Goal: Task Accomplishment & Management: Manage account settings

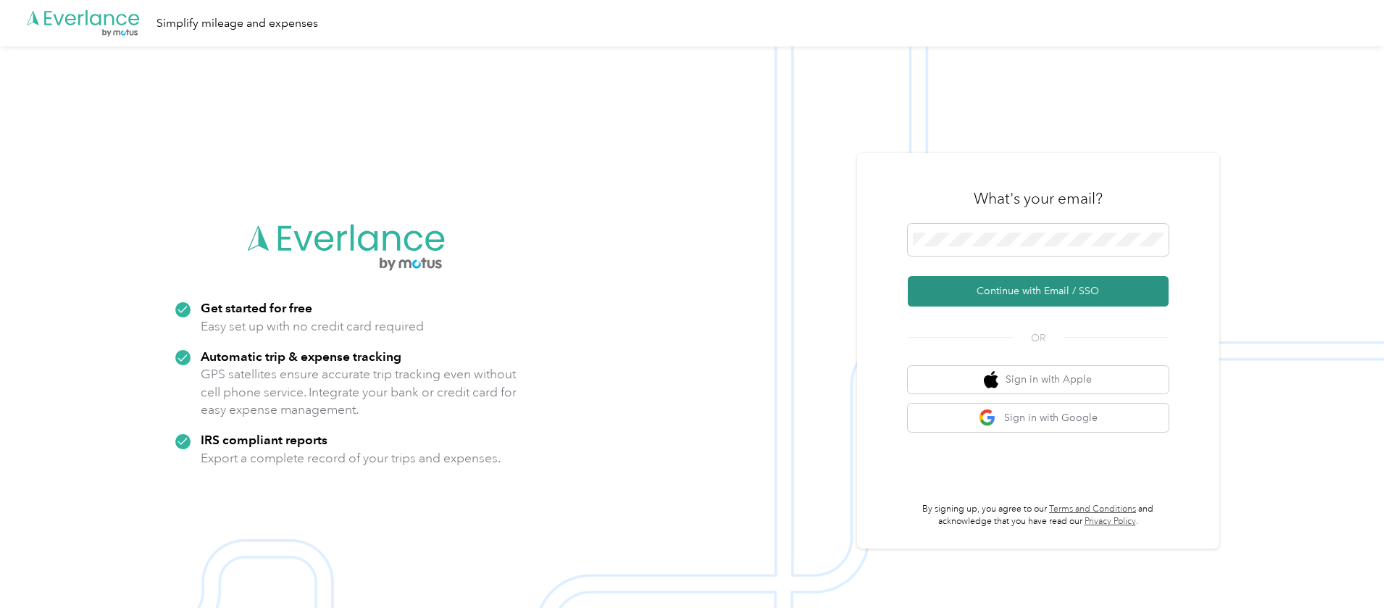
click at [1022, 288] on button "Continue with Email / SSO" at bounding box center [1038, 291] width 261 height 30
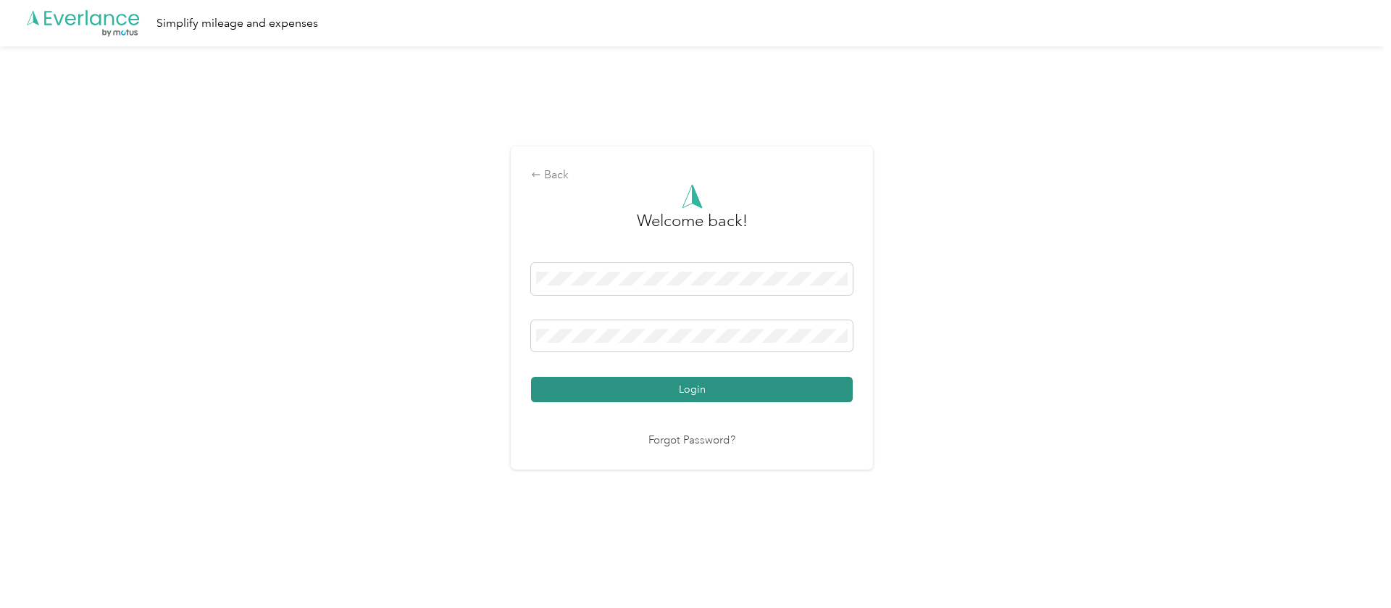
click at [575, 385] on button "Login" at bounding box center [692, 389] width 322 height 25
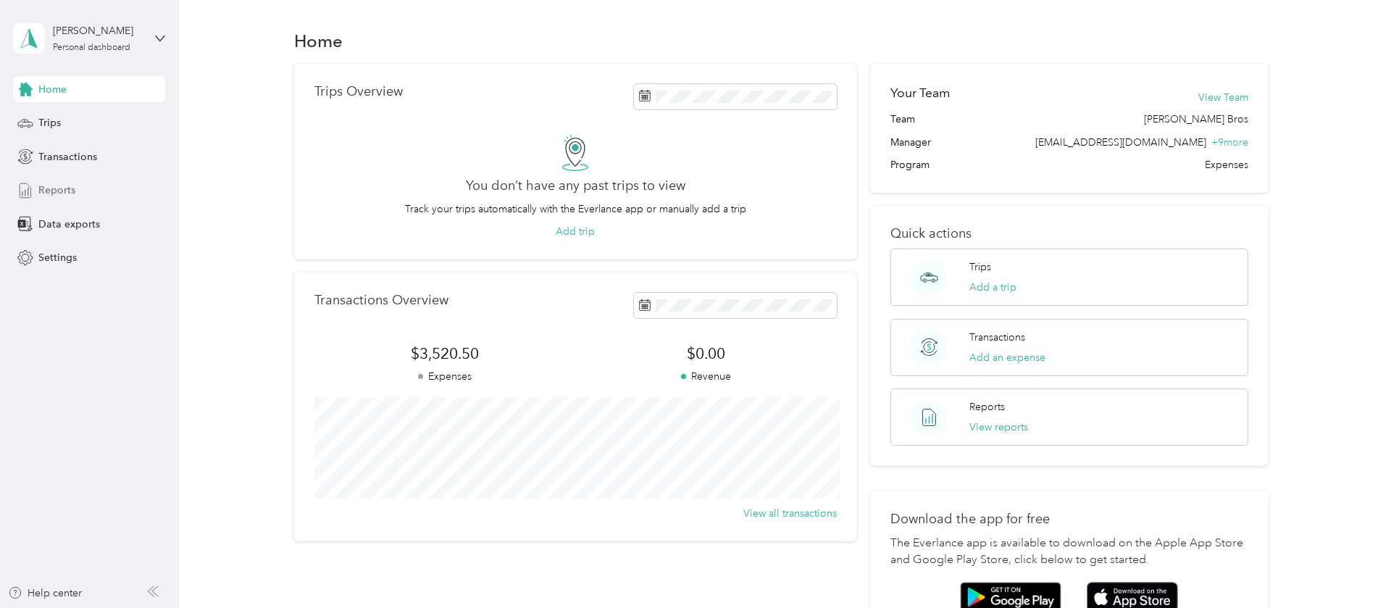
click at [59, 190] on span "Reports" at bounding box center [56, 190] width 37 height 15
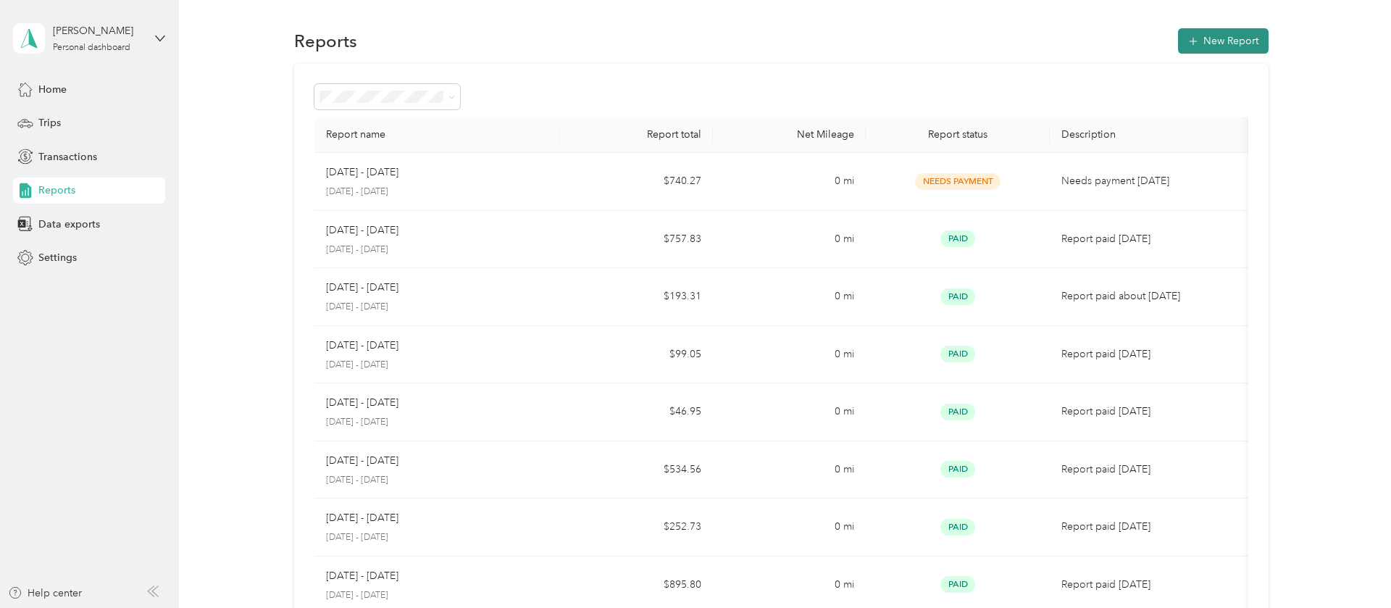
click at [1212, 43] on button "New Report" at bounding box center [1223, 40] width 91 height 25
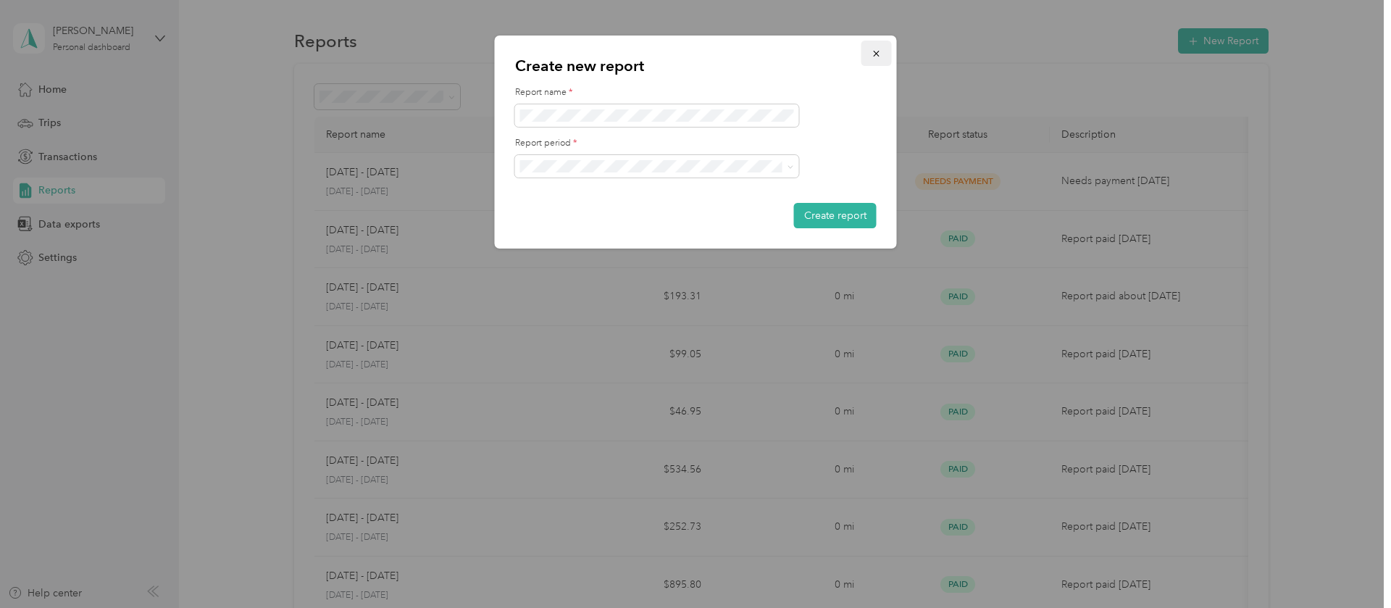
click at [871, 51] on button "button" at bounding box center [877, 53] width 30 height 25
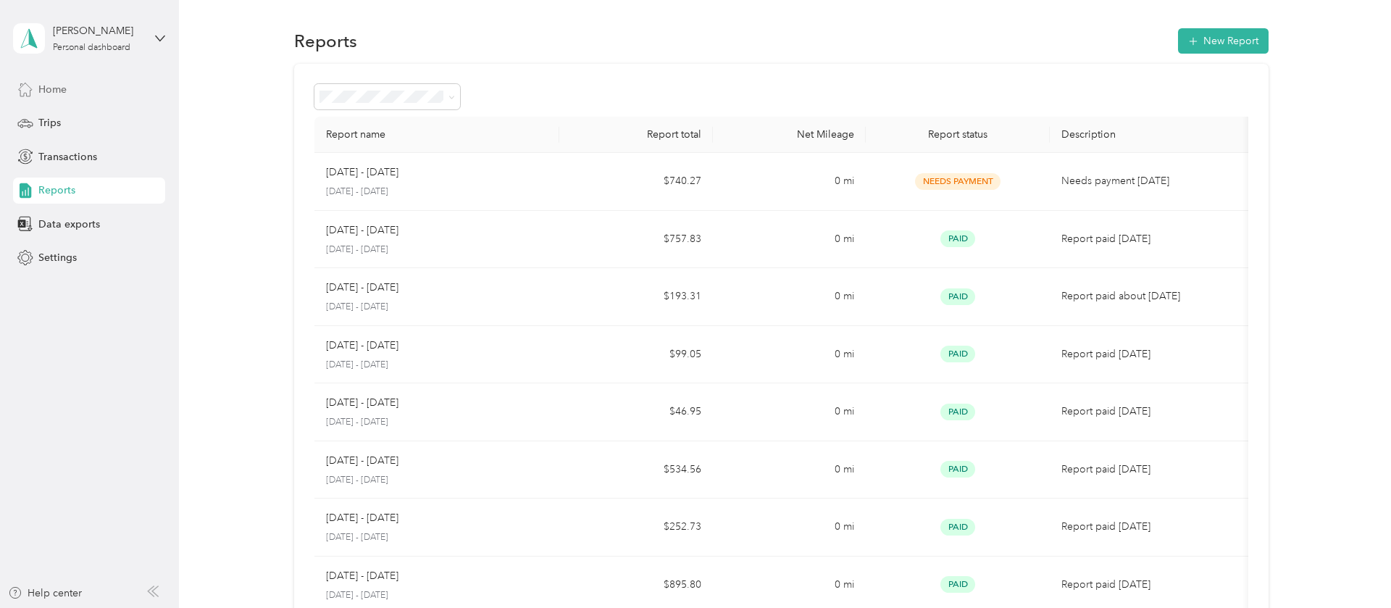
click at [62, 89] on span "Home" at bounding box center [52, 89] width 28 height 15
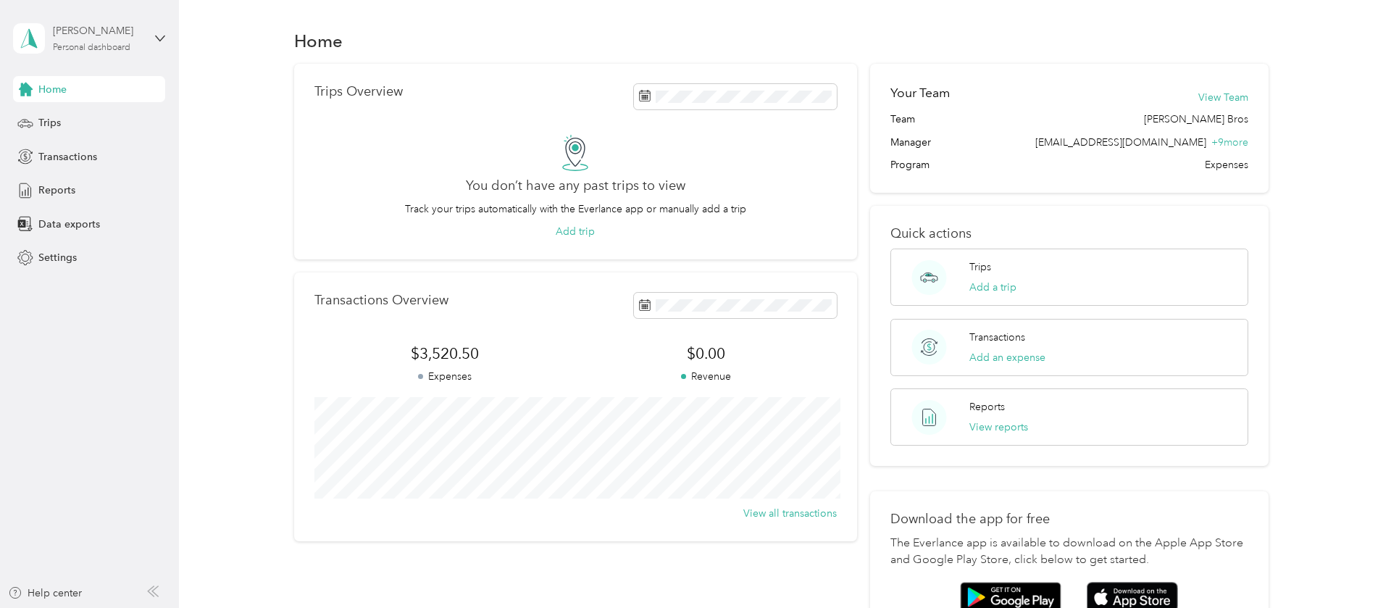
click at [97, 24] on div "[PERSON_NAME]" at bounding box center [98, 30] width 91 height 15
click at [76, 394] on aside "[PERSON_NAME] Personal dashboard Home Trips Transactions Reports Data exports S…" at bounding box center [89, 304] width 179 height 608
click at [62, 187] on span "Reports" at bounding box center [56, 190] width 37 height 15
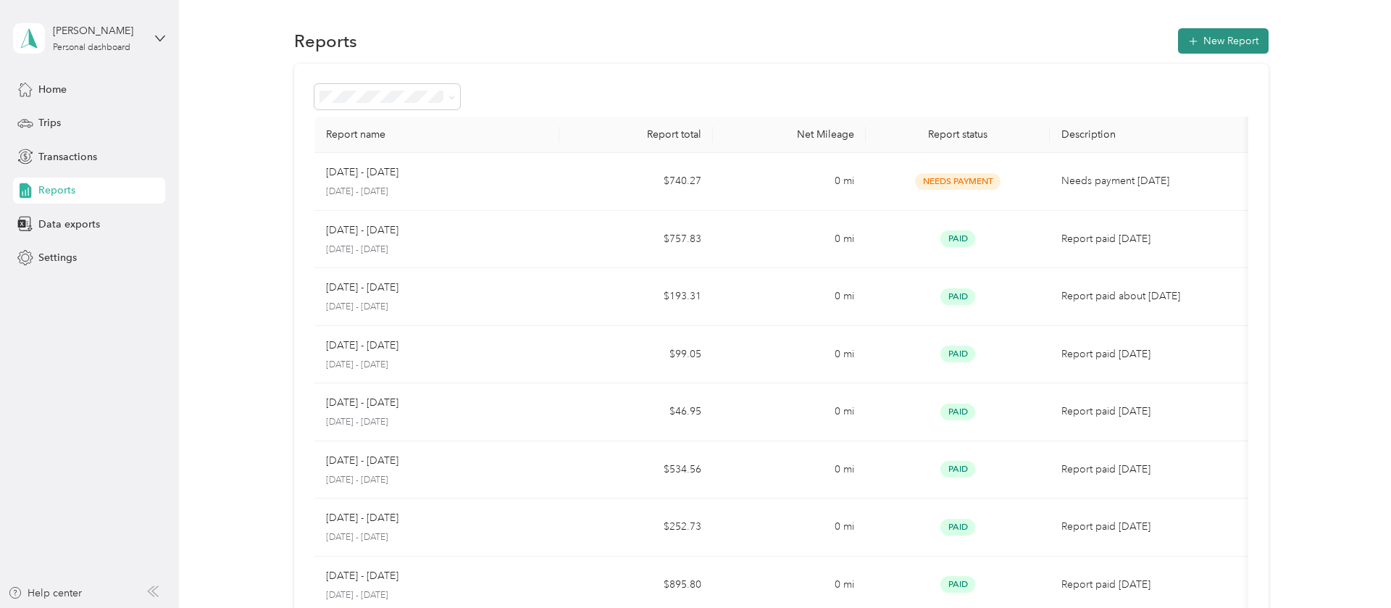
click at [1238, 40] on button "New Report" at bounding box center [1223, 40] width 91 height 25
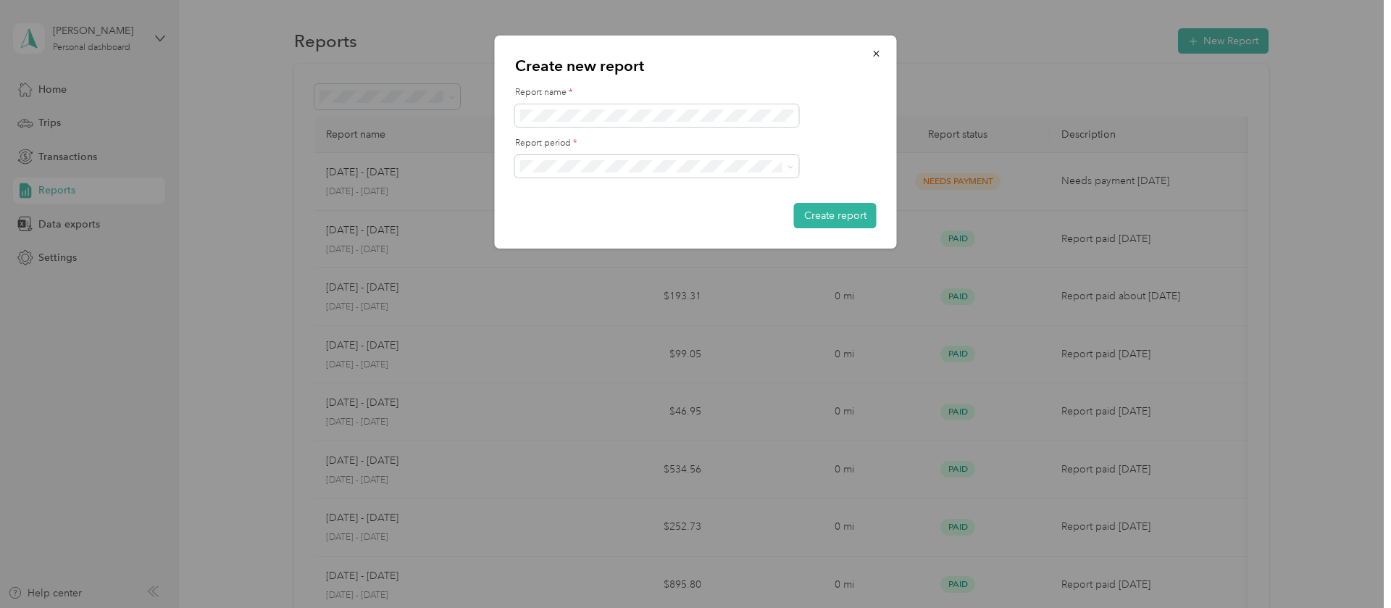
click at [693, 207] on li "[DATE] - [DATE]" at bounding box center [657, 216] width 284 height 25
click at [668, 122] on span at bounding box center [657, 115] width 284 height 23
click at [887, 53] on button "button" at bounding box center [877, 53] width 30 height 25
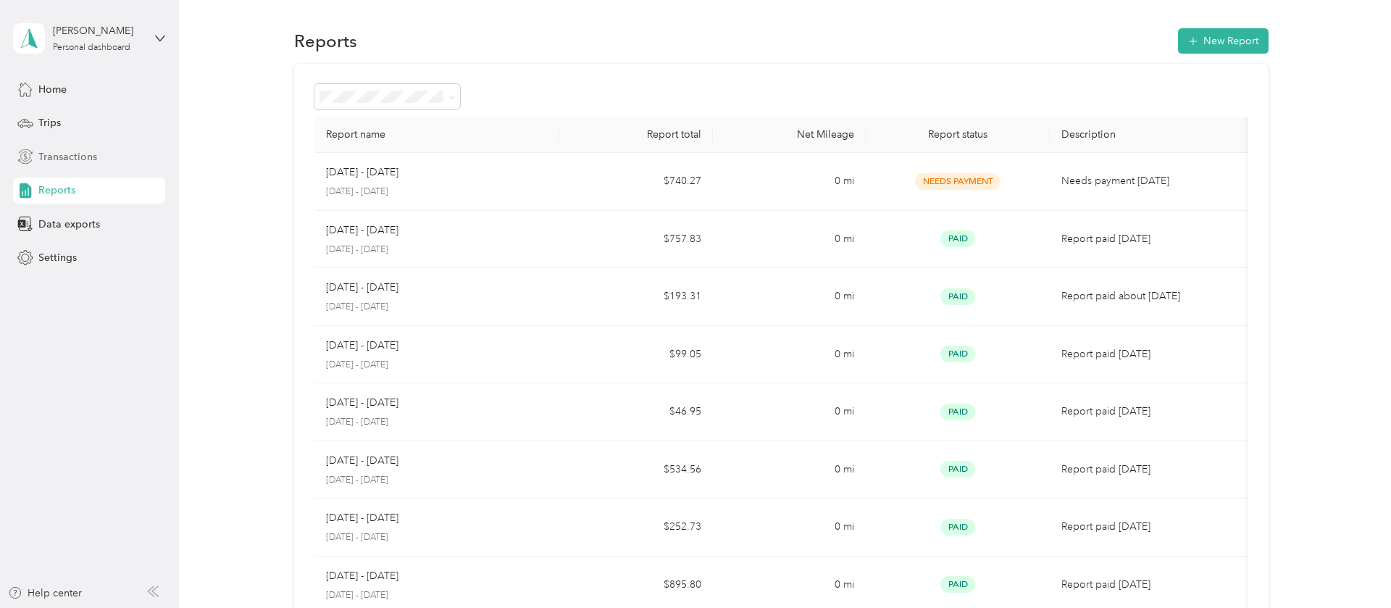
click at [84, 153] on span "Transactions" at bounding box center [67, 156] width 59 height 15
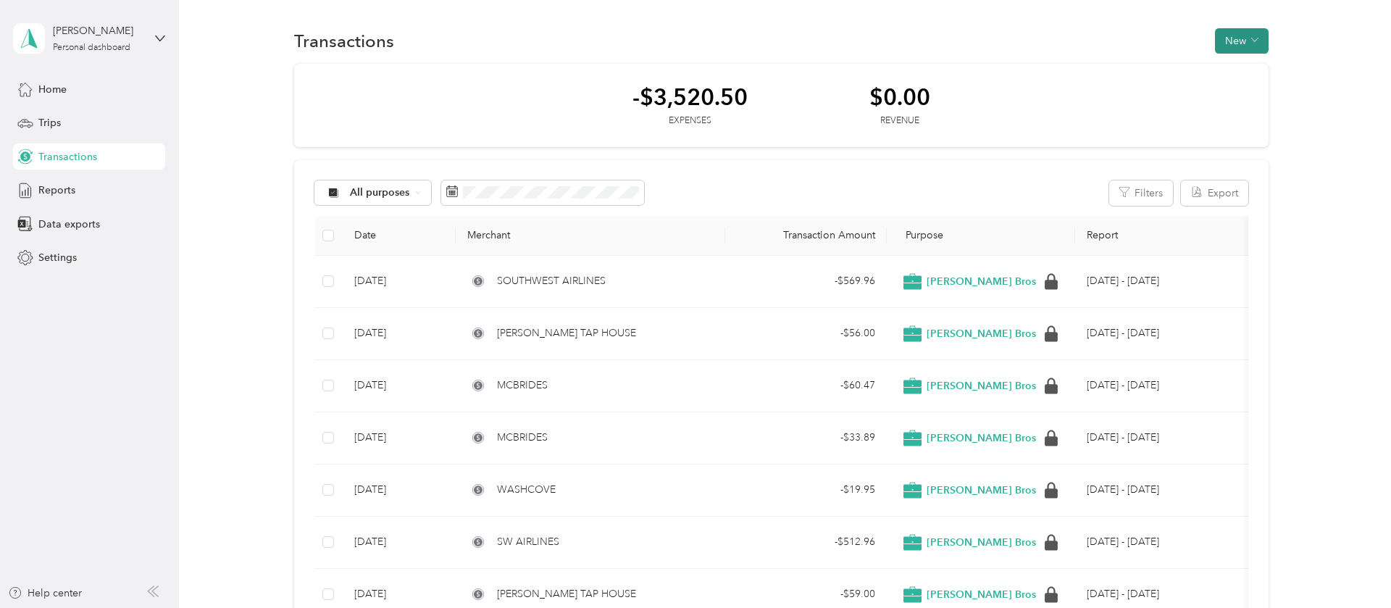
click at [1235, 38] on button "New" at bounding box center [1242, 40] width 54 height 25
click at [1239, 72] on span "Expense" at bounding box center [1244, 68] width 39 height 15
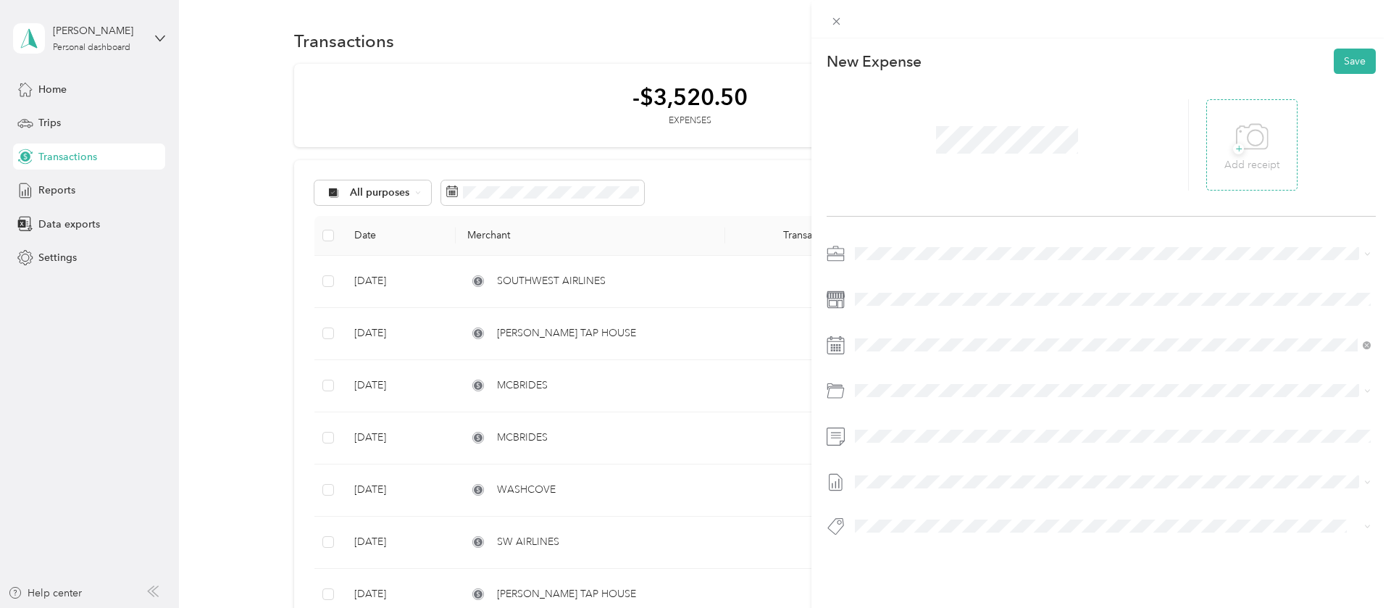
click at [1238, 146] on span "+" at bounding box center [1238, 148] width 11 height 11
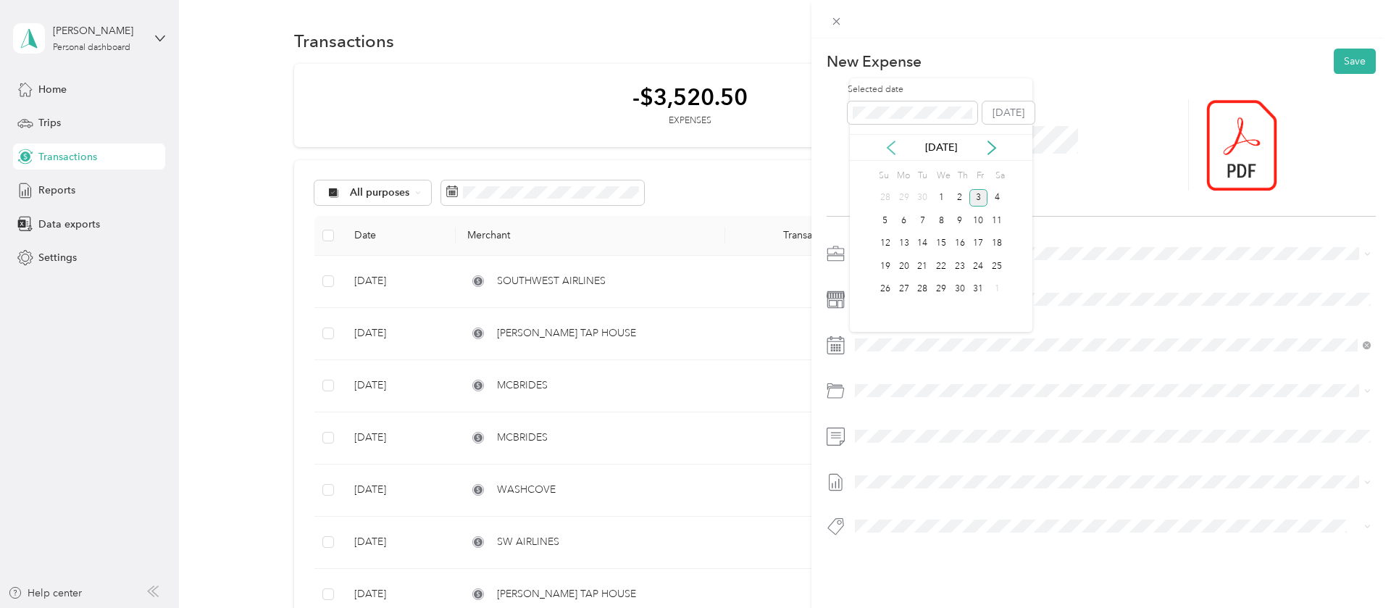
click at [891, 144] on icon at bounding box center [891, 147] width 7 height 13
click at [978, 201] on div "5" at bounding box center [979, 198] width 19 height 18
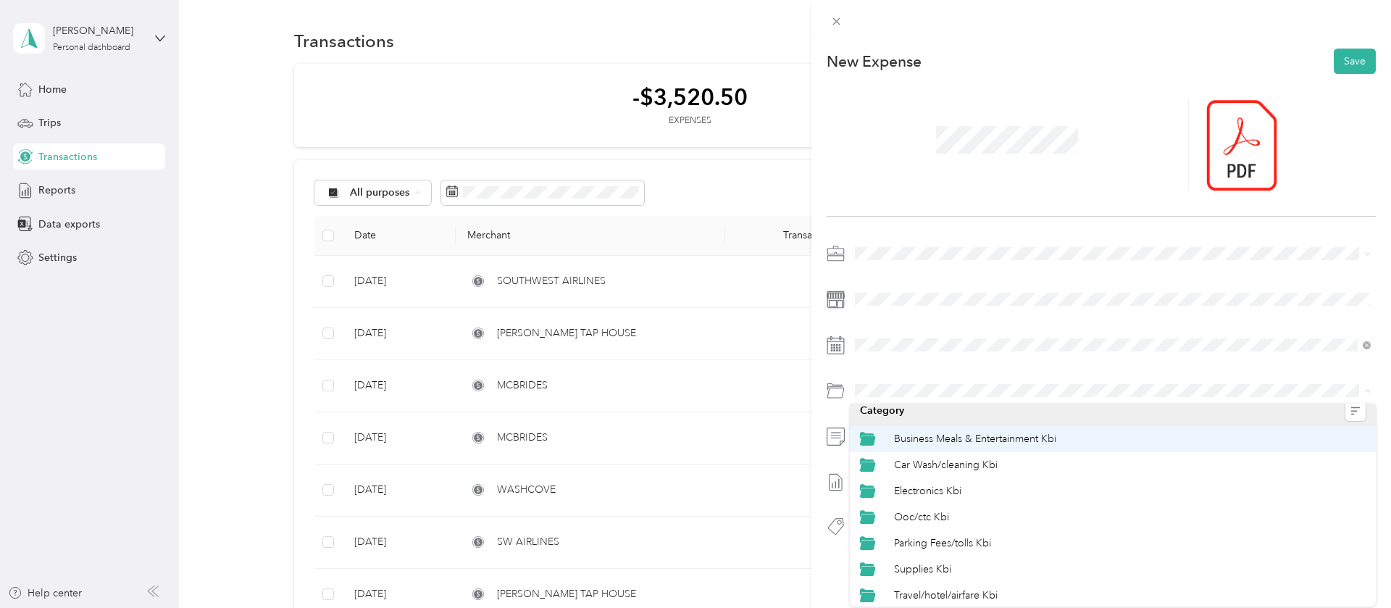
scroll to position [10, 0]
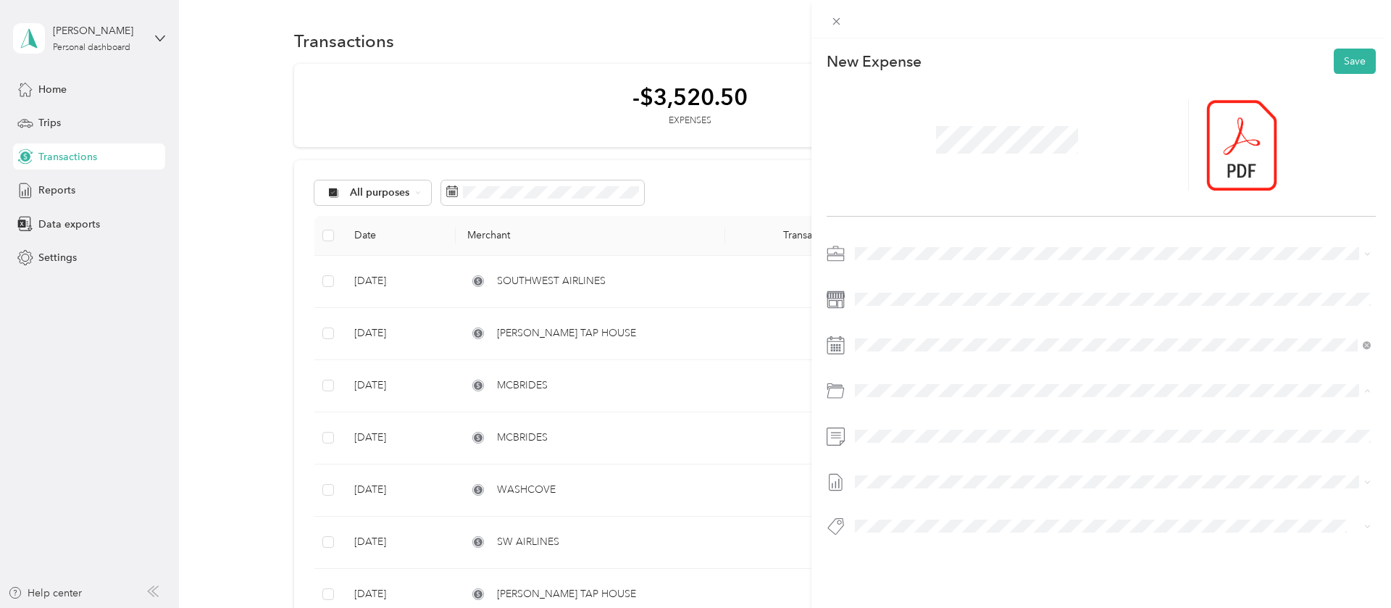
click at [985, 593] on span "Travel/hotel/airfare Kbi" at bounding box center [946, 593] width 104 height 12
click at [1364, 57] on button "Save" at bounding box center [1355, 61] width 42 height 25
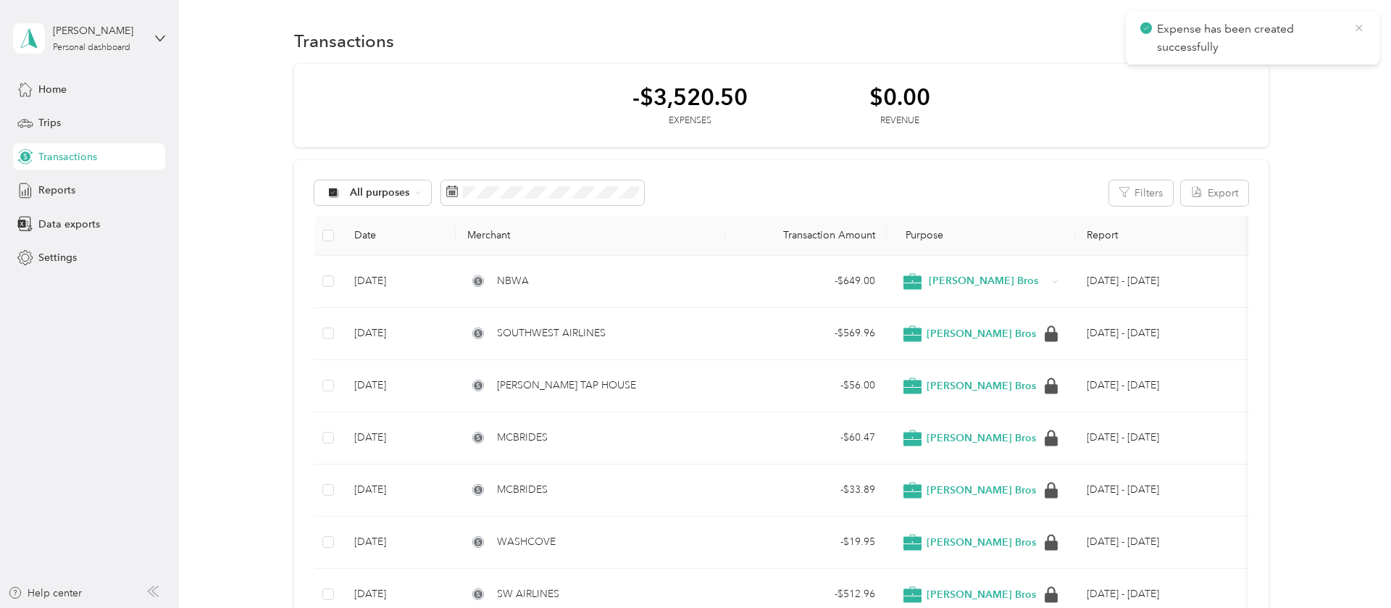
click at [1355, 31] on icon at bounding box center [1360, 28] width 12 height 13
click at [1245, 43] on button "New" at bounding box center [1242, 40] width 54 height 25
click at [1235, 74] on span "Expense" at bounding box center [1244, 68] width 39 height 15
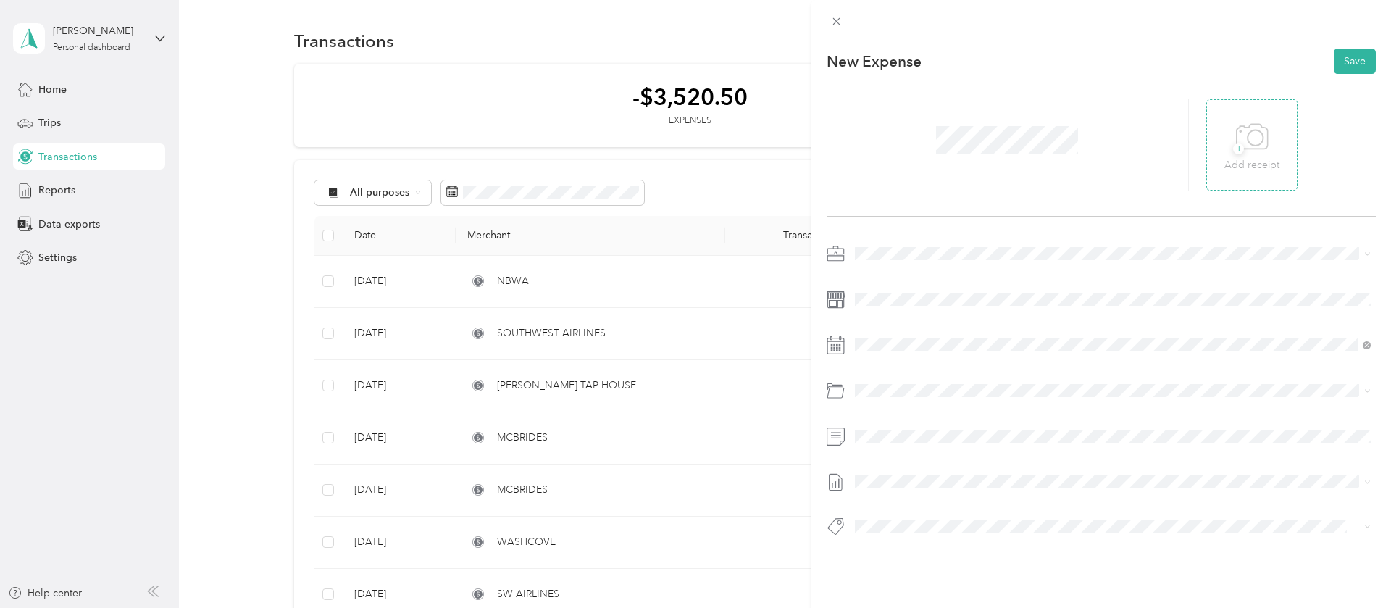
click at [1270, 136] on div "+ Add receipt" at bounding box center [1252, 145] width 55 height 56
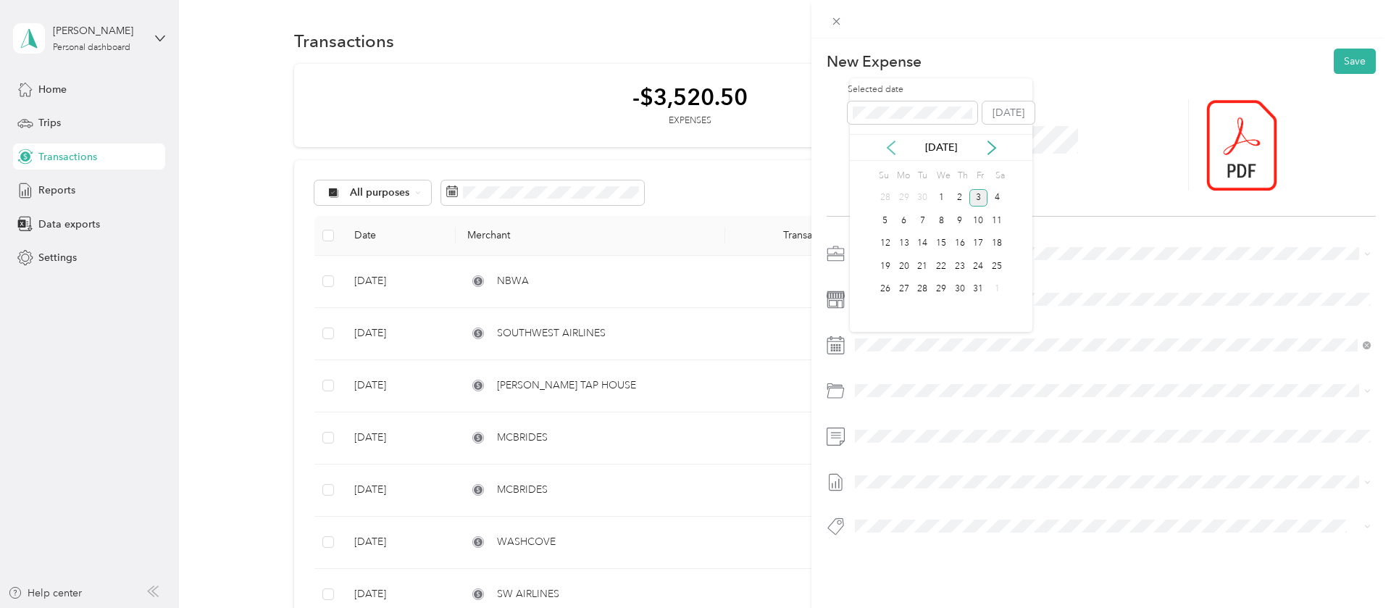
click at [890, 151] on icon at bounding box center [891, 148] width 14 height 14
click at [885, 222] on div "7" at bounding box center [885, 221] width 19 height 18
click at [903, 471] on span "Car Wash/cleaning Kbi" at bounding box center [946, 473] width 104 height 12
click at [1361, 54] on button "Save" at bounding box center [1355, 61] width 42 height 25
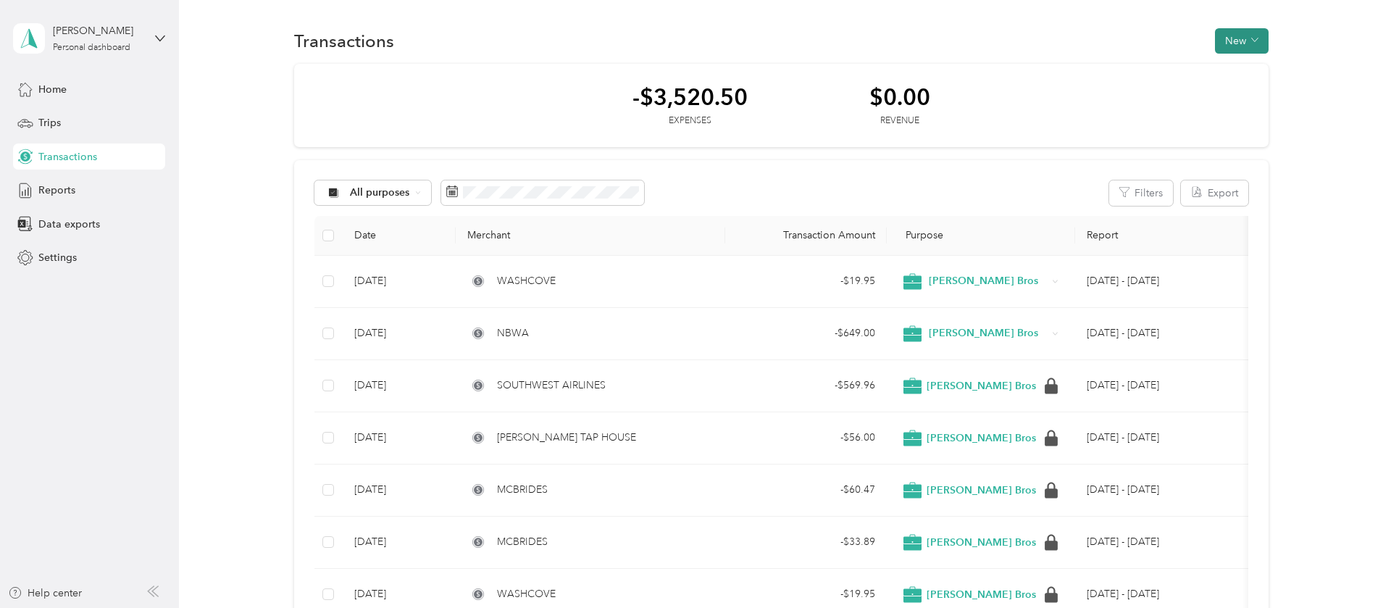
click at [1239, 43] on button "New" at bounding box center [1242, 40] width 54 height 25
click at [1239, 62] on span "Expense" at bounding box center [1244, 68] width 39 height 15
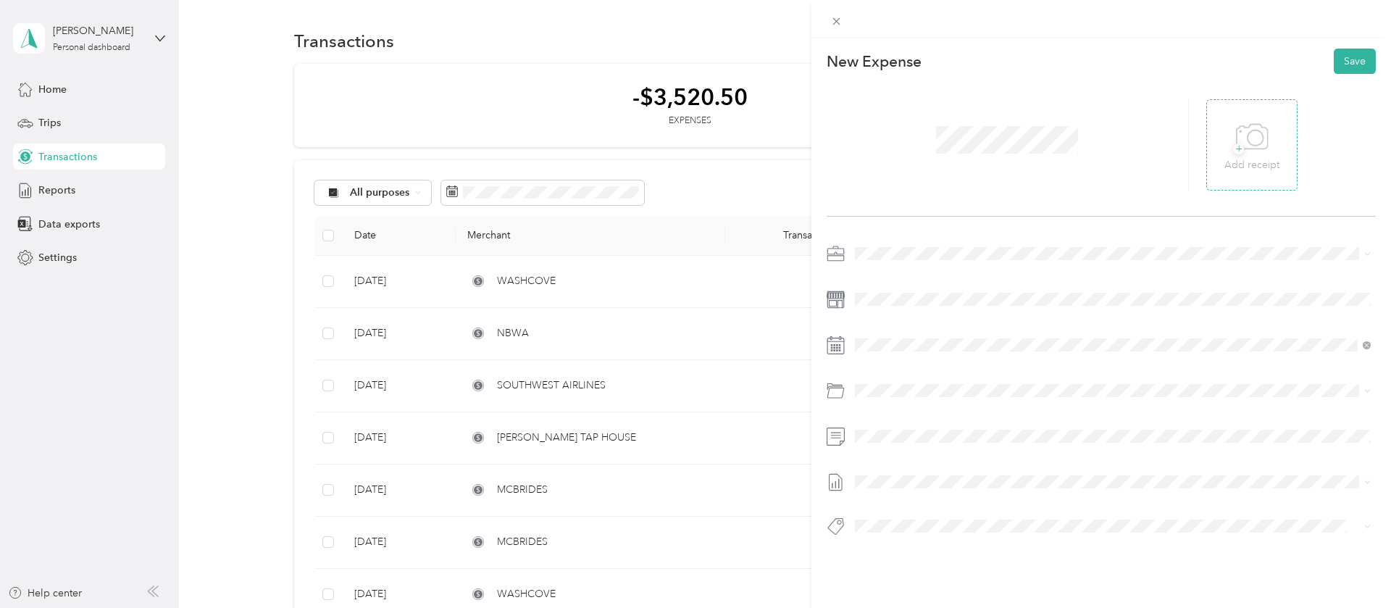
click at [1254, 141] on icon at bounding box center [1252, 137] width 33 height 40
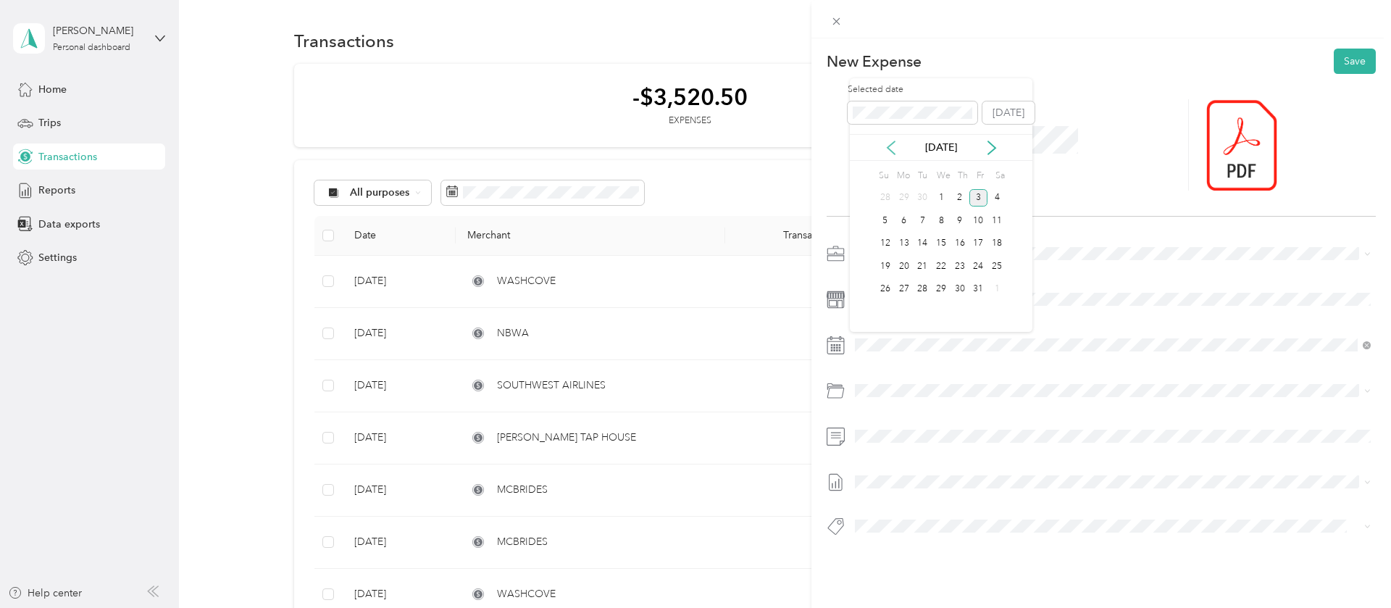
click at [897, 151] on icon at bounding box center [891, 148] width 14 height 14
click at [900, 217] on div "8" at bounding box center [904, 221] width 19 height 18
click at [1022, 549] on div "Parking Fees/tolls Kbi" at bounding box center [1130, 550] width 472 height 15
click at [1354, 64] on button "Save" at bounding box center [1355, 61] width 42 height 25
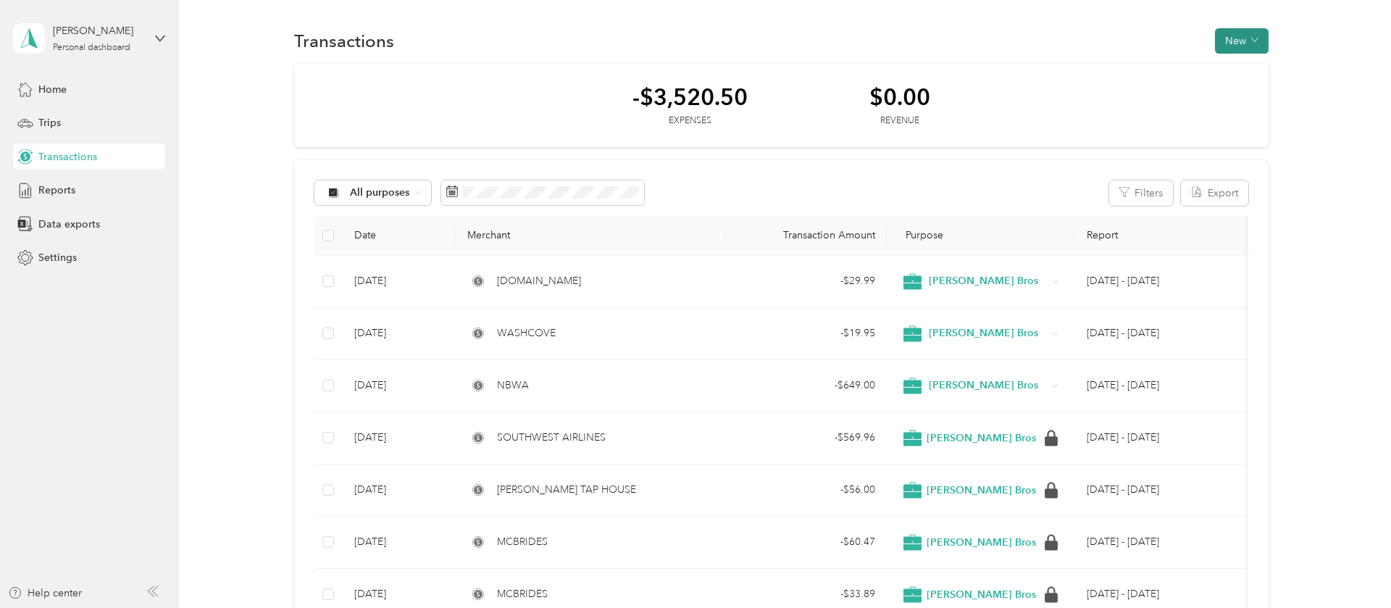
click at [1228, 41] on button "New" at bounding box center [1242, 40] width 54 height 25
click at [1236, 61] on span "Expense" at bounding box center [1244, 68] width 39 height 15
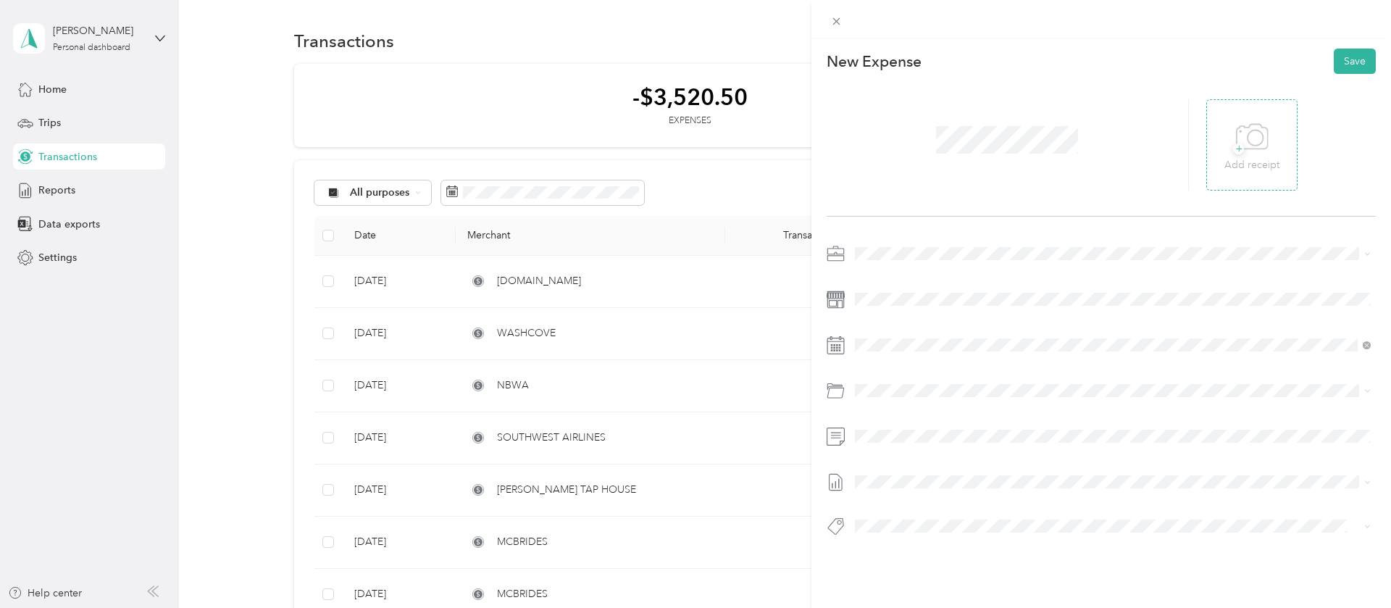
click at [1239, 143] on span "+" at bounding box center [1238, 148] width 11 height 11
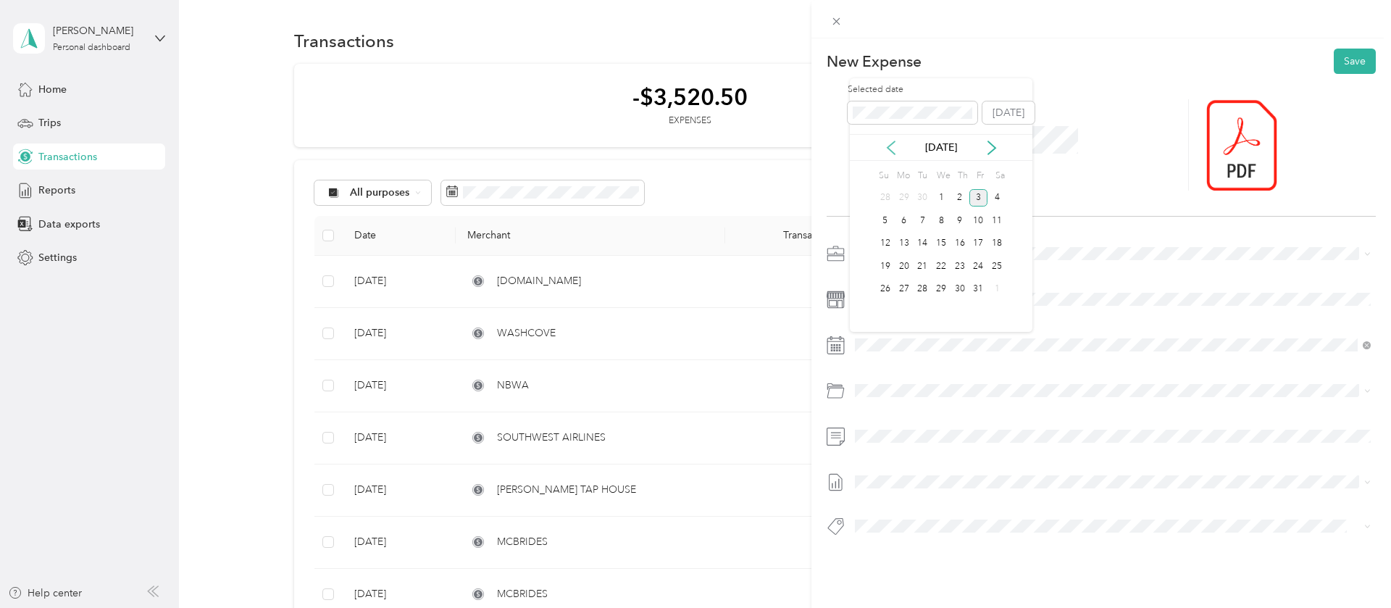
click at [893, 149] on icon at bounding box center [891, 148] width 14 height 14
click at [978, 199] on div "5" at bounding box center [979, 198] width 19 height 18
click at [956, 596] on div "Travel/hotel/airfare Kbi" at bounding box center [1130, 603] width 472 height 15
click at [1355, 52] on button "Save" at bounding box center [1355, 61] width 42 height 25
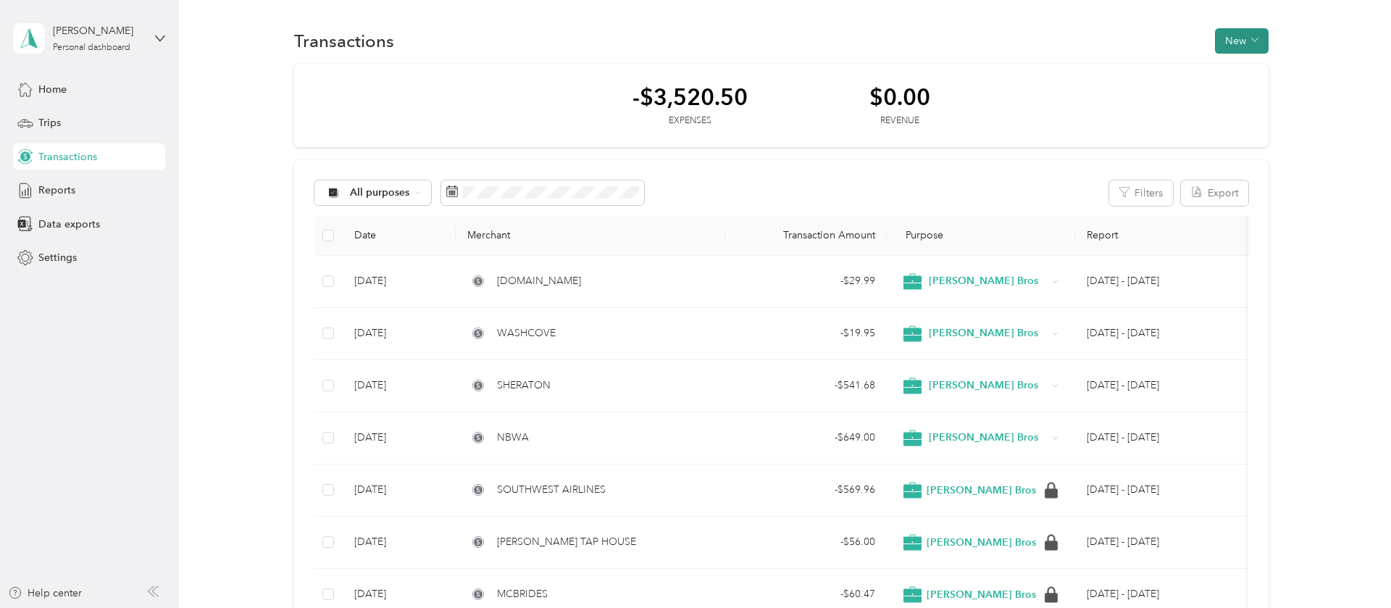
click at [1243, 30] on button "New" at bounding box center [1242, 40] width 54 height 25
click at [1249, 67] on span "Expense" at bounding box center [1244, 68] width 39 height 15
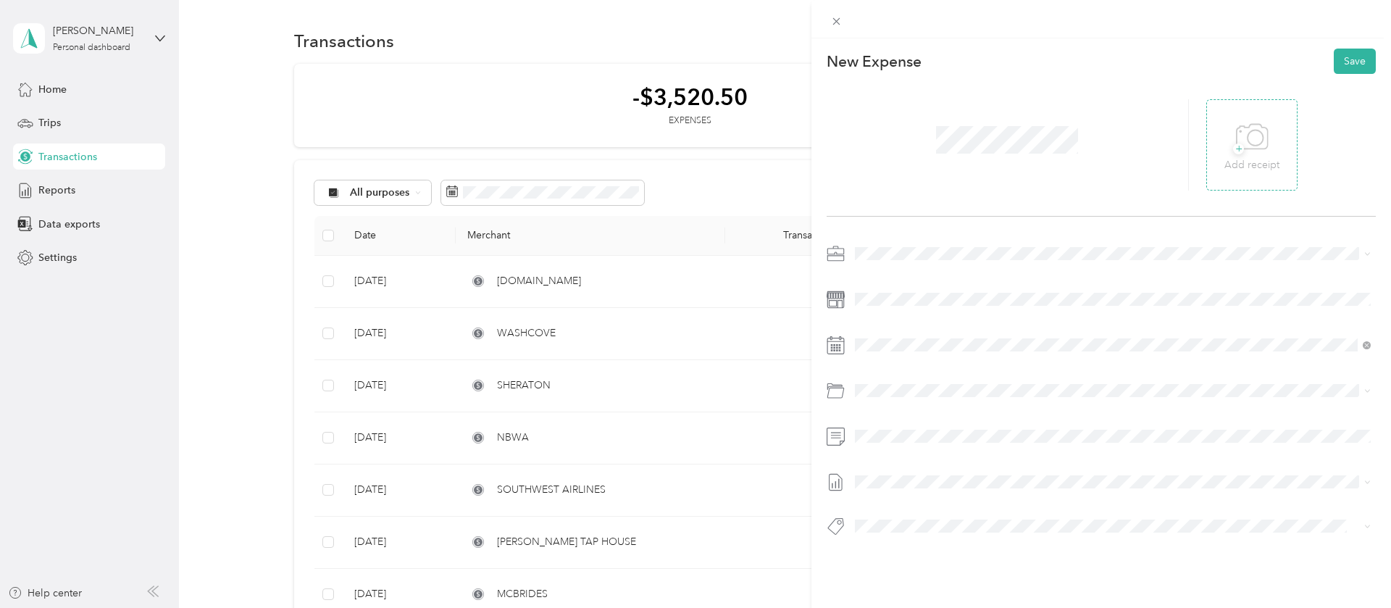
click at [1248, 156] on icon at bounding box center [1252, 137] width 33 height 40
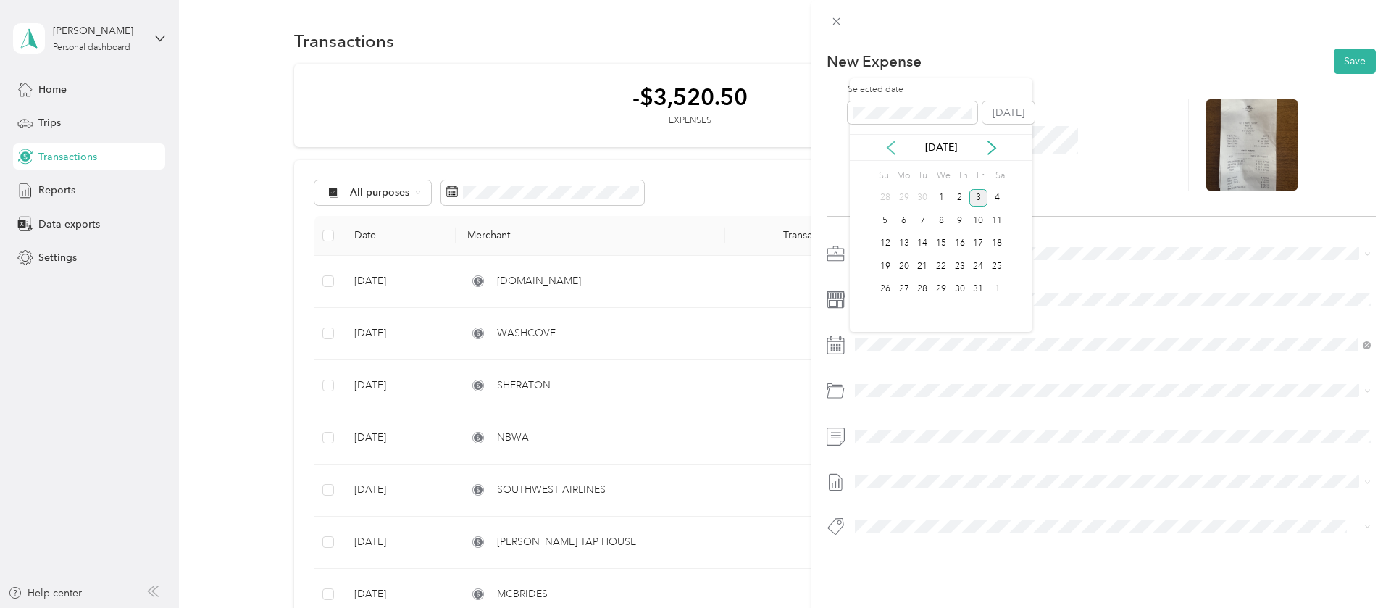
click at [889, 151] on icon at bounding box center [891, 148] width 14 height 14
click at [978, 228] on div "12" at bounding box center [979, 221] width 19 height 18
click at [945, 451] on span "Business Meals & Entertainment Kbi" at bounding box center [975, 447] width 162 height 12
click at [1356, 64] on button "Save" at bounding box center [1355, 61] width 42 height 25
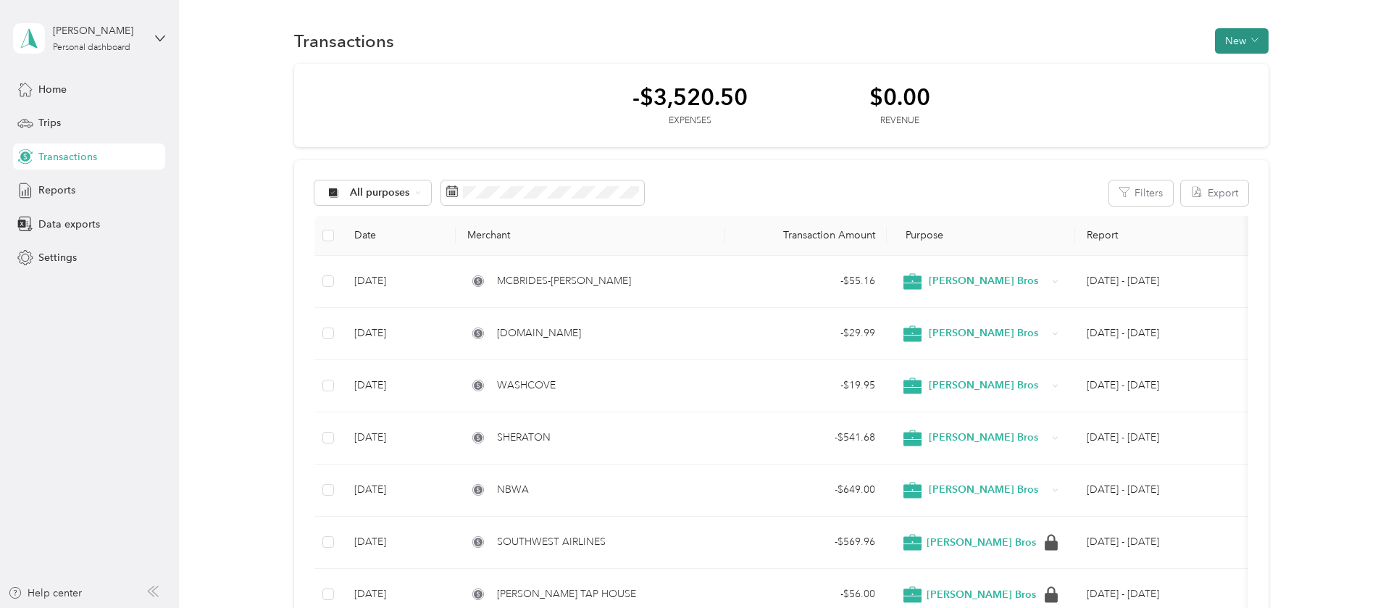
click at [1248, 40] on button "New" at bounding box center [1242, 40] width 54 height 25
click at [1244, 71] on span "Expense" at bounding box center [1244, 68] width 39 height 15
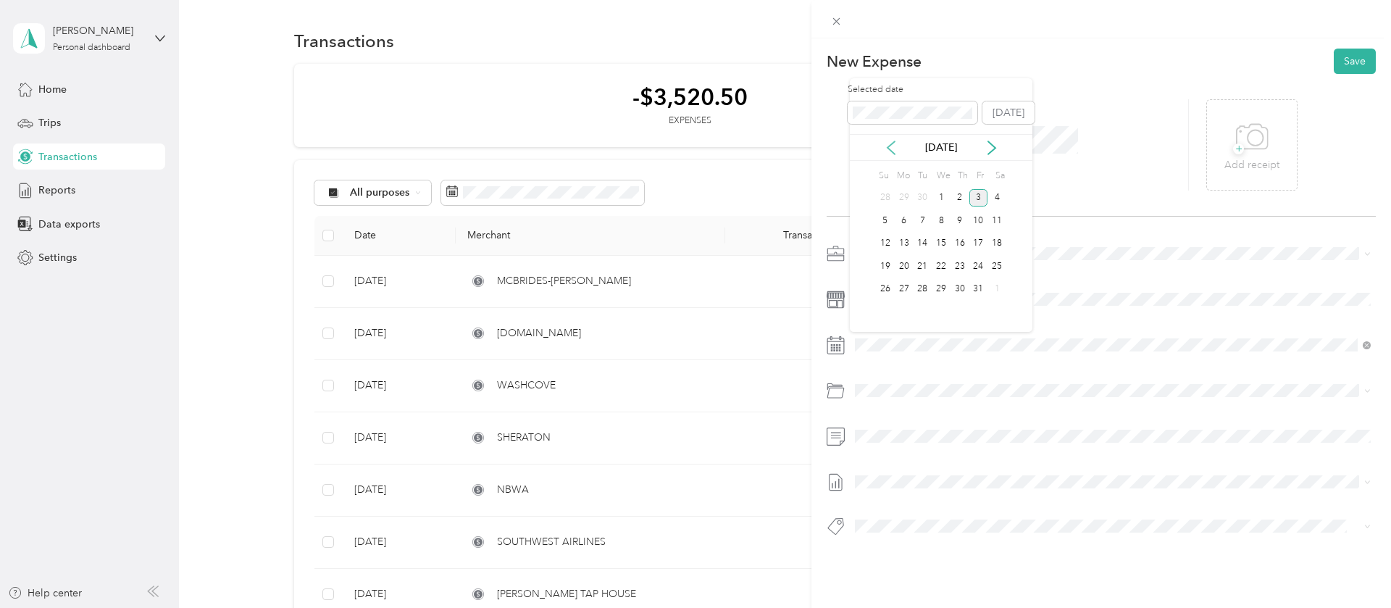
click at [894, 141] on icon at bounding box center [891, 147] width 7 height 13
click at [891, 241] on div "14" at bounding box center [885, 244] width 19 height 18
click at [910, 452] on li "Business Meals & Entertainment Kbi" at bounding box center [1113, 447] width 526 height 26
click at [1364, 66] on button "Save" at bounding box center [1355, 61] width 42 height 25
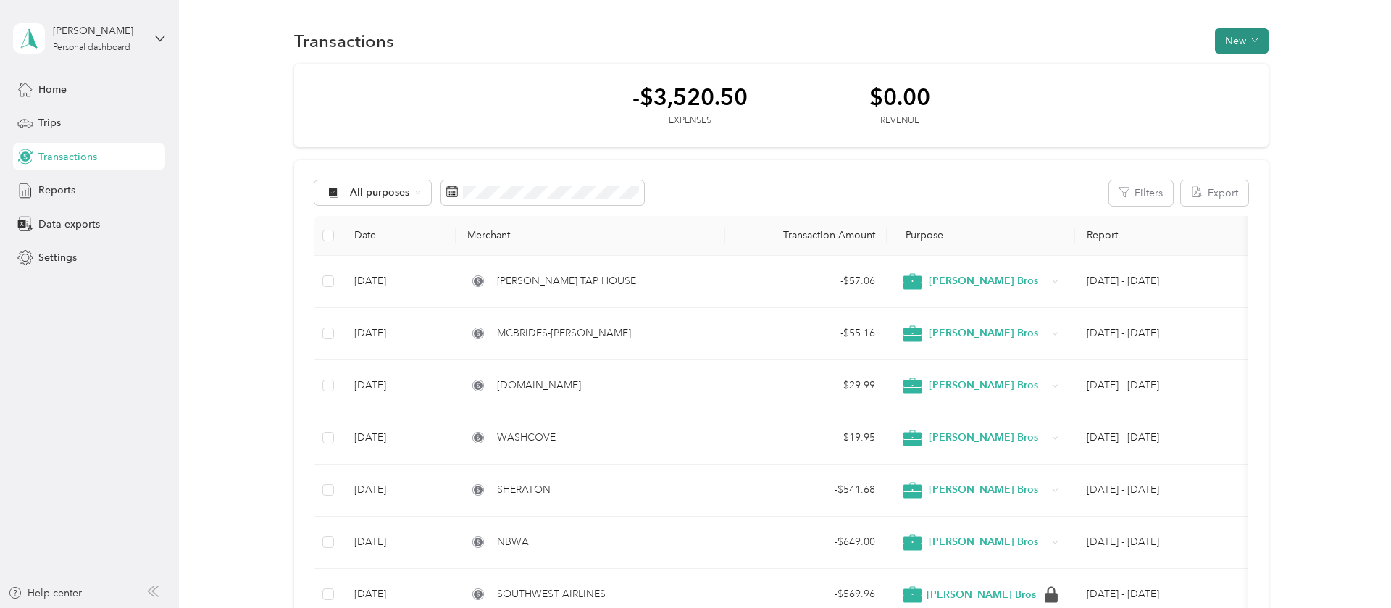
click at [1227, 33] on button "New" at bounding box center [1242, 40] width 54 height 25
click at [1236, 71] on span "Expense" at bounding box center [1244, 68] width 39 height 15
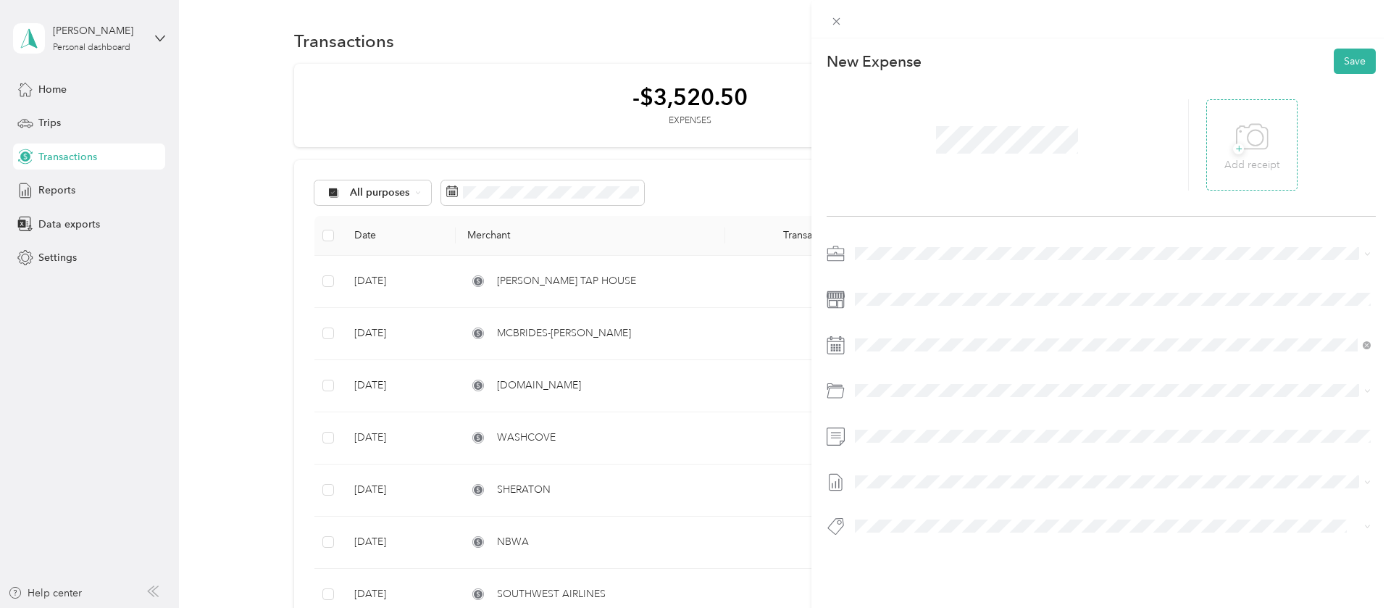
click at [1262, 138] on icon at bounding box center [1252, 137] width 33 height 40
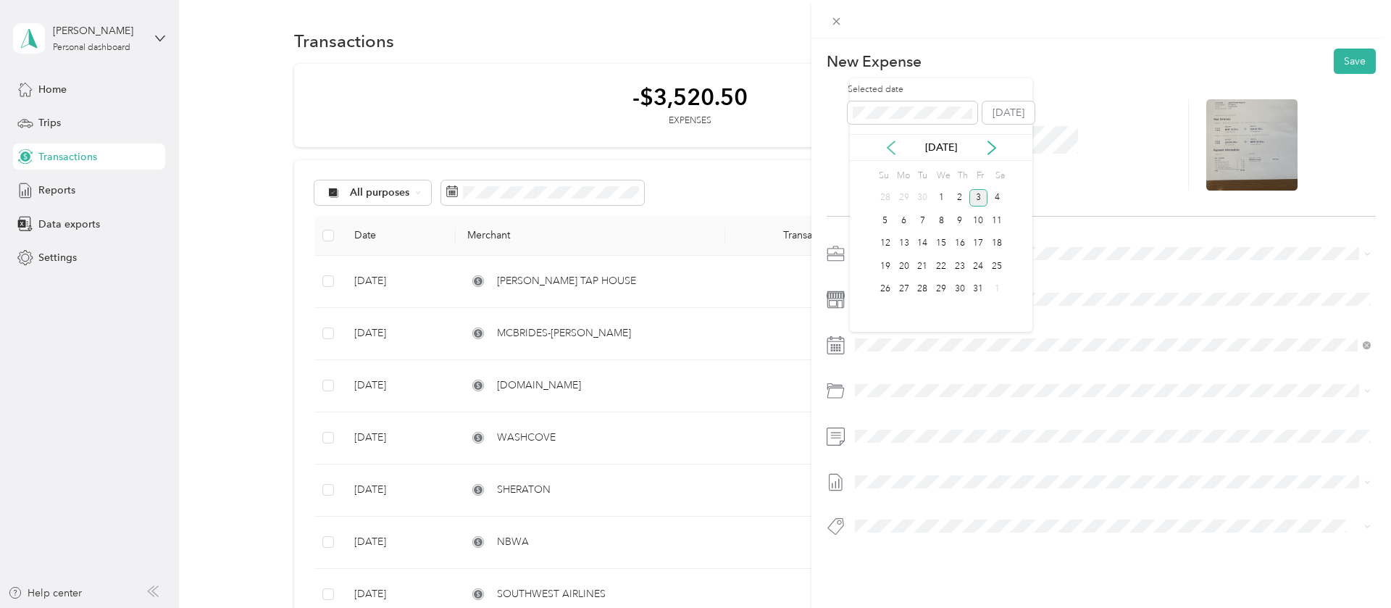
click at [895, 146] on icon at bounding box center [891, 148] width 14 height 14
click at [904, 248] on div "15" at bounding box center [904, 244] width 19 height 18
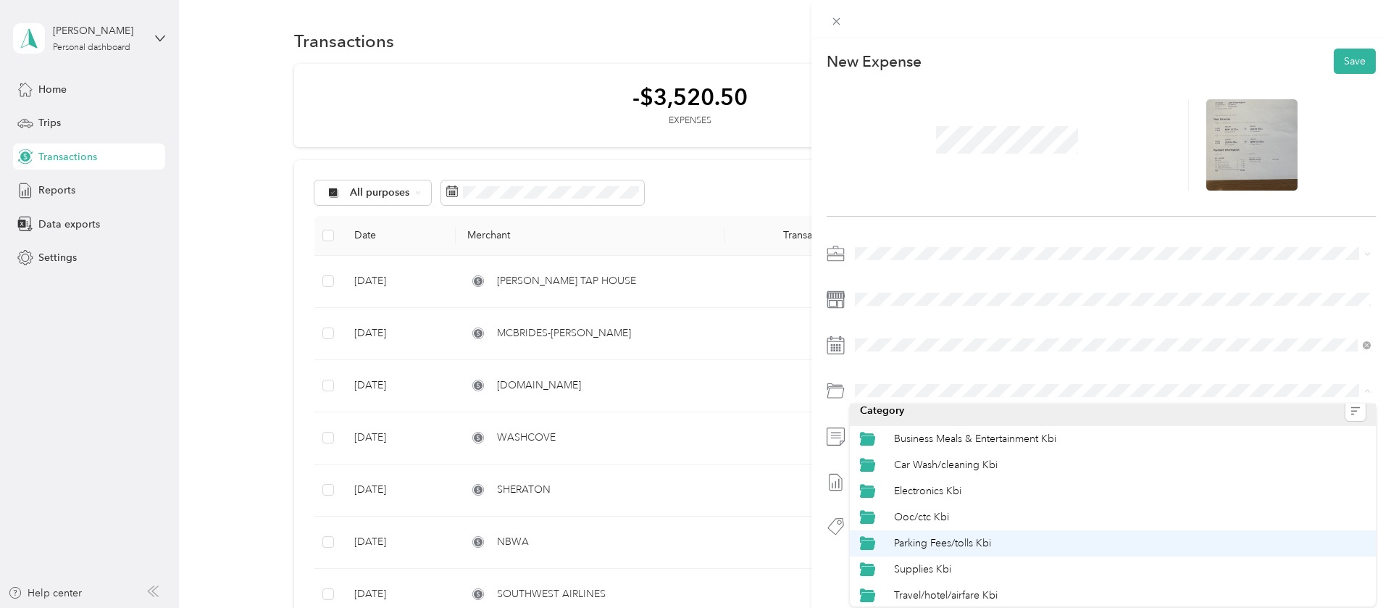
scroll to position [10, 0]
click at [1358, 404] on icon "button" at bounding box center [1356, 409] width 10 height 10
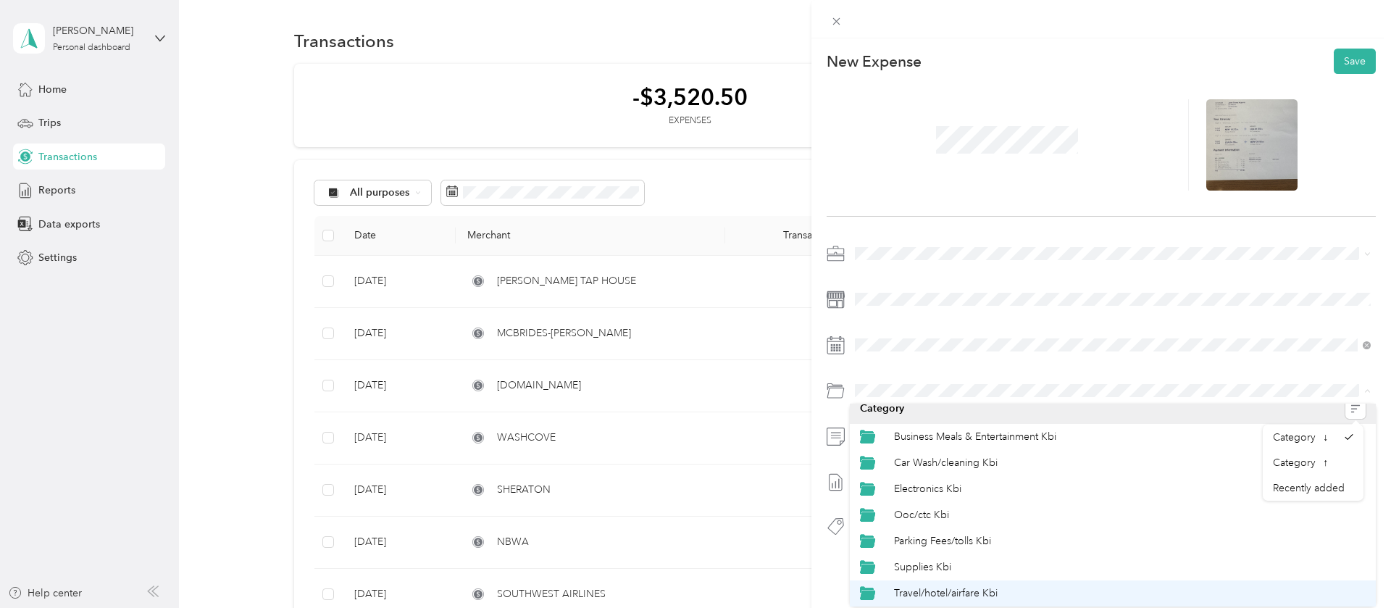
click at [976, 591] on span "Travel/hotel/airfare Kbi" at bounding box center [946, 593] width 104 height 12
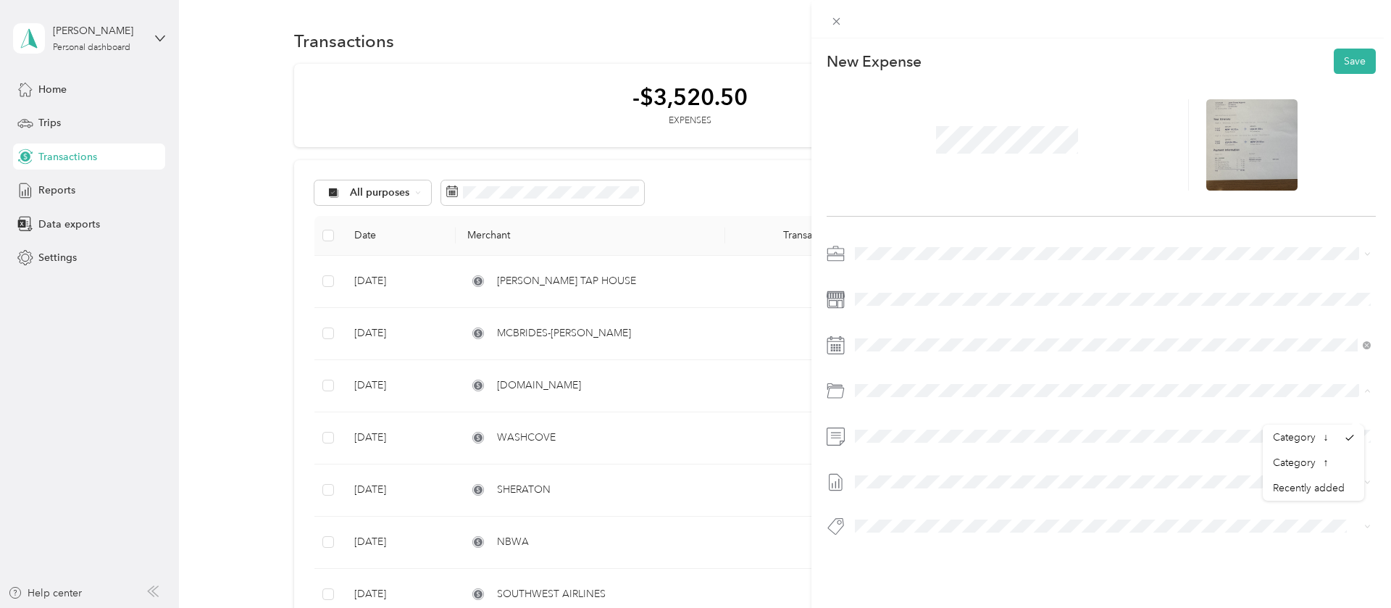
click at [951, 591] on span "Travel/hotel/airfare Kbi" at bounding box center [946, 593] width 104 height 12
click at [1347, 64] on button "Save" at bounding box center [1355, 61] width 42 height 25
click at [1351, 63] on button "Save" at bounding box center [1355, 61] width 42 height 25
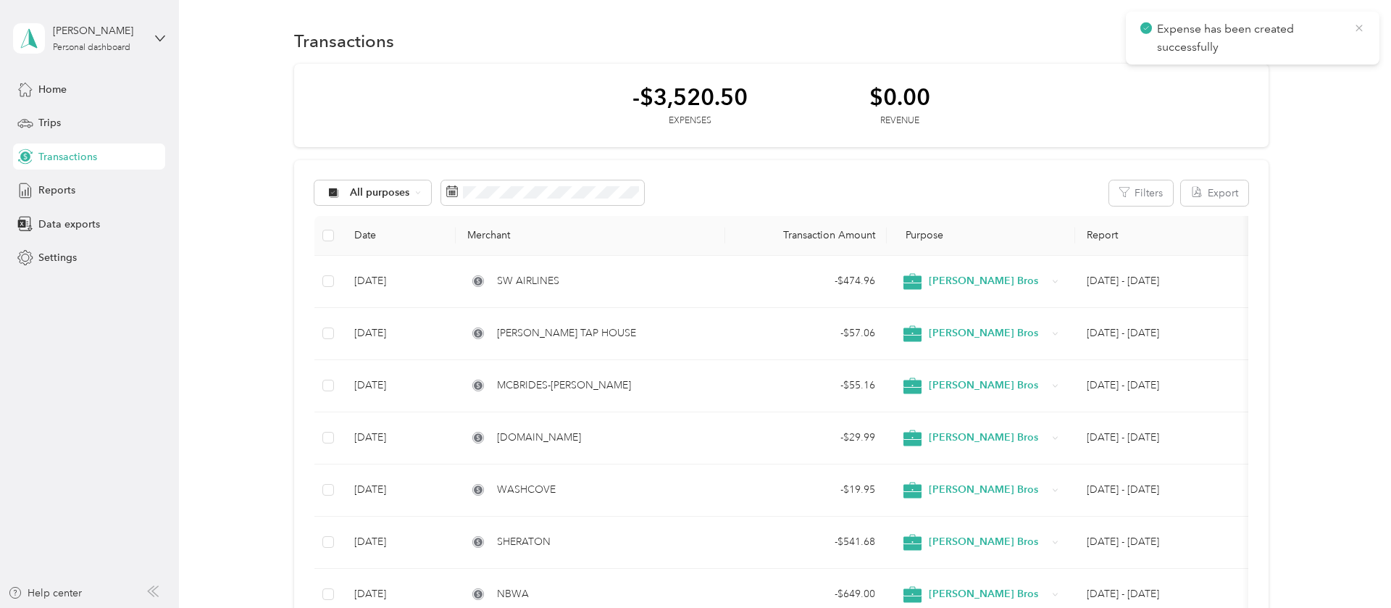
click at [1358, 27] on icon at bounding box center [1359, 28] width 7 height 7
click at [1247, 34] on button "New" at bounding box center [1242, 40] width 54 height 25
click at [1249, 67] on span "Expense" at bounding box center [1244, 68] width 39 height 15
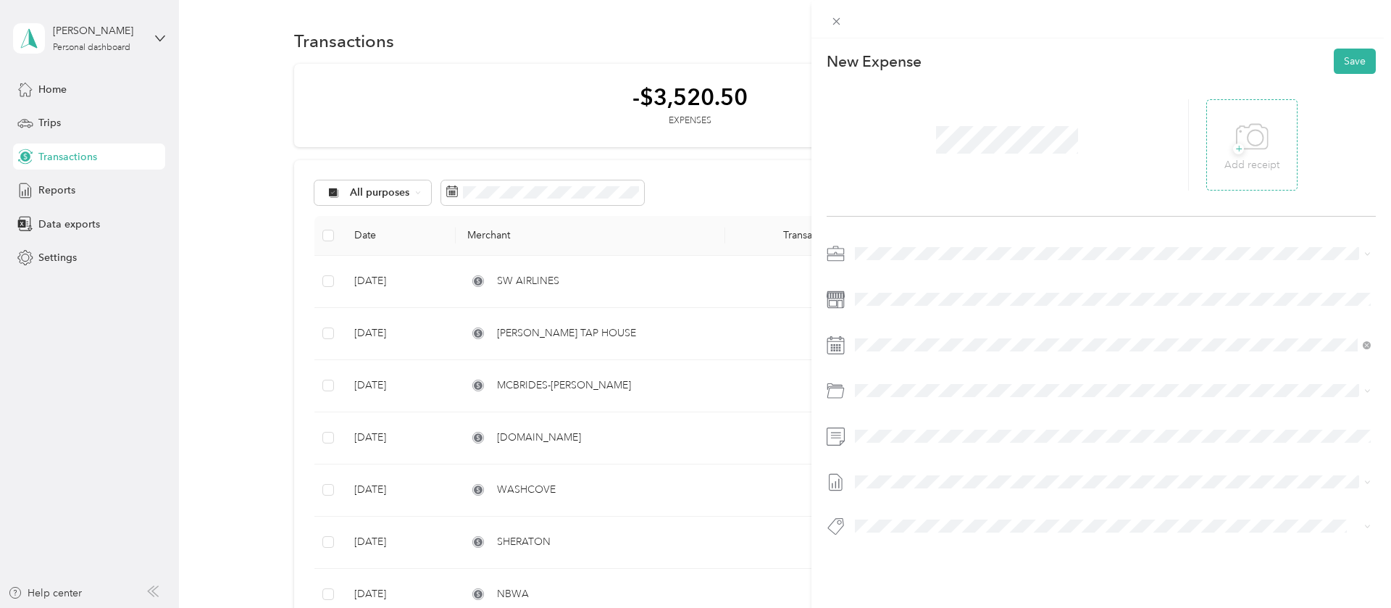
click at [1256, 127] on icon at bounding box center [1252, 137] width 33 height 40
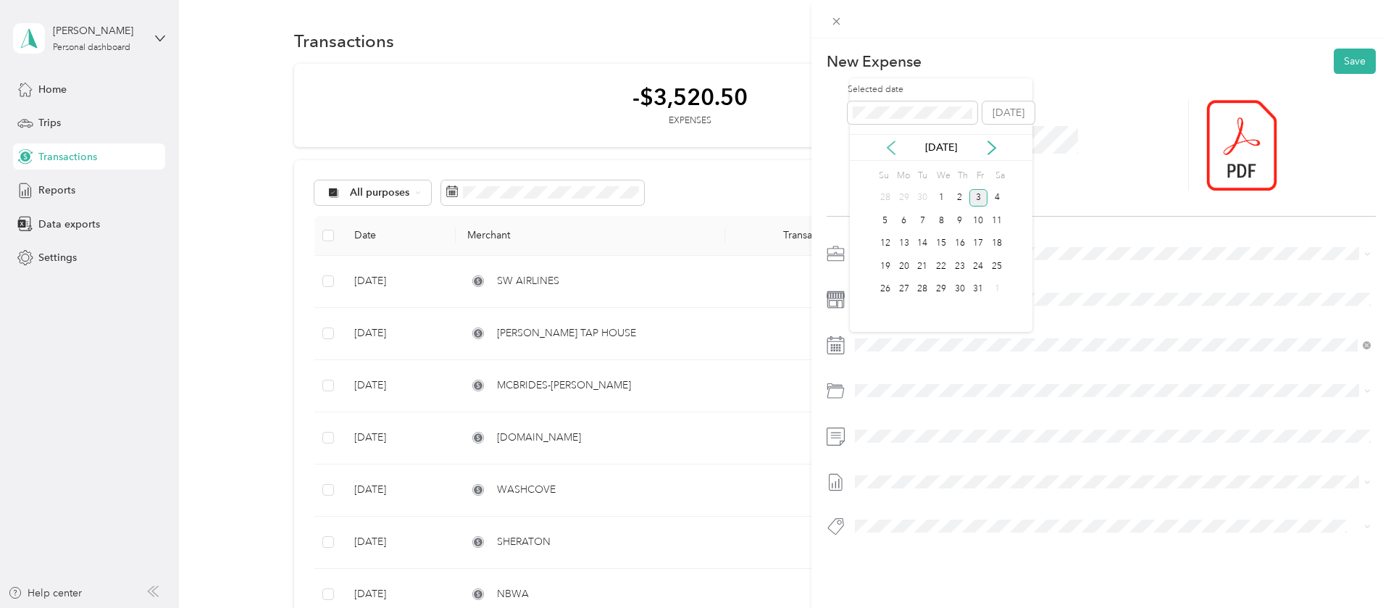
click at [893, 144] on icon at bounding box center [891, 148] width 14 height 14
click at [928, 237] on div "16" at bounding box center [922, 244] width 19 height 18
click at [911, 444] on span "Business Meals & Entertainment Kbi" at bounding box center [975, 447] width 162 height 12
click at [1349, 62] on button "Save" at bounding box center [1355, 61] width 42 height 25
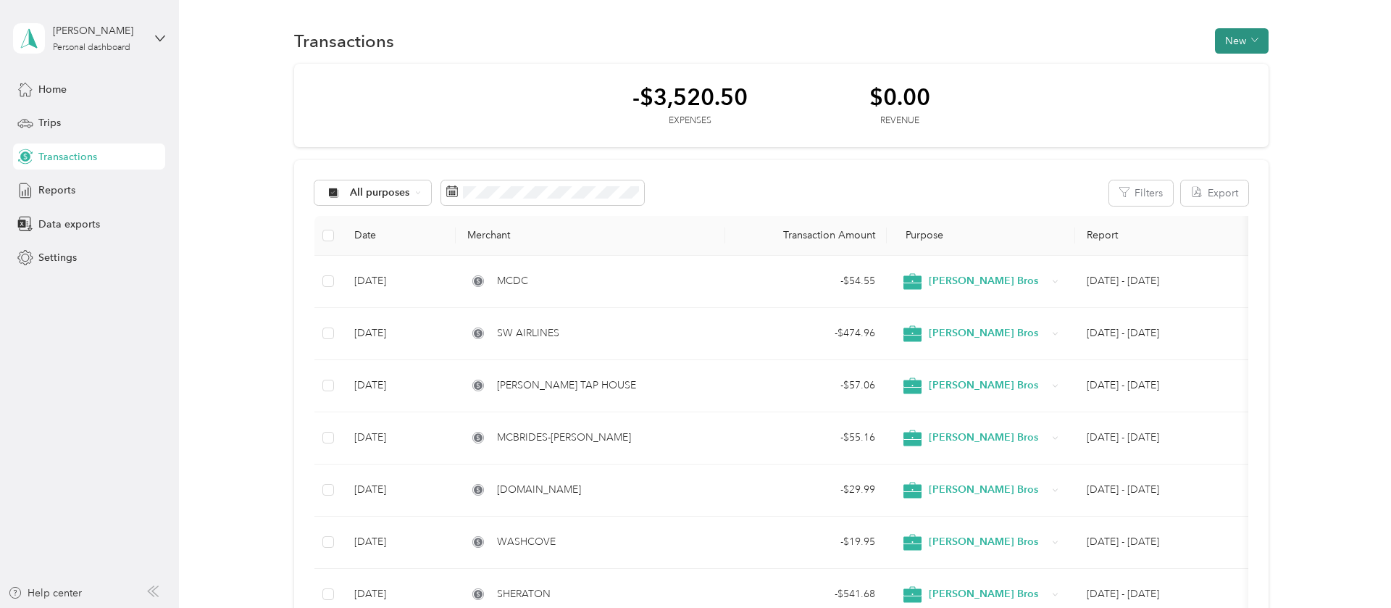
click at [1233, 46] on button "New" at bounding box center [1242, 40] width 54 height 25
click at [1234, 66] on span "Expense" at bounding box center [1244, 68] width 39 height 15
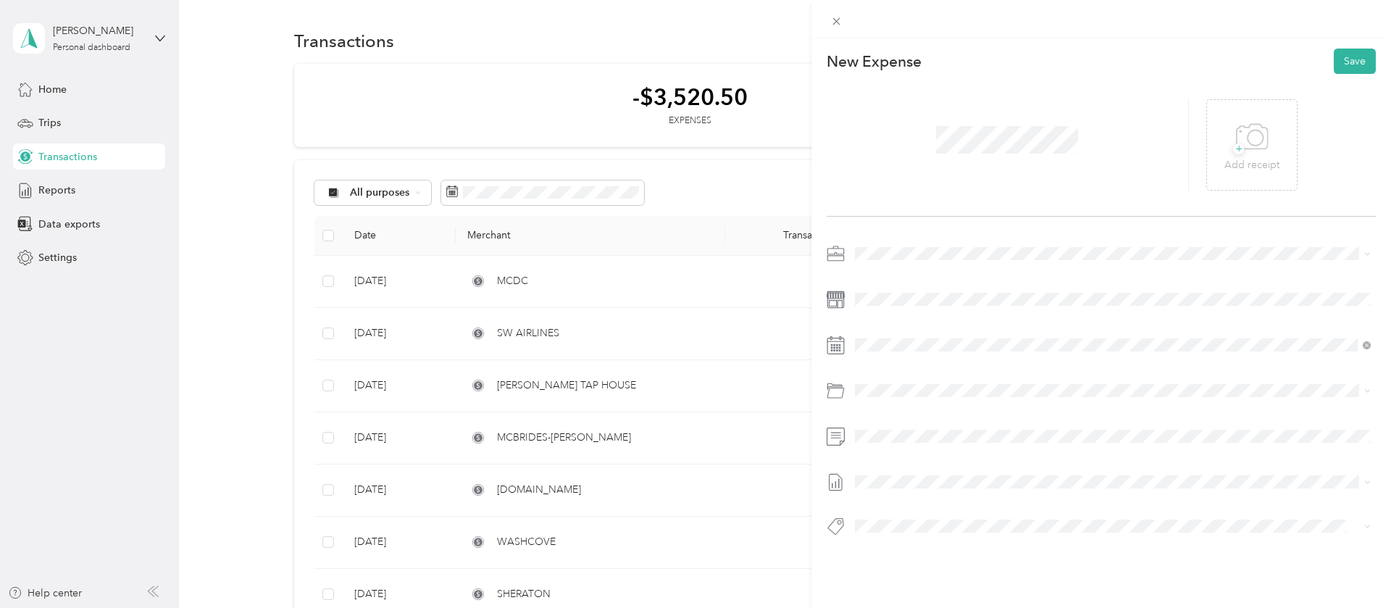
click at [975, 448] on span "Business Meals & Entertainment Kbi" at bounding box center [975, 445] width 162 height 12
click at [893, 144] on icon at bounding box center [891, 147] width 7 height 13
click at [921, 243] on div "16" at bounding box center [922, 244] width 19 height 18
click at [1237, 130] on div "+ Add receipt" at bounding box center [1252, 145] width 55 height 56
click at [1358, 61] on button "Save" at bounding box center [1355, 61] width 42 height 25
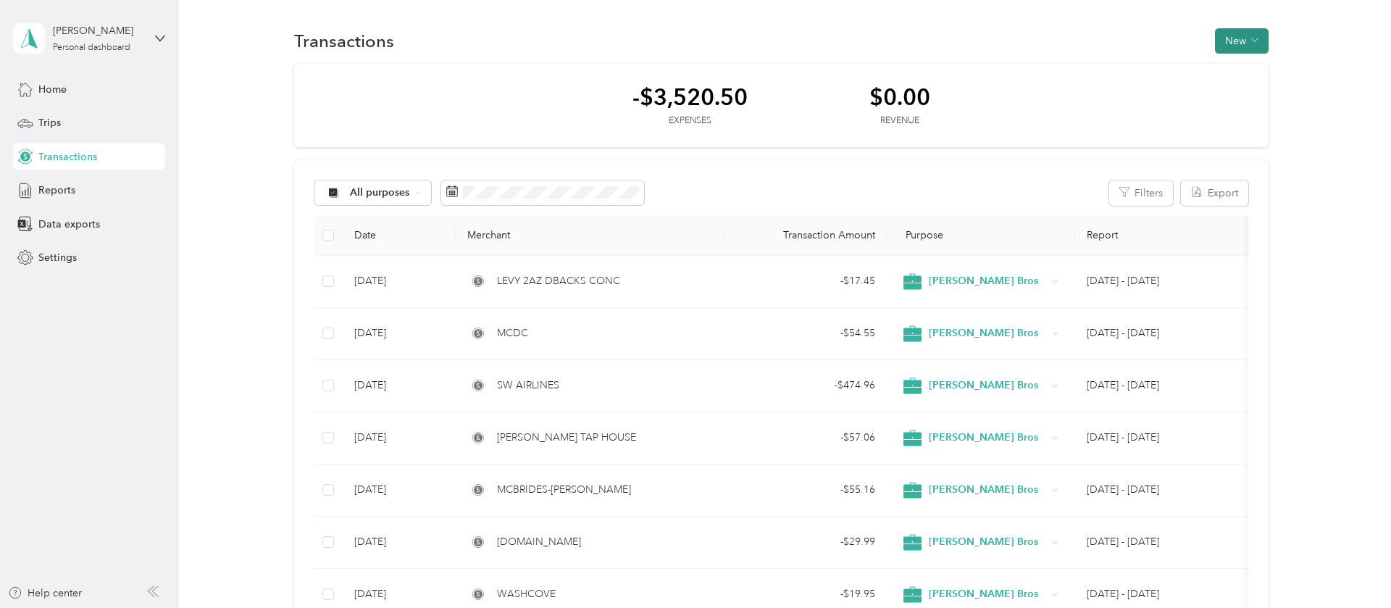
click at [1243, 49] on button "New" at bounding box center [1242, 40] width 54 height 25
click at [1242, 71] on span "Expense" at bounding box center [1244, 68] width 39 height 15
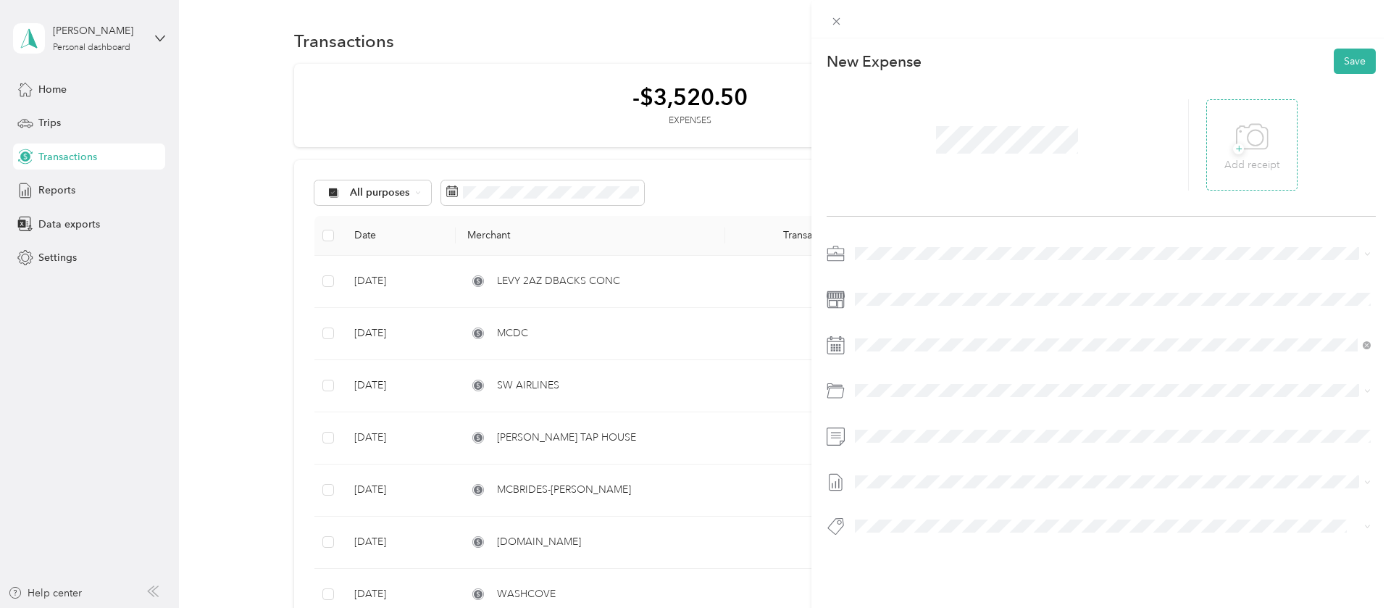
click at [1272, 151] on div "+ Add receipt" at bounding box center [1252, 145] width 55 height 56
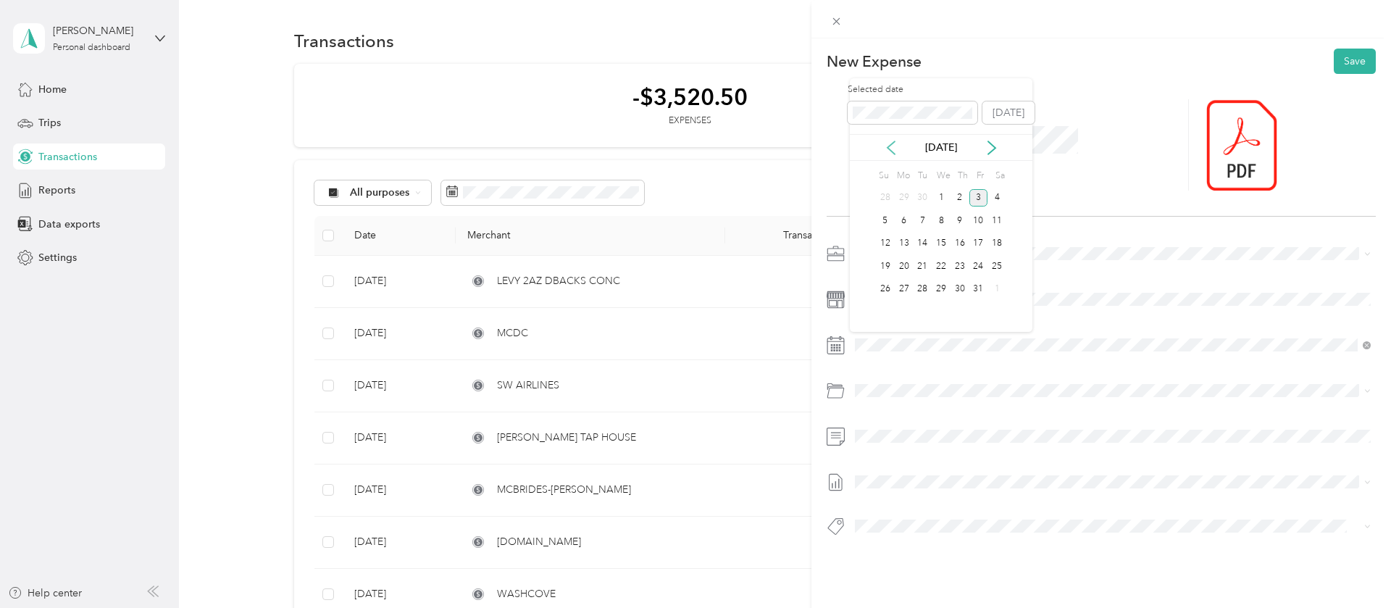
click at [891, 150] on icon at bounding box center [891, 147] width 7 height 13
click at [958, 243] on div "18" at bounding box center [960, 244] width 19 height 18
click at [947, 599] on span "Travel/hotel/airfare Kbi" at bounding box center [946, 603] width 104 height 12
click at [1355, 66] on button "Save" at bounding box center [1355, 61] width 42 height 25
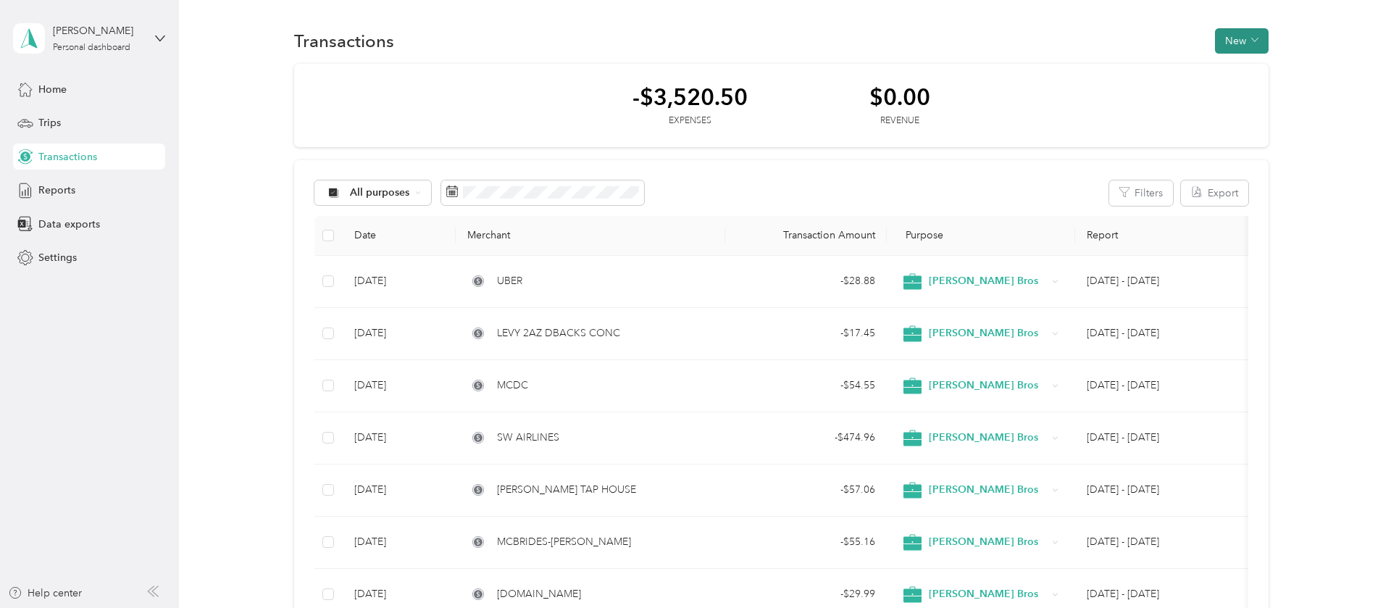
click at [1226, 46] on button "New" at bounding box center [1242, 40] width 54 height 25
click at [1235, 64] on span "Expense" at bounding box center [1244, 68] width 39 height 15
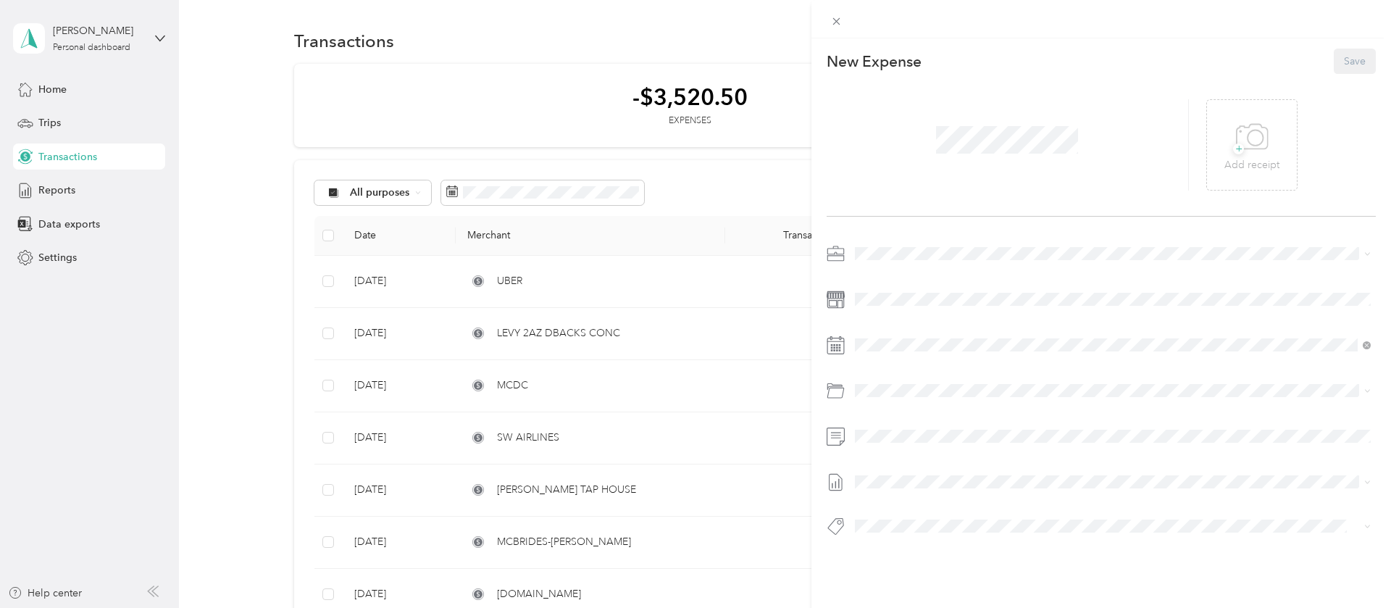
click at [1109, 132] on div at bounding box center [1008, 144] width 362 height 91
click at [1267, 139] on icon at bounding box center [1251, 136] width 31 height 25
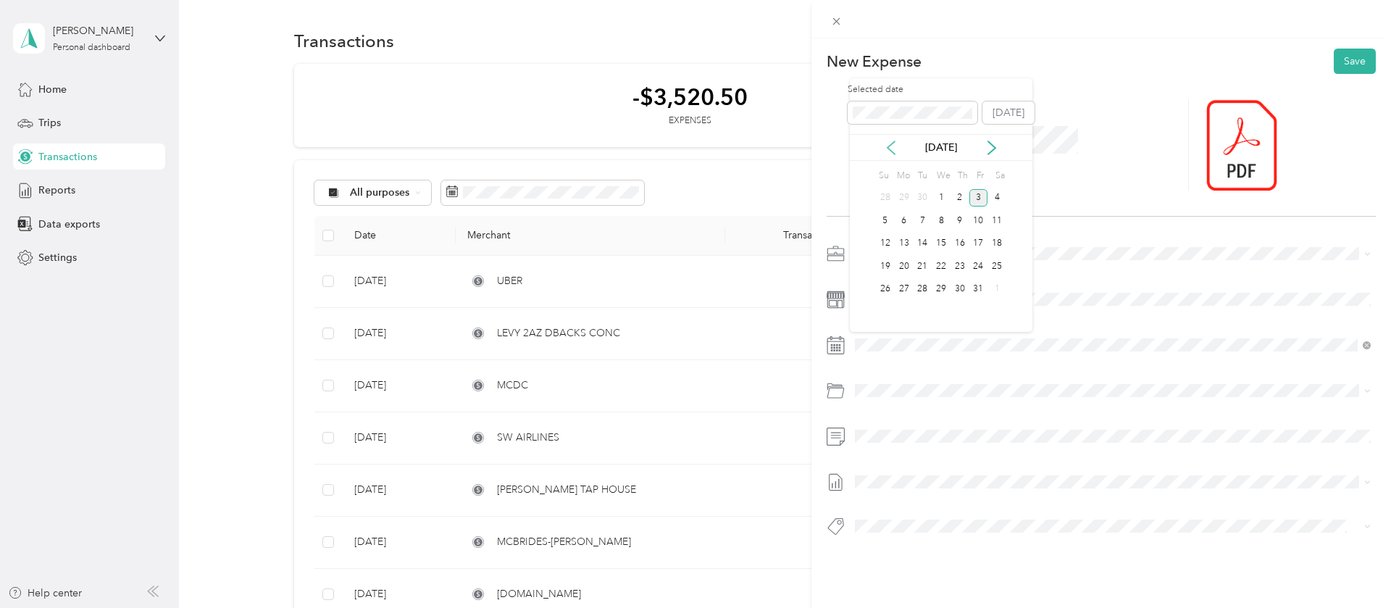
click at [891, 150] on icon at bounding box center [891, 147] width 7 height 13
click at [961, 240] on div "18" at bounding box center [960, 244] width 19 height 18
click at [955, 599] on span "Travel/hotel/airfare Kbi" at bounding box center [946, 603] width 104 height 12
click at [1353, 65] on button "Save" at bounding box center [1355, 61] width 42 height 25
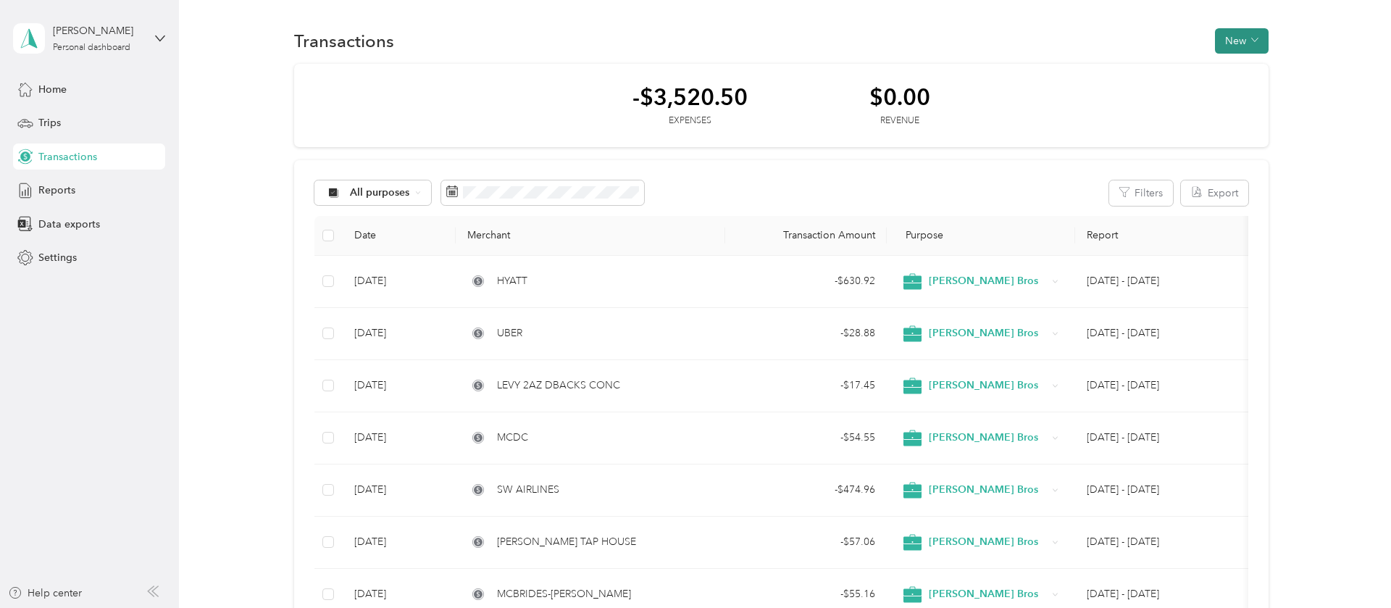
click at [1235, 33] on button "New" at bounding box center [1242, 40] width 54 height 25
click at [1234, 69] on span "Expense" at bounding box center [1244, 68] width 39 height 15
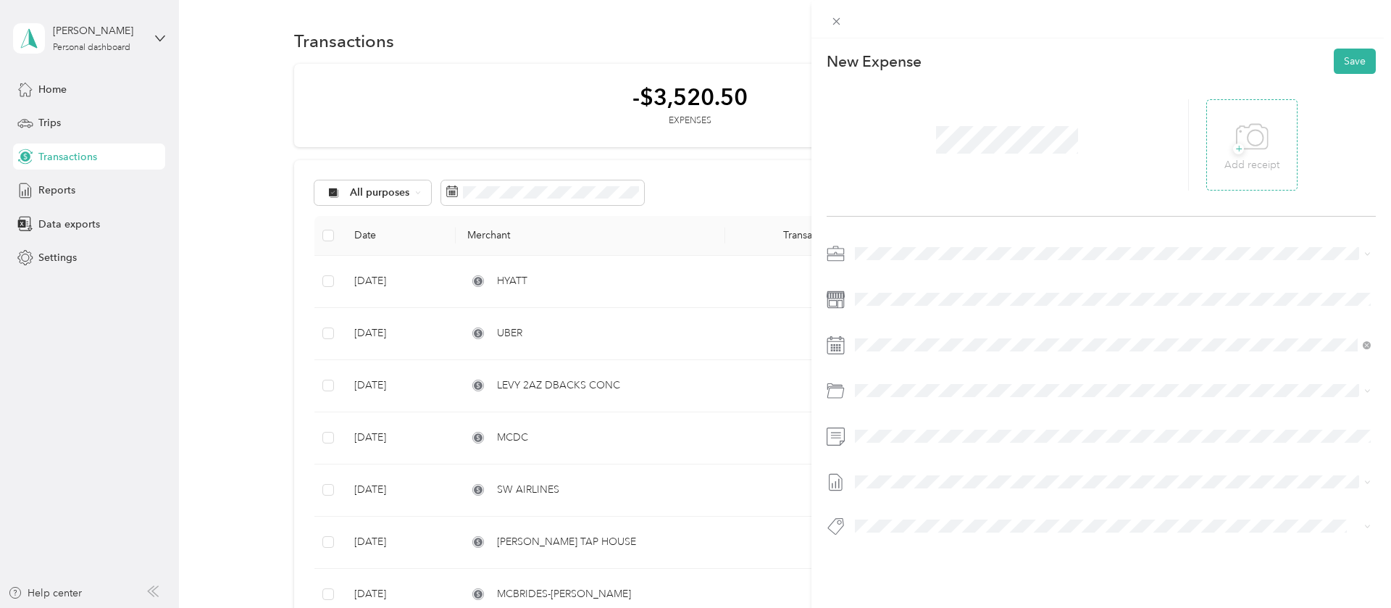
click at [1227, 147] on div "+ Add receipt" at bounding box center [1252, 145] width 55 height 56
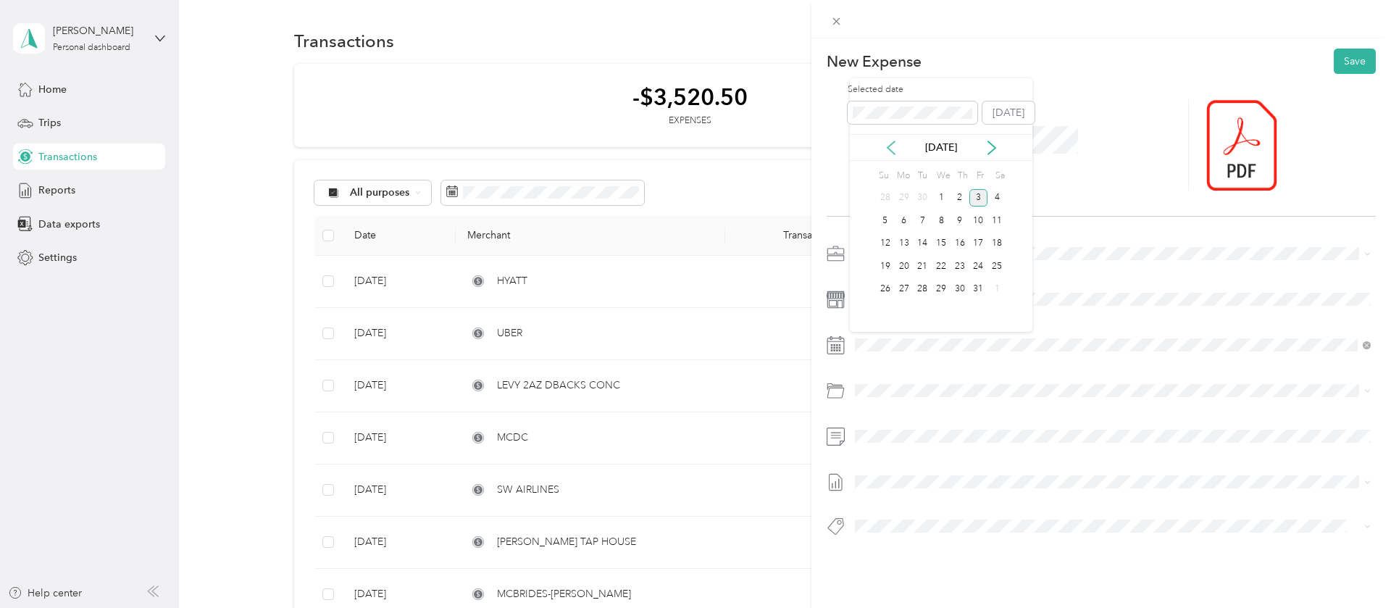
click at [891, 150] on icon at bounding box center [891, 147] width 7 height 13
click at [928, 241] on div "16" at bounding box center [922, 244] width 19 height 18
click at [953, 451] on div "Business Meals & Entertainment Kbi" at bounding box center [1130, 446] width 472 height 15
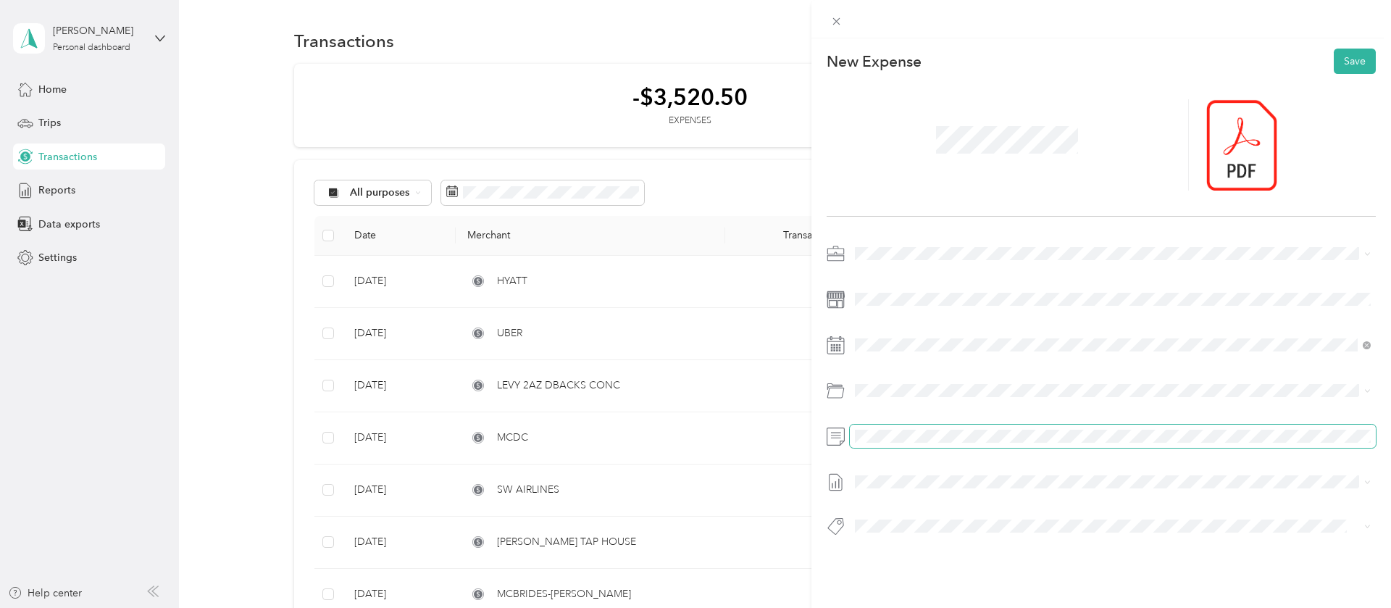
click at [934, 428] on span at bounding box center [1113, 436] width 526 height 23
click at [1346, 64] on button "Save" at bounding box center [1355, 61] width 42 height 25
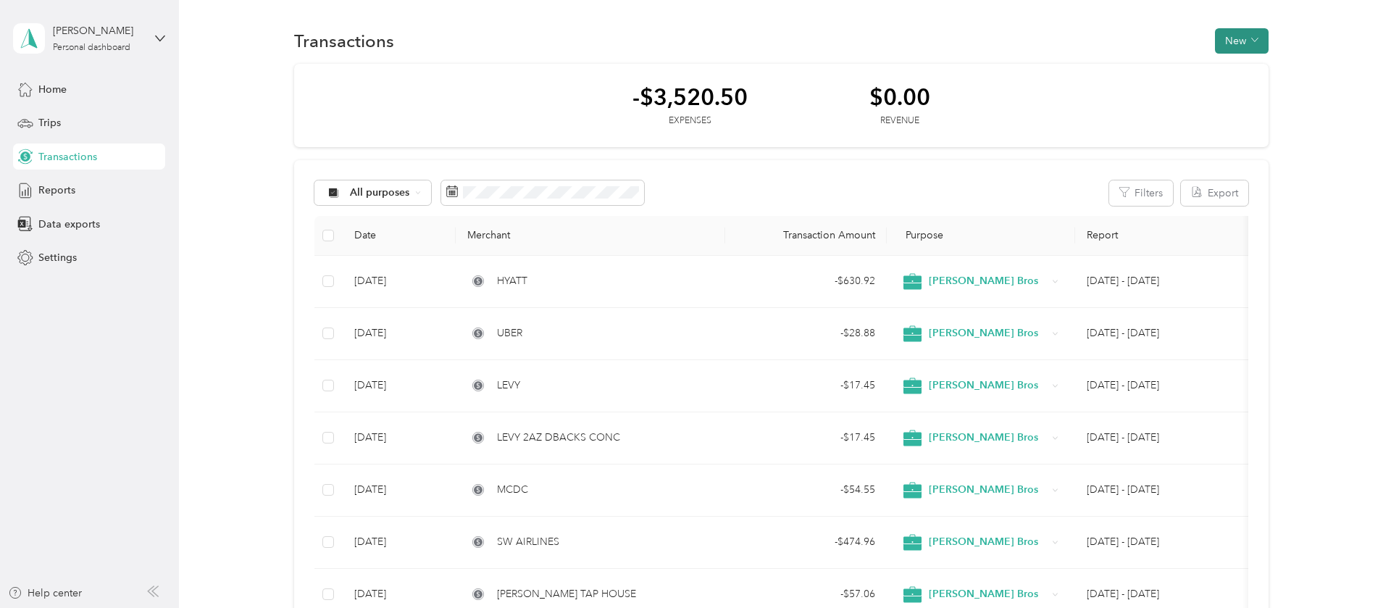
click at [1235, 41] on button "New" at bounding box center [1242, 40] width 54 height 25
click at [1244, 64] on span "Expense" at bounding box center [1244, 68] width 39 height 15
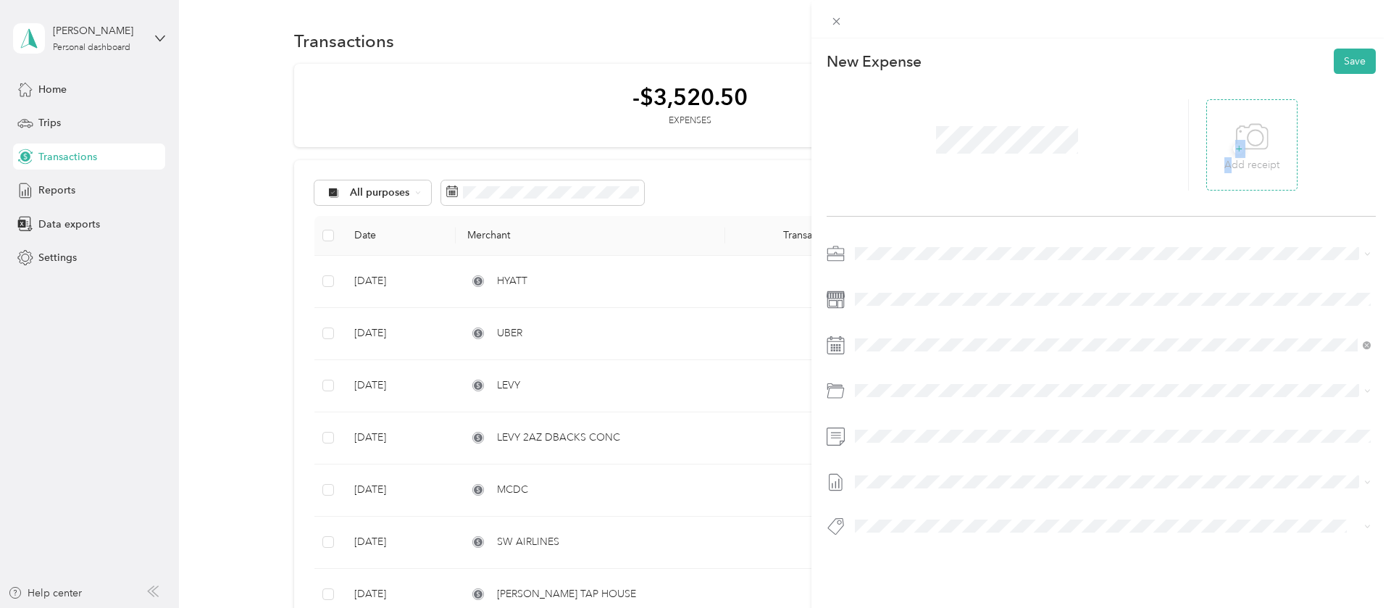
click at [1235, 153] on div "+ Add receipt" at bounding box center [1252, 145] width 55 height 56
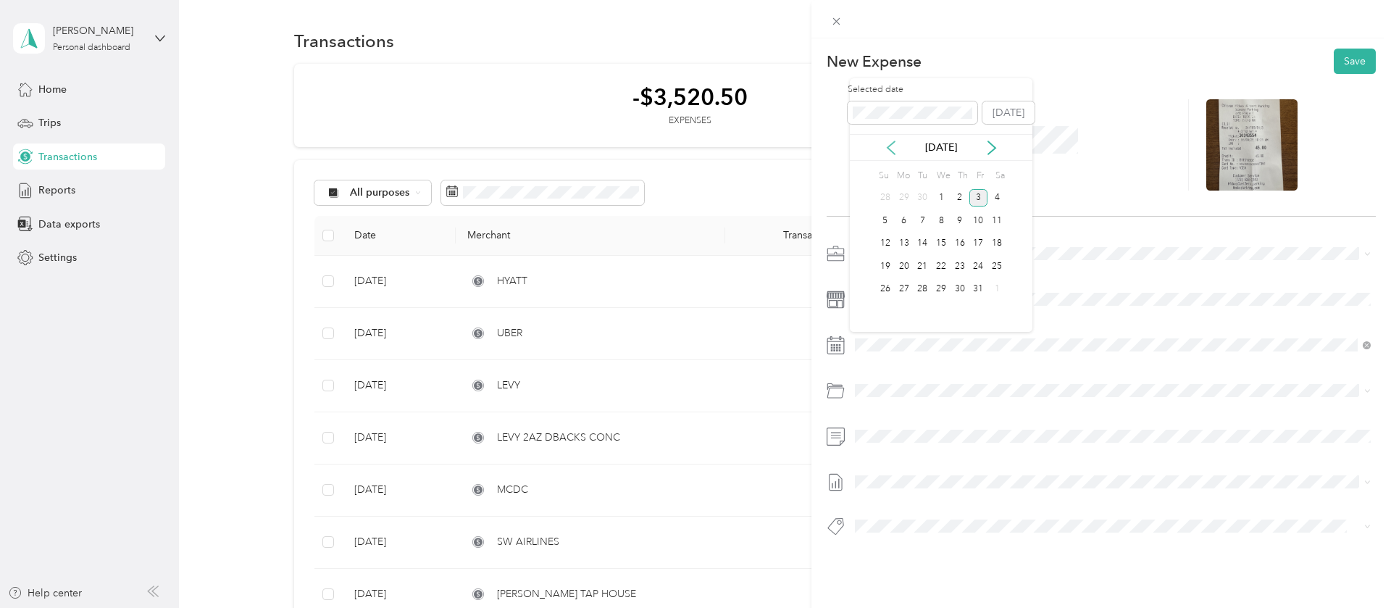
click at [893, 144] on icon at bounding box center [891, 148] width 14 height 14
click at [922, 244] on div "16" at bounding box center [922, 244] width 19 height 18
click at [924, 550] on span "Parking Fees/tolls Kbi" at bounding box center [942, 551] width 97 height 12
click at [1346, 62] on button "Save" at bounding box center [1355, 61] width 42 height 25
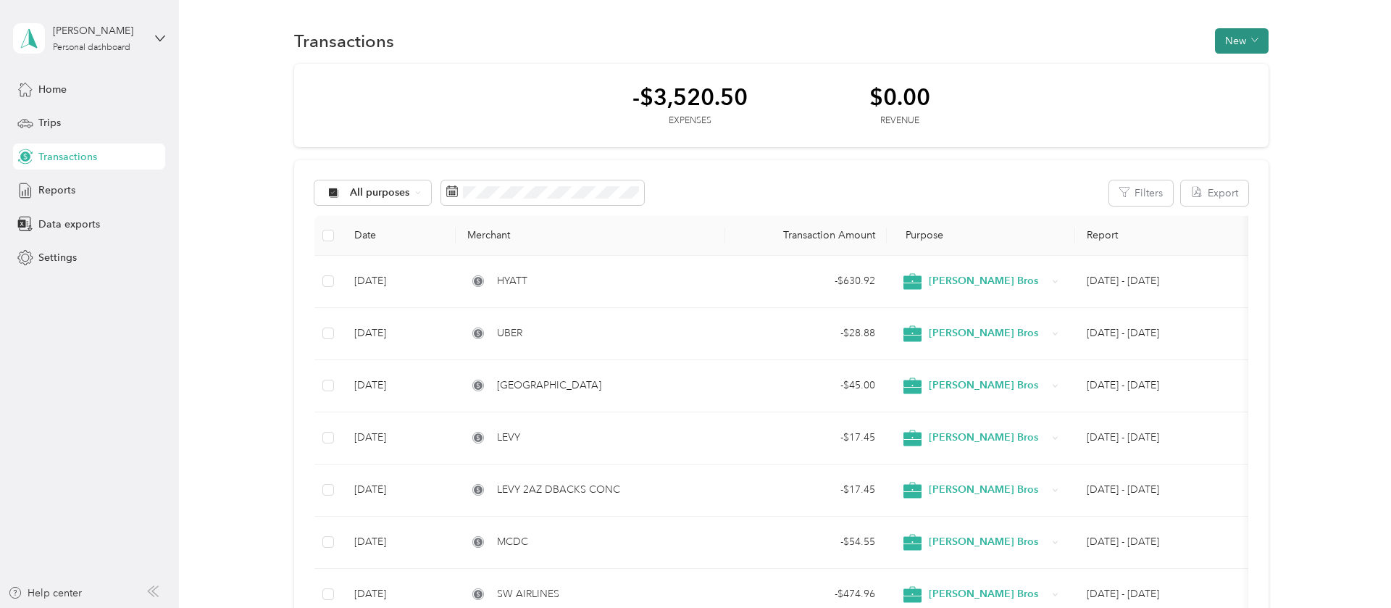
click at [1237, 45] on button "New" at bounding box center [1242, 40] width 54 height 25
click at [1246, 72] on span "Expense" at bounding box center [1244, 68] width 39 height 15
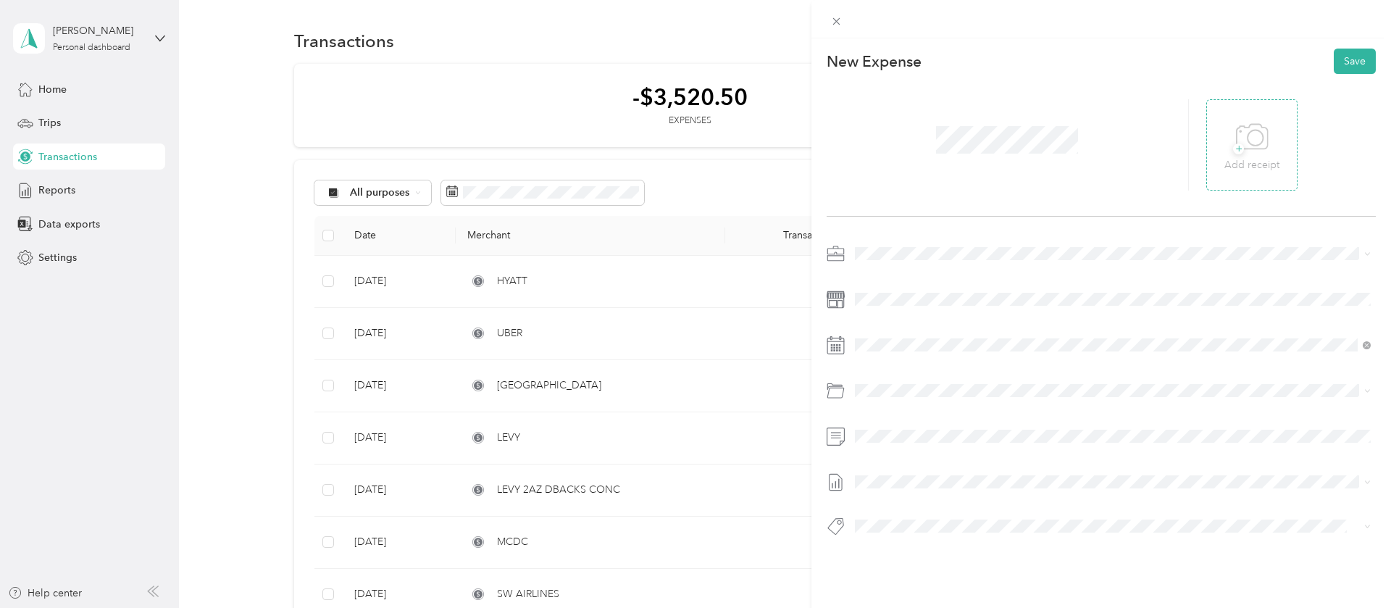
click at [1281, 135] on div "+ Add receipt" at bounding box center [1251, 144] width 91 height 91
click at [1257, 135] on icon at bounding box center [1252, 137] width 33 height 40
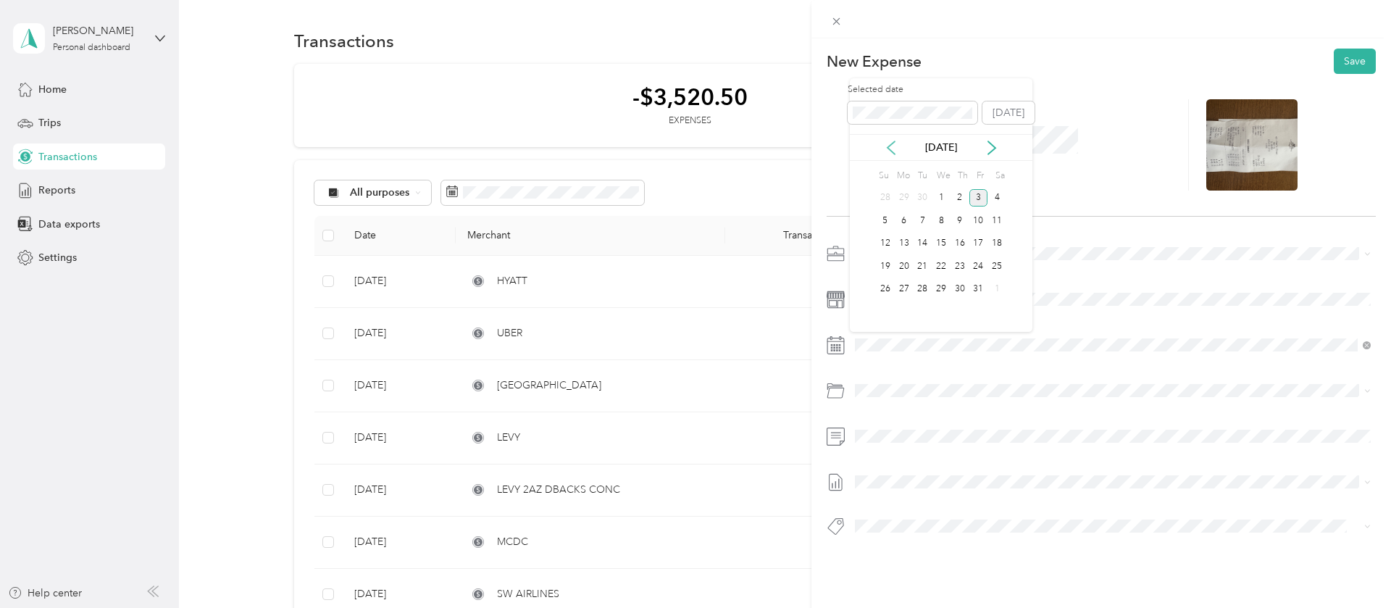
click at [888, 145] on icon at bounding box center [891, 148] width 14 height 14
click at [925, 267] on div "23" at bounding box center [922, 266] width 19 height 18
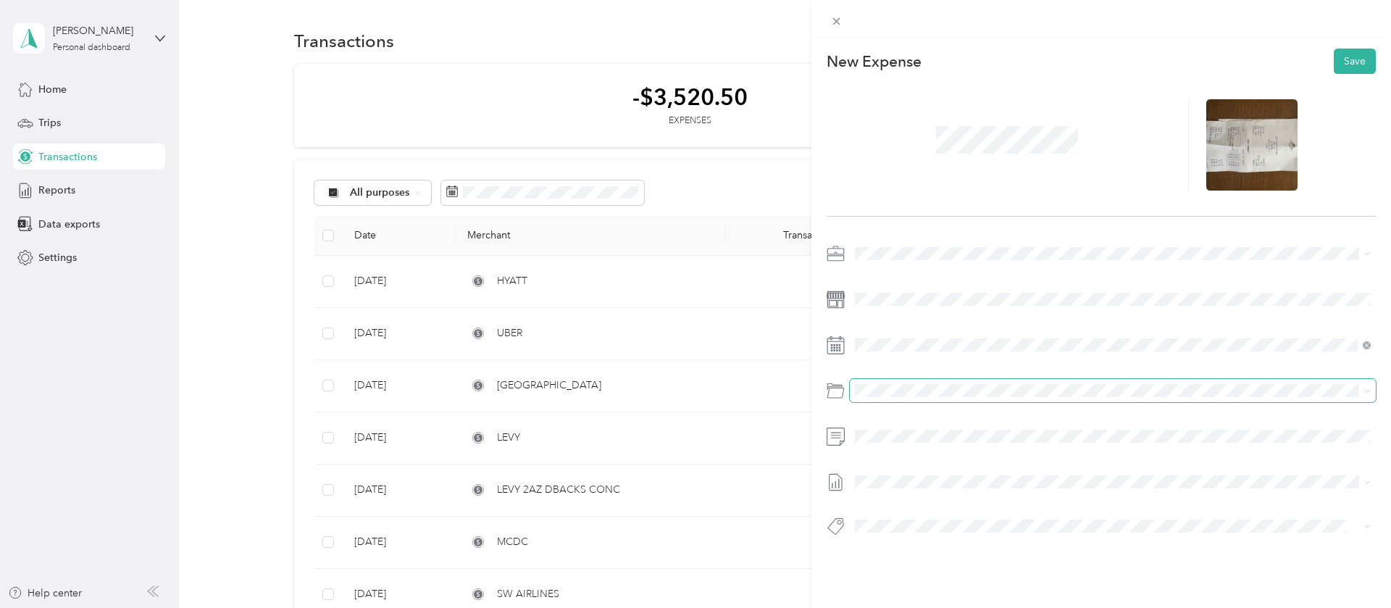
click at [910, 381] on span at bounding box center [1113, 390] width 526 height 23
click at [930, 446] on span "Business Meals & Entertainment Kbi" at bounding box center [975, 447] width 162 height 12
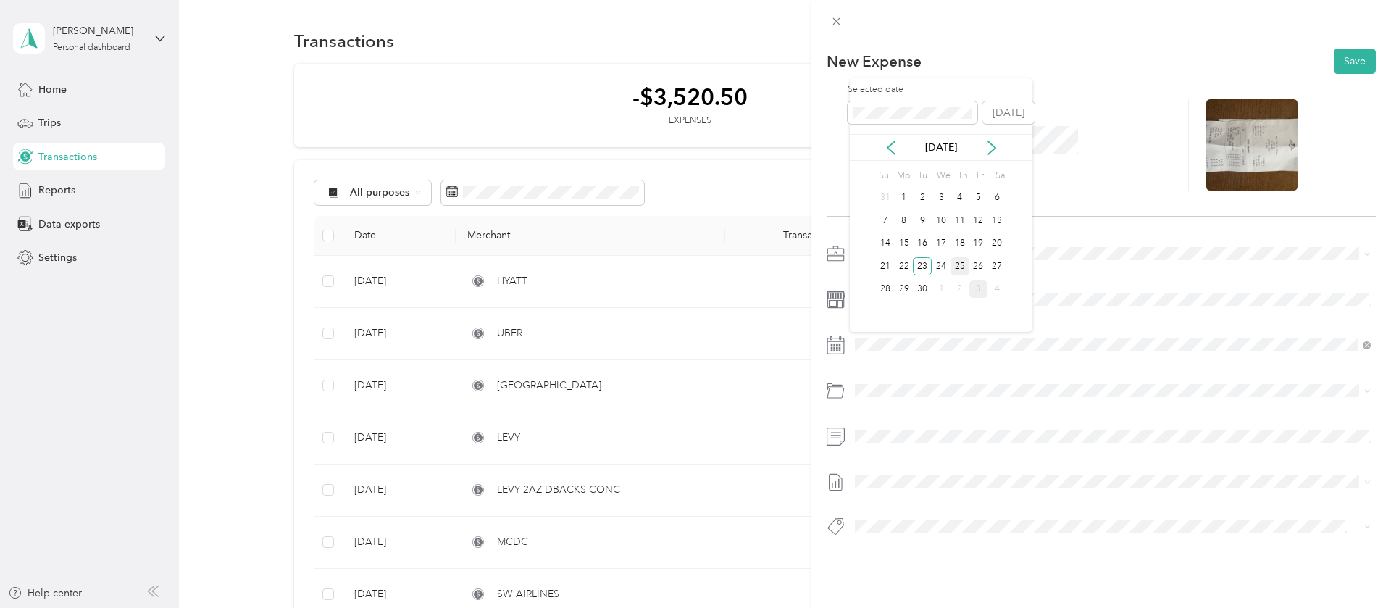
click at [959, 266] on div "25" at bounding box center [960, 266] width 19 height 18
click at [1354, 67] on button "Save" at bounding box center [1355, 61] width 42 height 25
click at [1080, 147] on span at bounding box center [1007, 140] width 152 height 38
click at [1367, 53] on button "Save" at bounding box center [1347, 61] width 57 height 25
click at [1252, 278] on div at bounding box center [1101, 394] width 549 height 304
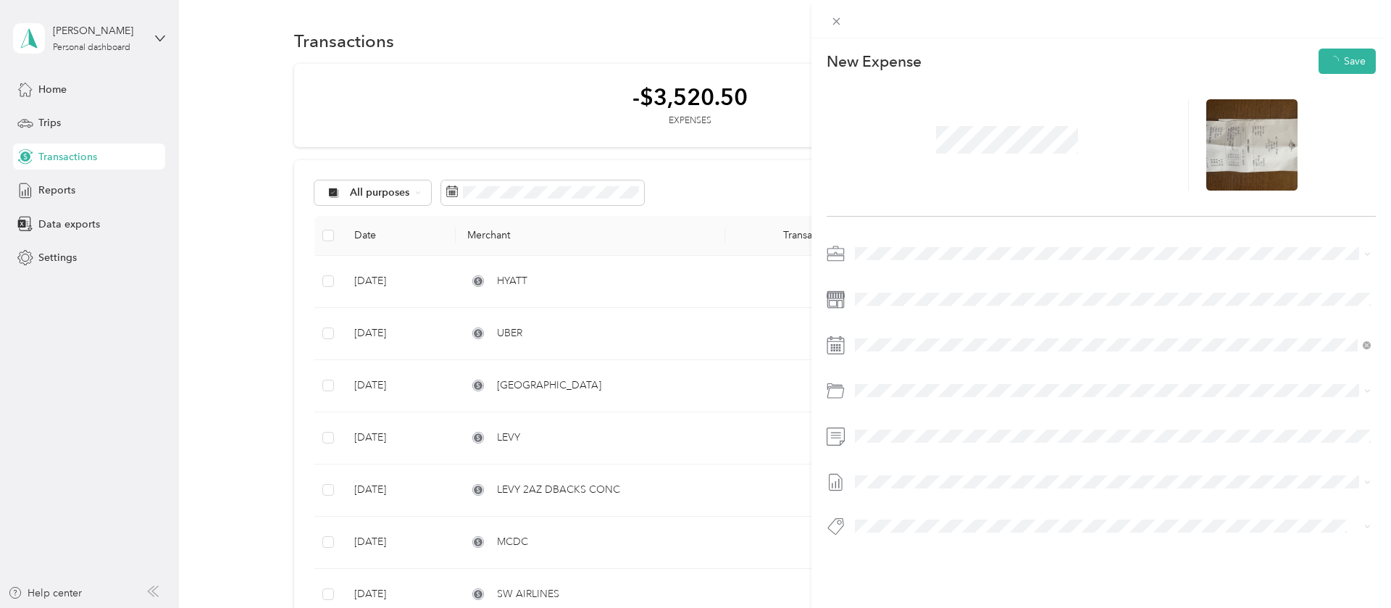
click at [1241, 285] on div at bounding box center [1101, 394] width 549 height 304
click at [946, 238] on div "New Expense Save" at bounding box center [1102, 317] width 580 height 559
click at [1227, 159] on div at bounding box center [1251, 144] width 91 height 91
click at [1241, 145] on icon at bounding box center [1242, 145] width 4 height 4
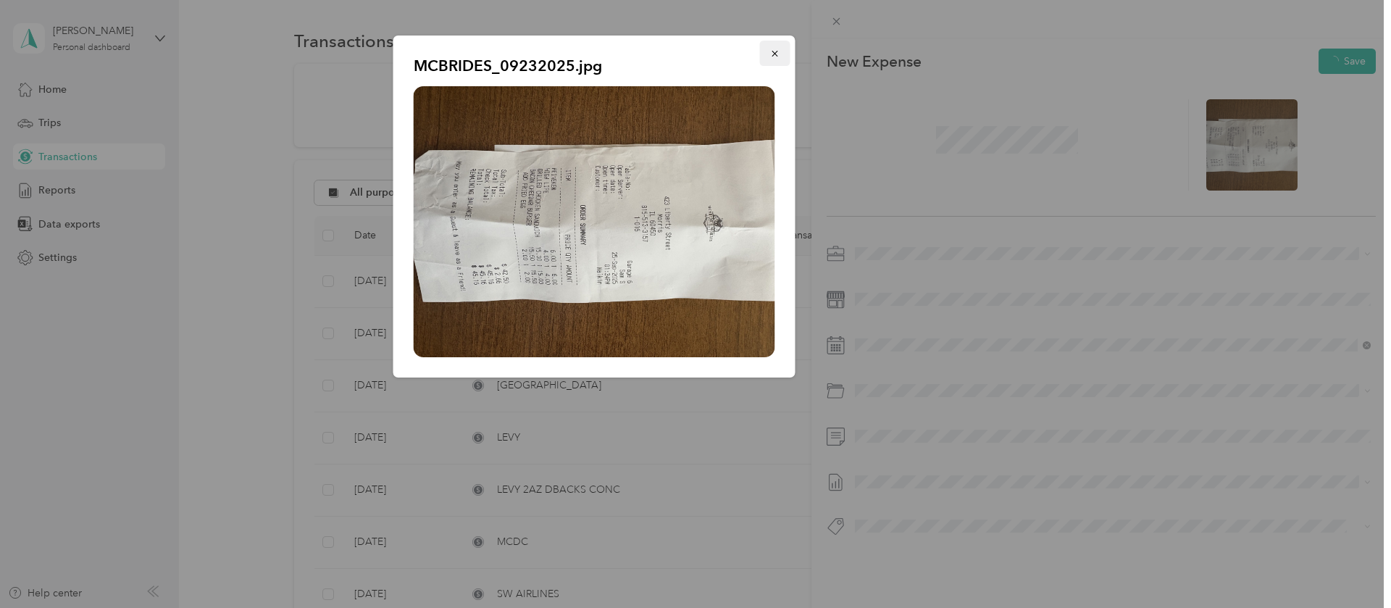
click at [773, 50] on icon "button" at bounding box center [775, 54] width 10 height 10
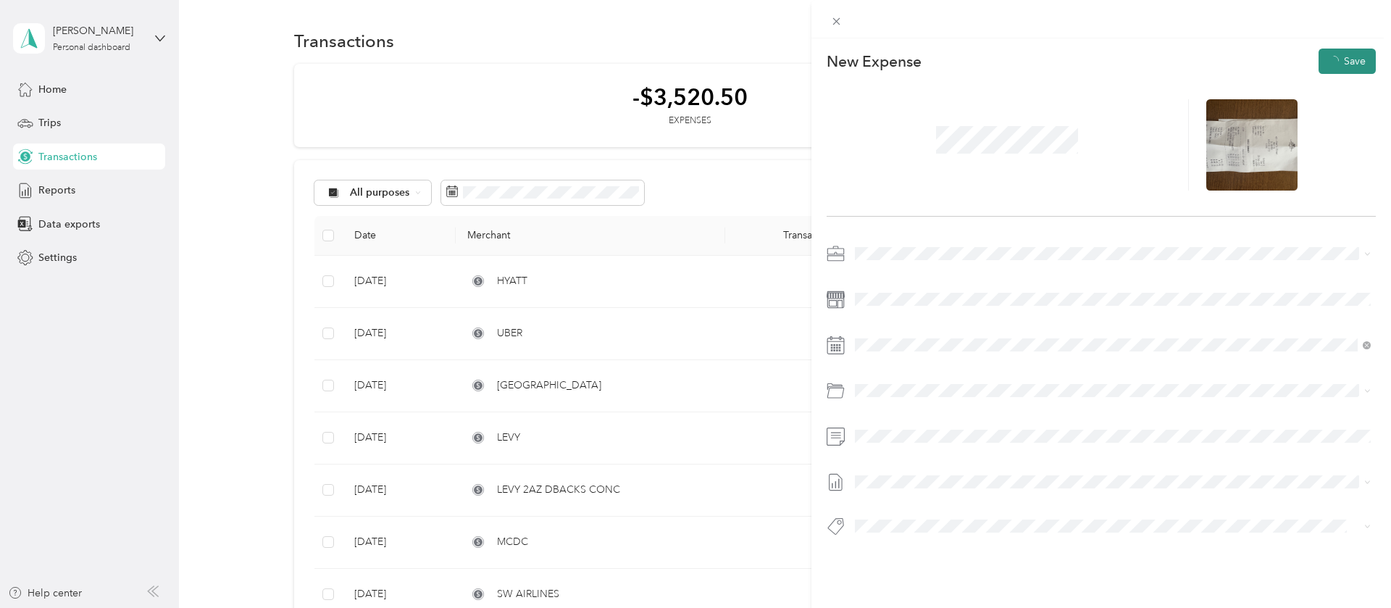
click at [1338, 56] on span "submit" at bounding box center [1334, 61] width 10 height 12
click at [1230, 380] on span at bounding box center [1113, 390] width 526 height 23
click at [1339, 57] on button "Save" at bounding box center [1347, 61] width 57 height 25
click at [1364, 343] on span at bounding box center [1364, 345] width 13 height 10
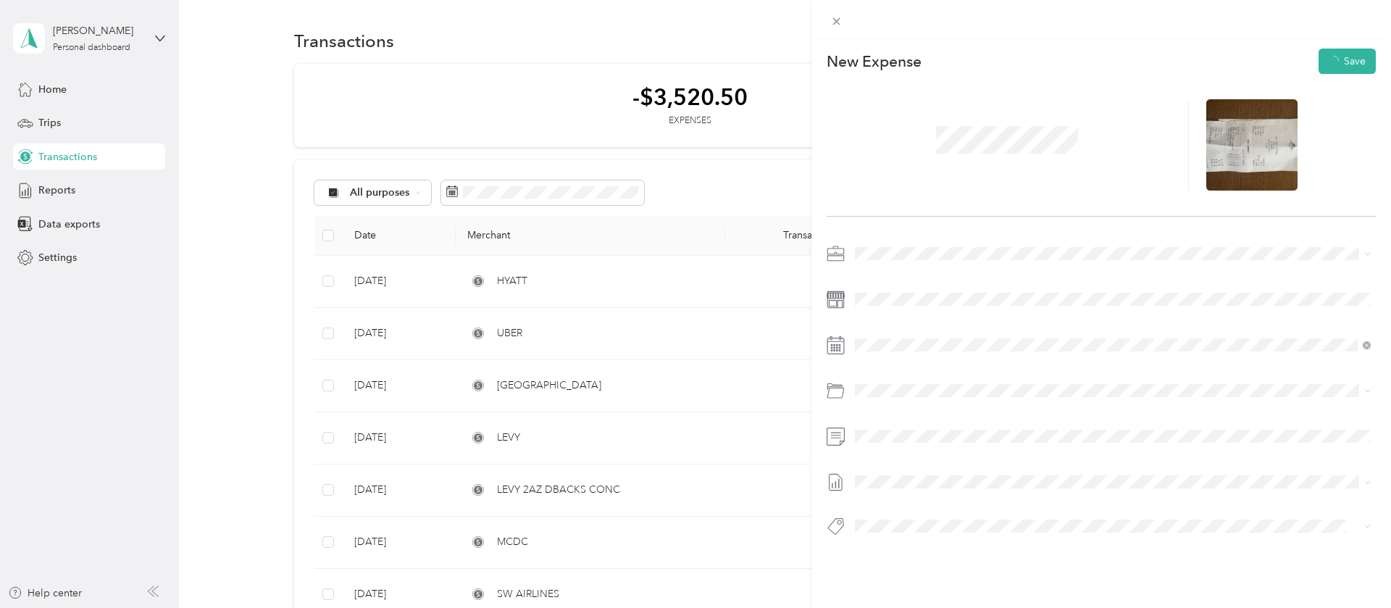
click at [1083, 331] on div at bounding box center [1101, 394] width 549 height 304
click at [966, 264] on div "25" at bounding box center [960, 266] width 19 height 18
click at [1356, 53] on button "Save" at bounding box center [1347, 61] width 57 height 25
click at [52, 91] on div "This expense cannot be edited because it is either under review, approved, or p…" at bounding box center [695, 304] width 1391 height 608
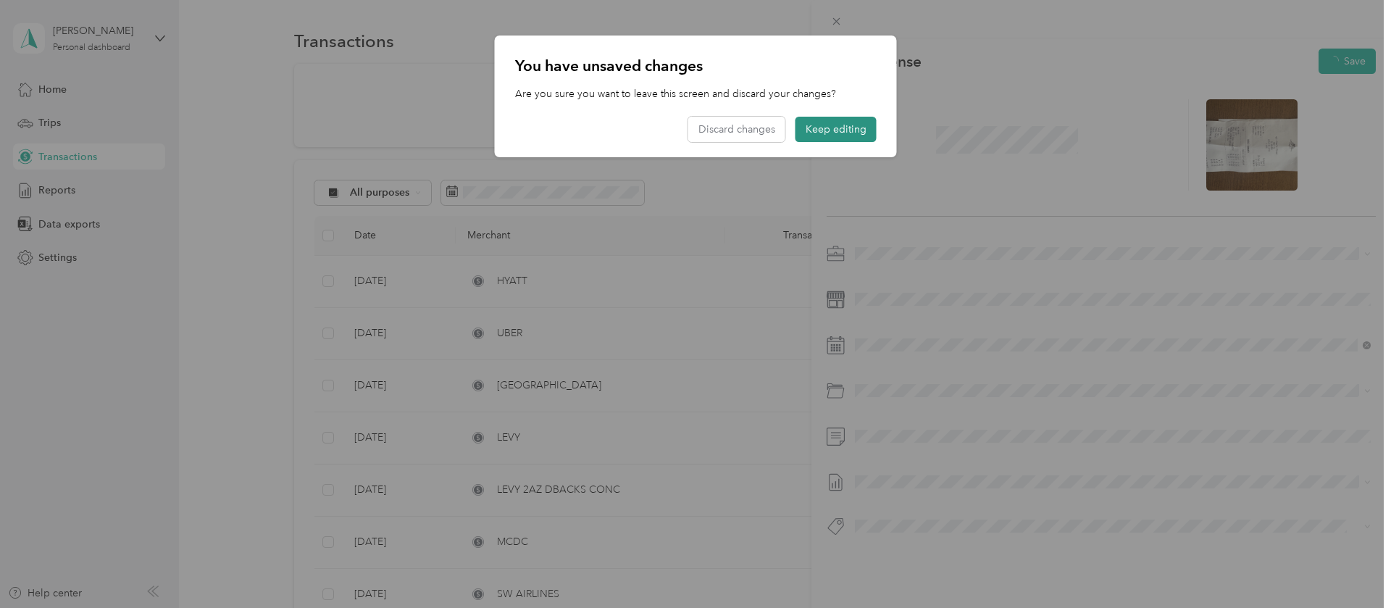
click at [834, 126] on button "Keep editing" at bounding box center [836, 129] width 81 height 25
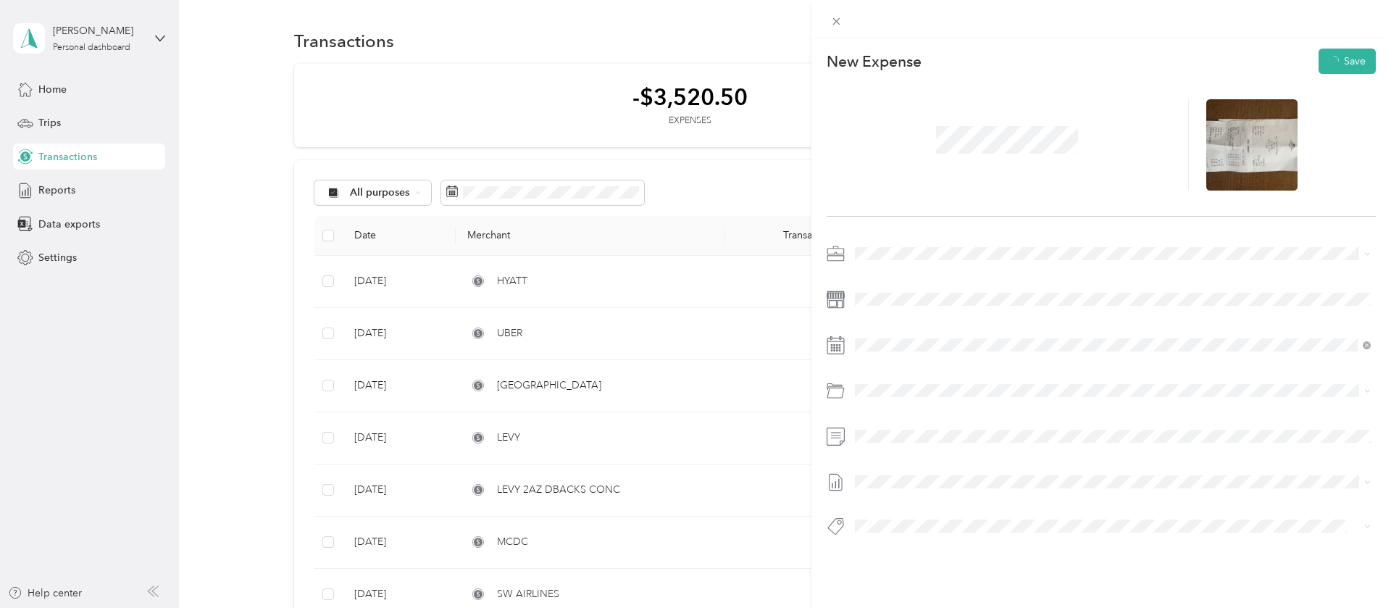
click at [88, 83] on div "This expense cannot be edited because it is either under review, approved, or p…" at bounding box center [695, 304] width 1391 height 608
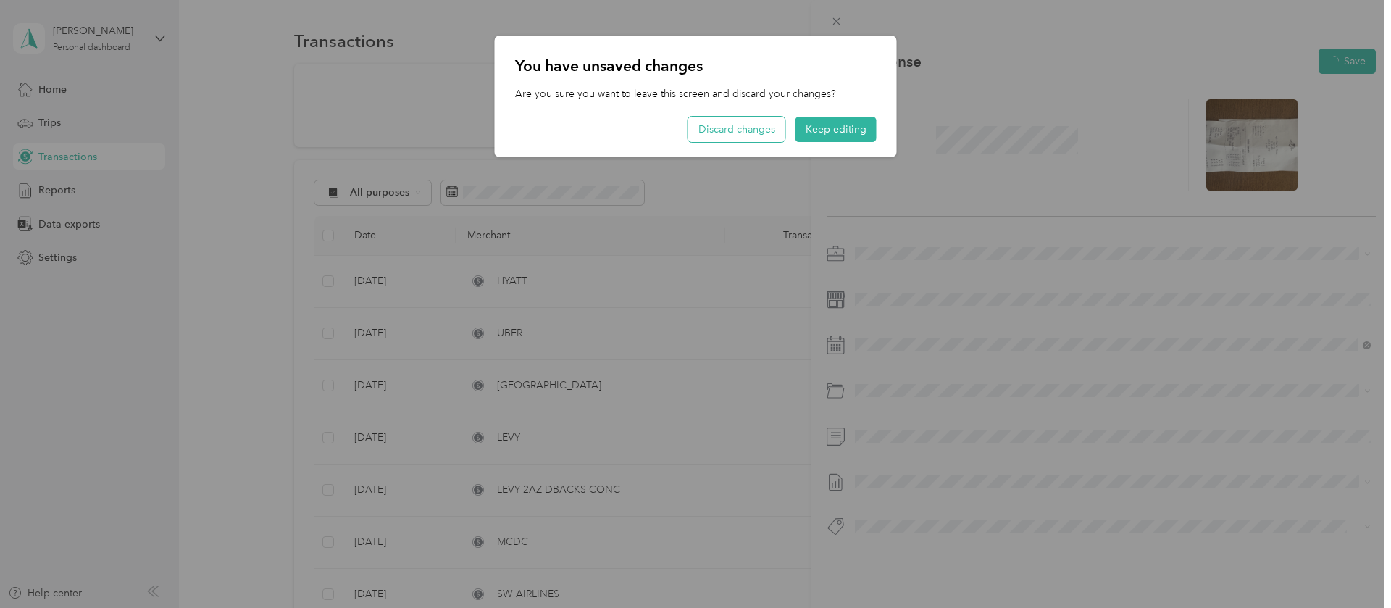
click at [704, 128] on button "Discard changes" at bounding box center [736, 129] width 97 height 25
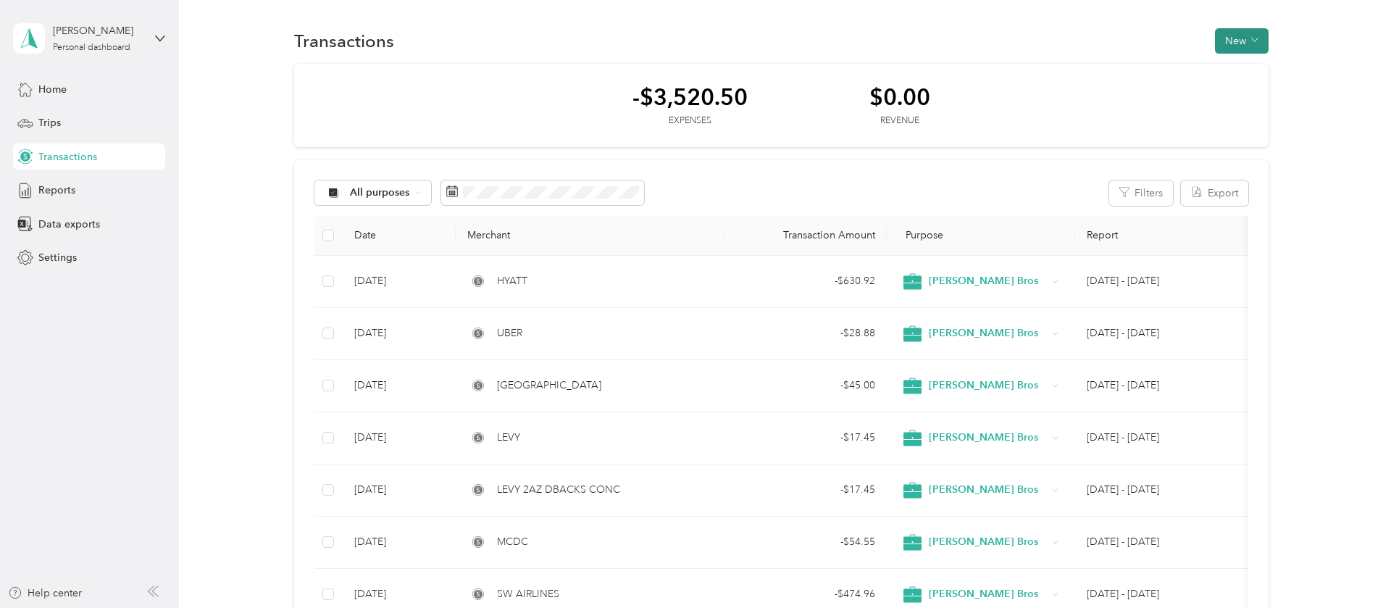
click at [1244, 41] on button "New" at bounding box center [1242, 40] width 54 height 25
click at [1244, 61] on span "Expense" at bounding box center [1244, 68] width 39 height 15
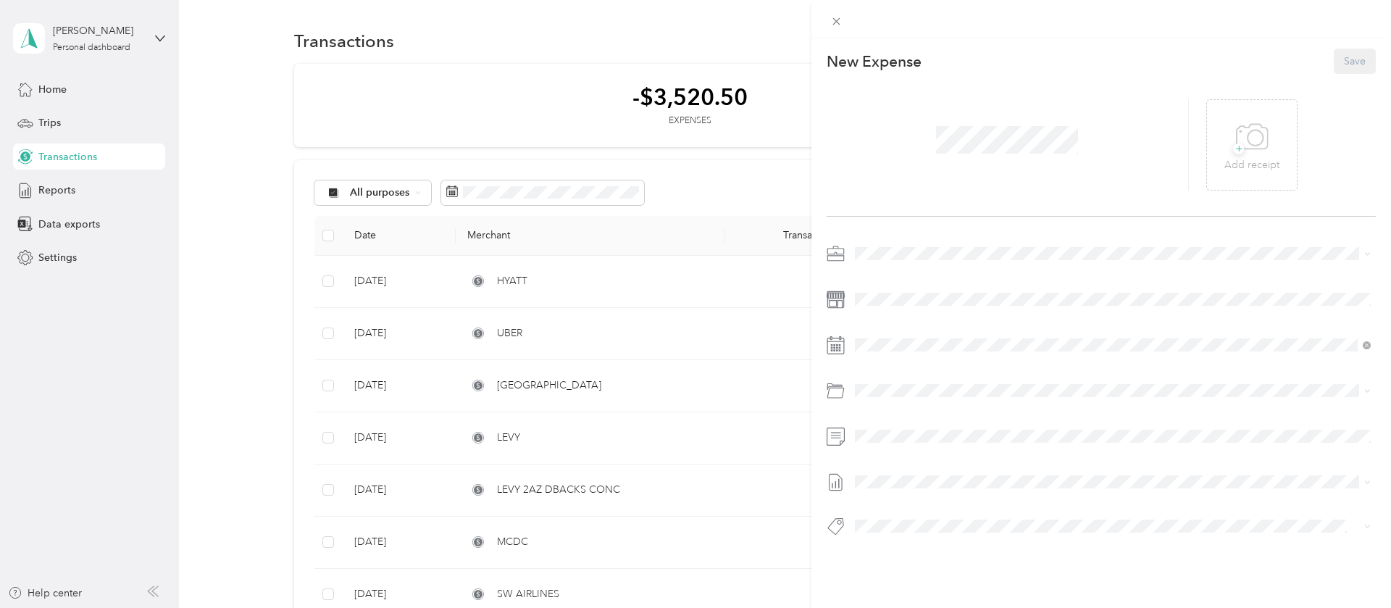
click at [1088, 149] on div at bounding box center [1008, 144] width 362 height 91
click at [1241, 143] on span "+" at bounding box center [1238, 148] width 11 height 11
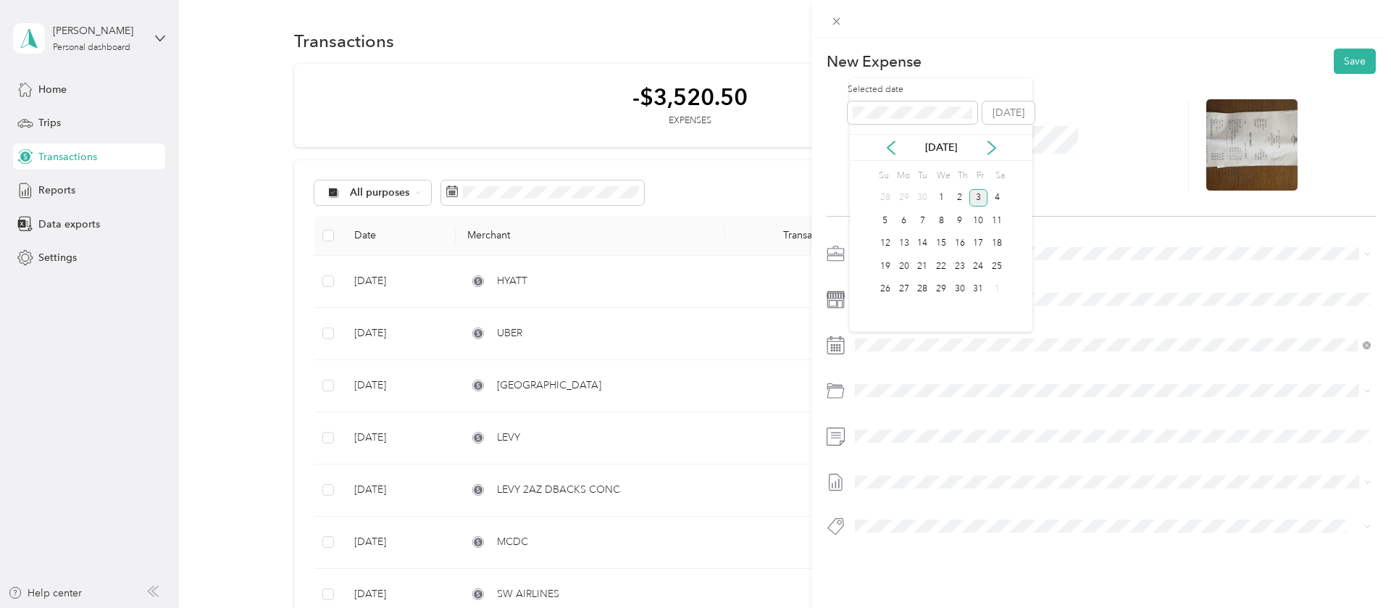
click at [884, 143] on icon at bounding box center [891, 148] width 14 height 14
click at [926, 267] on div "23" at bounding box center [922, 266] width 19 height 18
click at [938, 450] on span "Business Meals & Entertainment Kbi" at bounding box center [975, 445] width 162 height 12
click at [1344, 62] on button "Save" at bounding box center [1355, 61] width 42 height 25
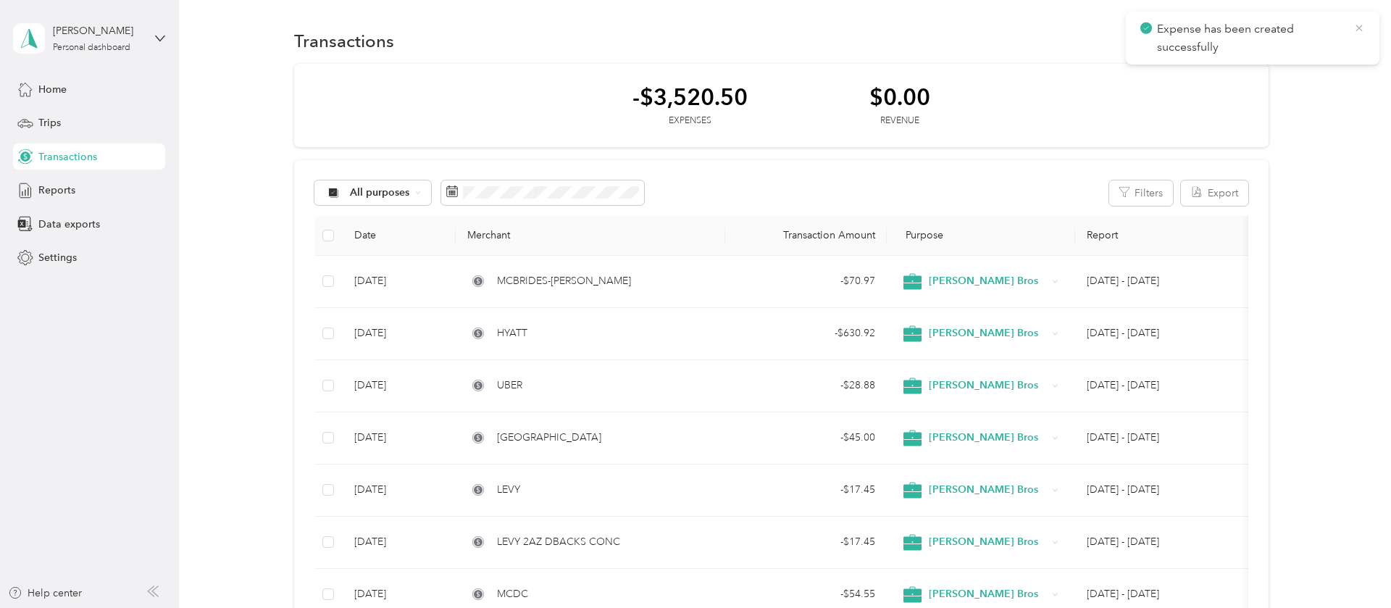
click at [1363, 30] on icon at bounding box center [1360, 28] width 12 height 13
click at [1240, 43] on button "New" at bounding box center [1242, 40] width 54 height 25
click at [1222, 68] on div "Expense" at bounding box center [1237, 68] width 55 height 15
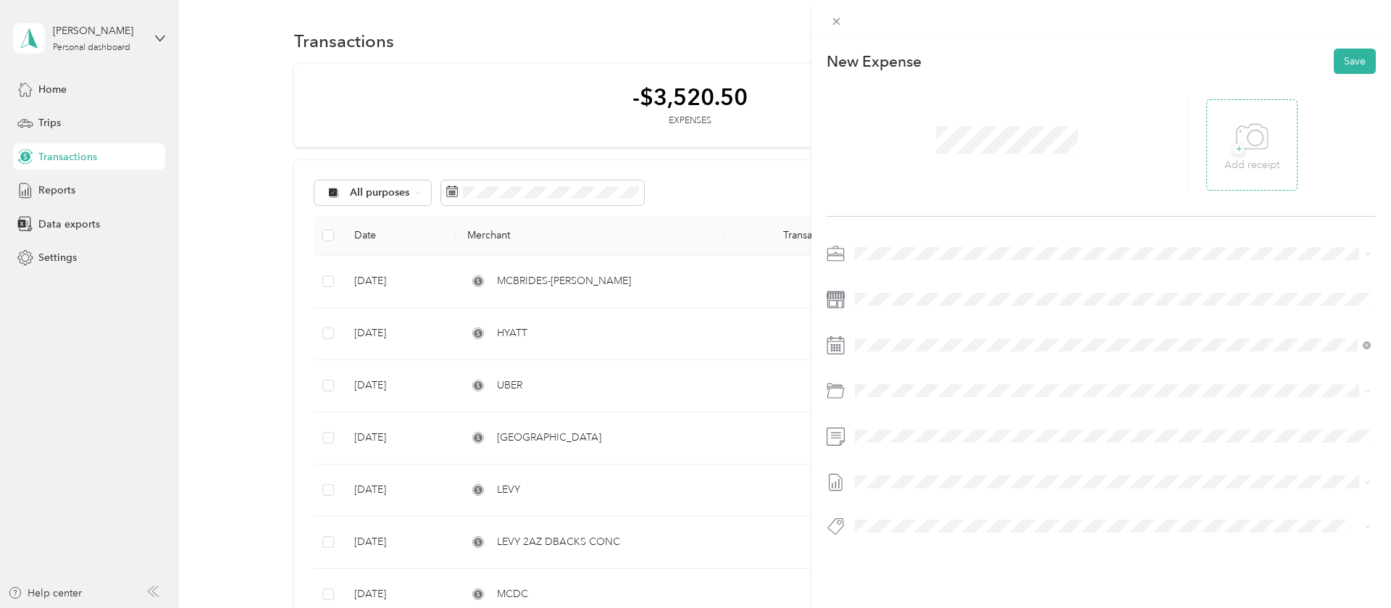
click at [1262, 138] on icon at bounding box center [1252, 137] width 33 height 40
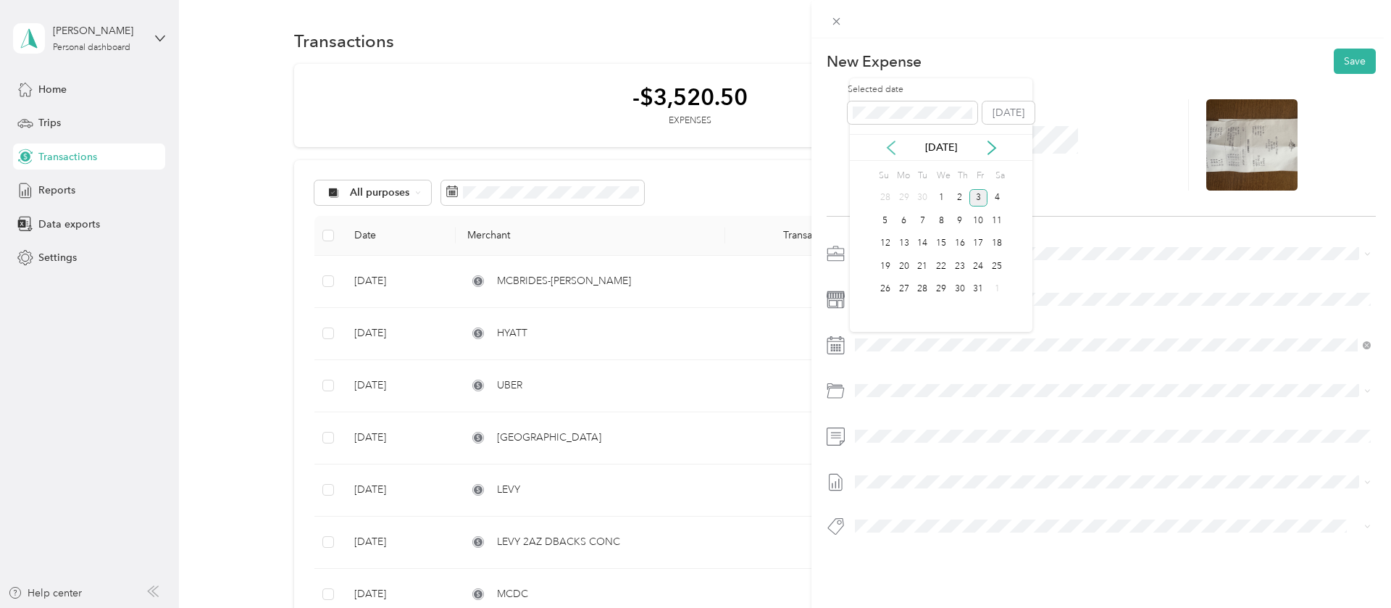
click at [888, 146] on icon at bounding box center [891, 148] width 14 height 14
click at [960, 266] on div "25" at bounding box center [960, 266] width 19 height 18
click at [943, 443] on span "Business Meals & Entertainment Kbi" at bounding box center [975, 447] width 162 height 12
click at [1352, 64] on button "Save" at bounding box center [1355, 61] width 42 height 25
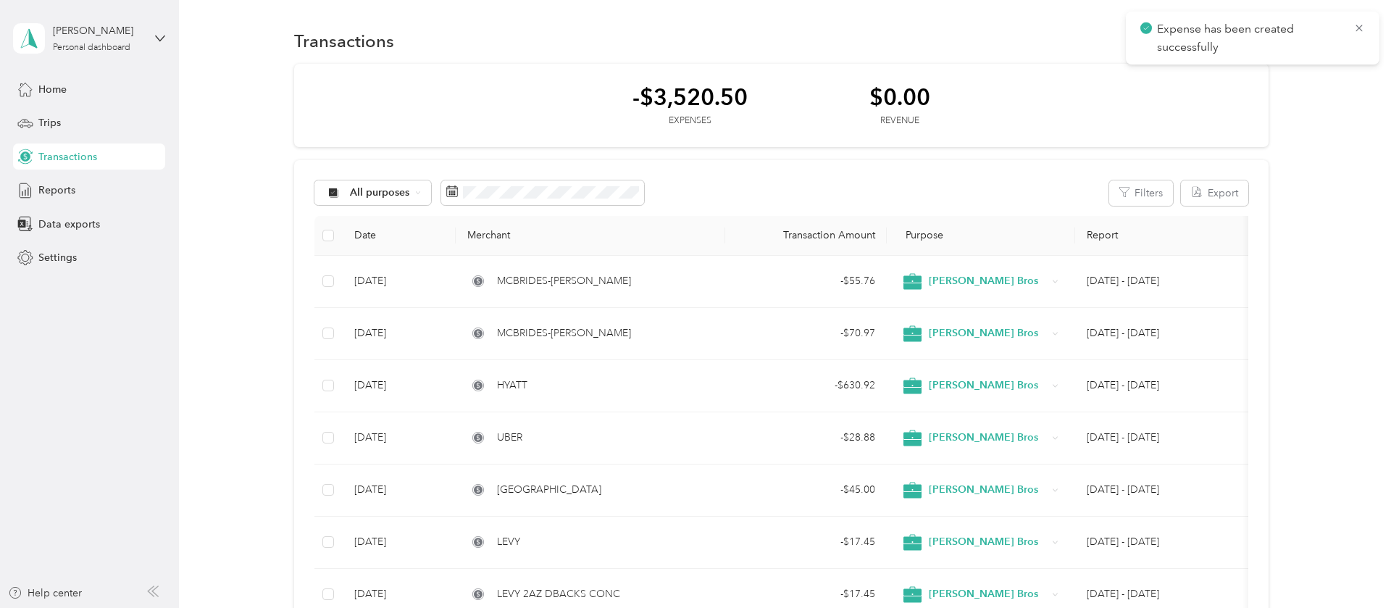
click at [1353, 24] on span "Expense has been created successfully" at bounding box center [1253, 38] width 225 height 36
click at [1361, 31] on icon at bounding box center [1360, 28] width 12 height 13
click at [1251, 44] on button "New" at bounding box center [1242, 40] width 54 height 25
click at [1249, 64] on span "Expense" at bounding box center [1244, 68] width 39 height 15
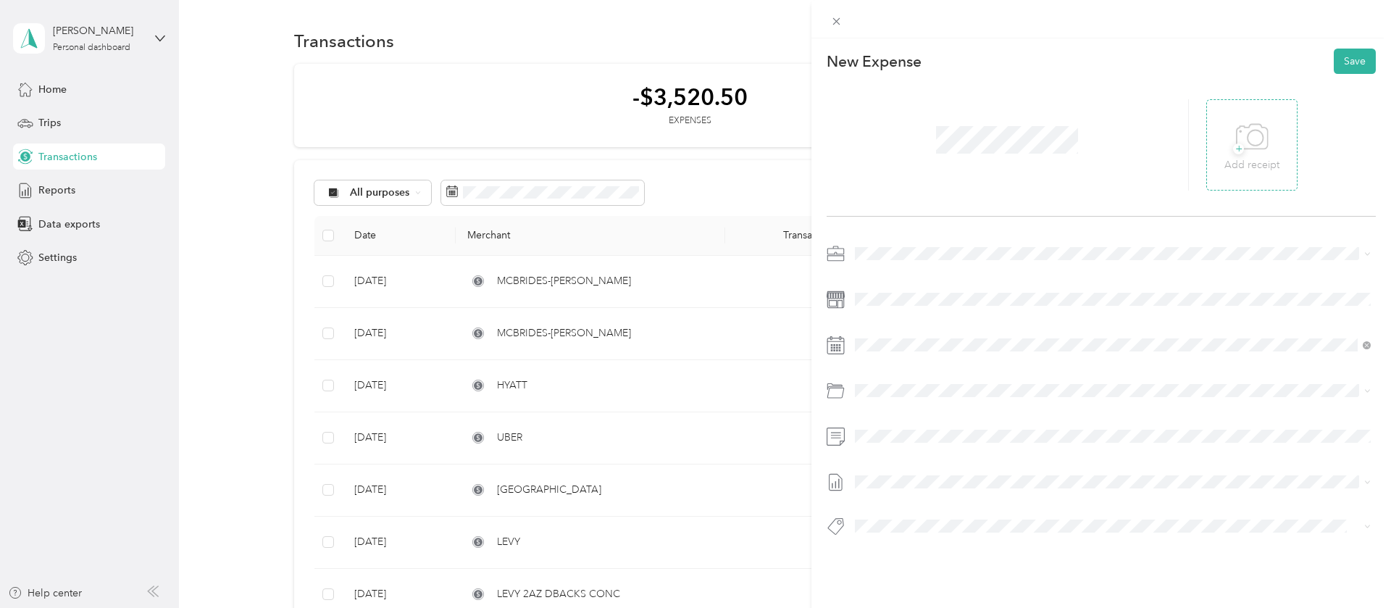
click at [1237, 146] on span "+" at bounding box center [1238, 148] width 11 height 11
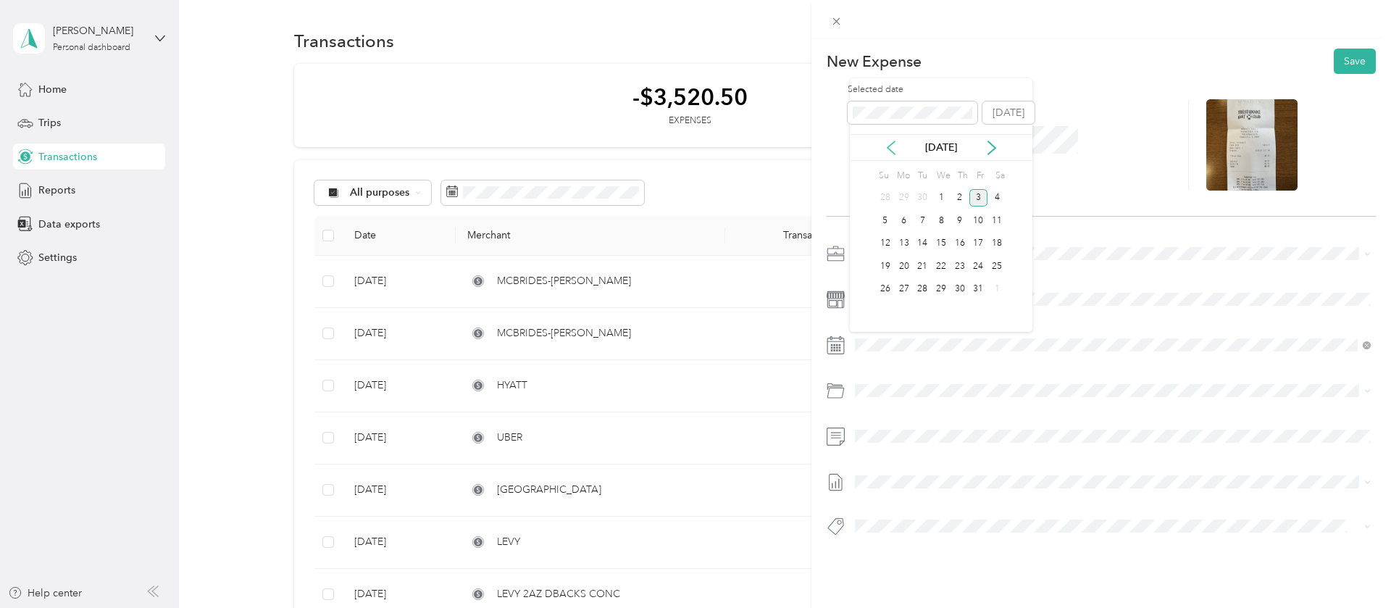
click at [895, 148] on icon at bounding box center [891, 148] width 14 height 14
click at [907, 285] on div "29" at bounding box center [904, 289] width 19 height 18
click at [933, 446] on span "Business Meals & Entertainment Kbi" at bounding box center [975, 447] width 162 height 12
click at [1344, 62] on button "Save" at bounding box center [1355, 61] width 42 height 25
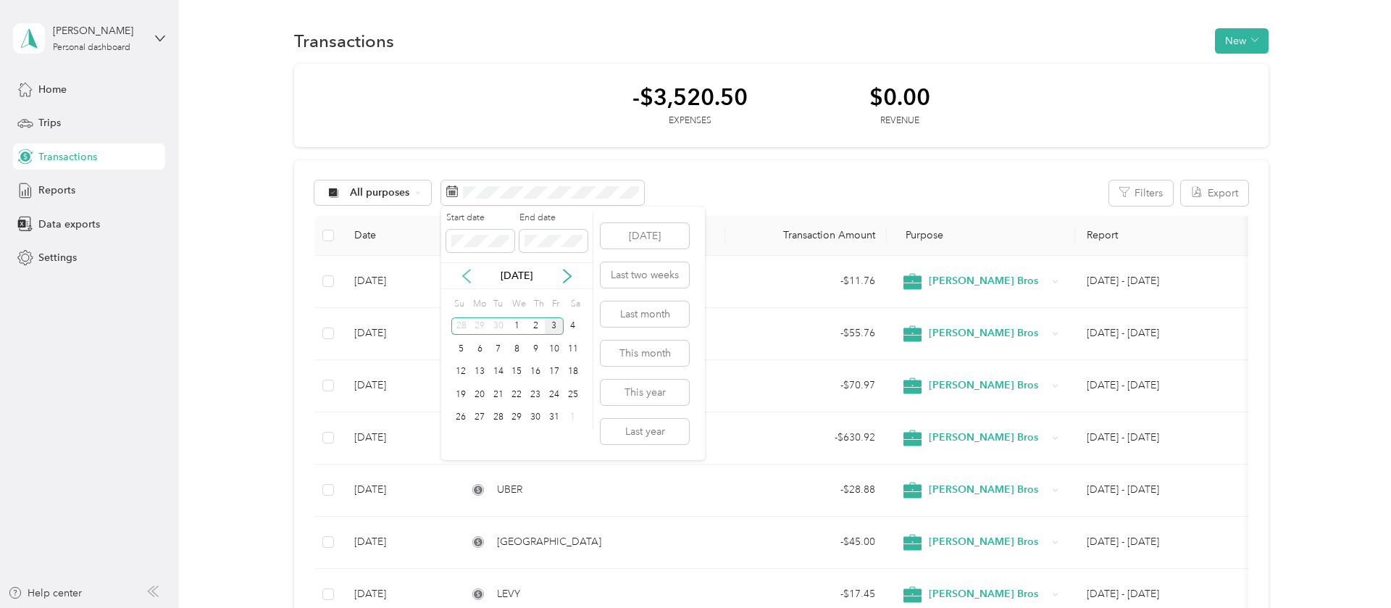
click at [464, 276] on icon at bounding box center [466, 276] width 7 height 13
click at [472, 326] on div "1" at bounding box center [479, 326] width 19 height 18
click at [545, 231] on span at bounding box center [554, 241] width 68 height 23
click at [491, 417] on div "30" at bounding box center [498, 418] width 19 height 18
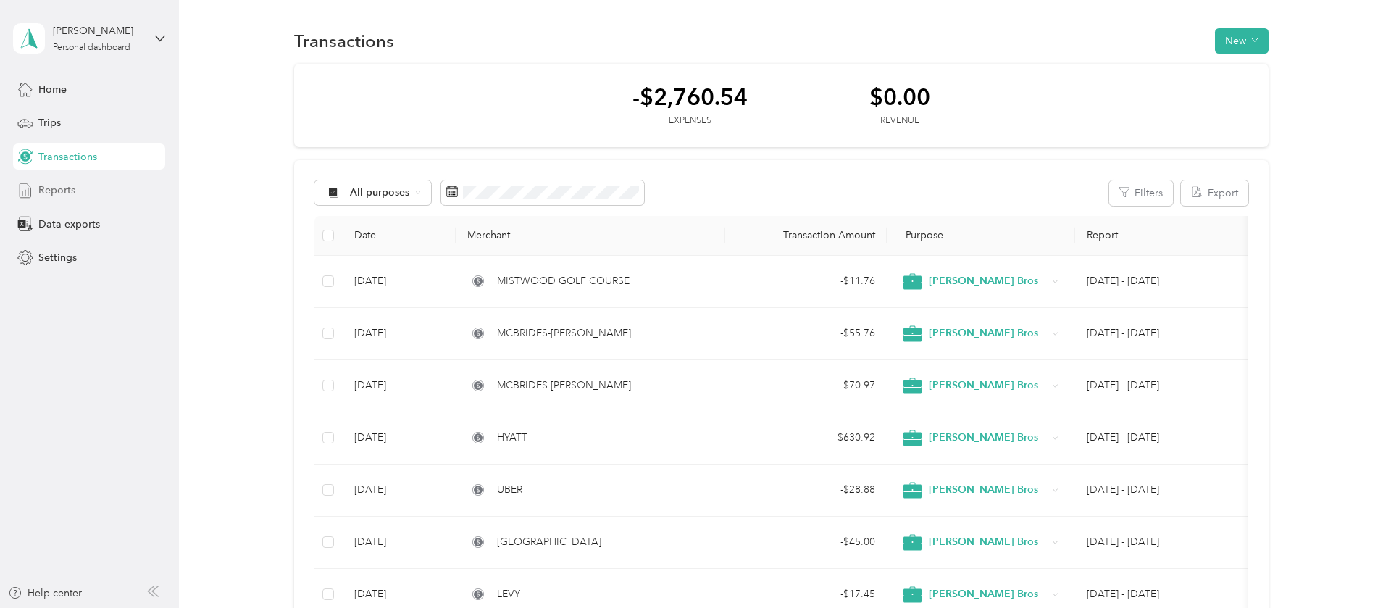
click at [67, 186] on span "Reports" at bounding box center [56, 190] width 37 height 15
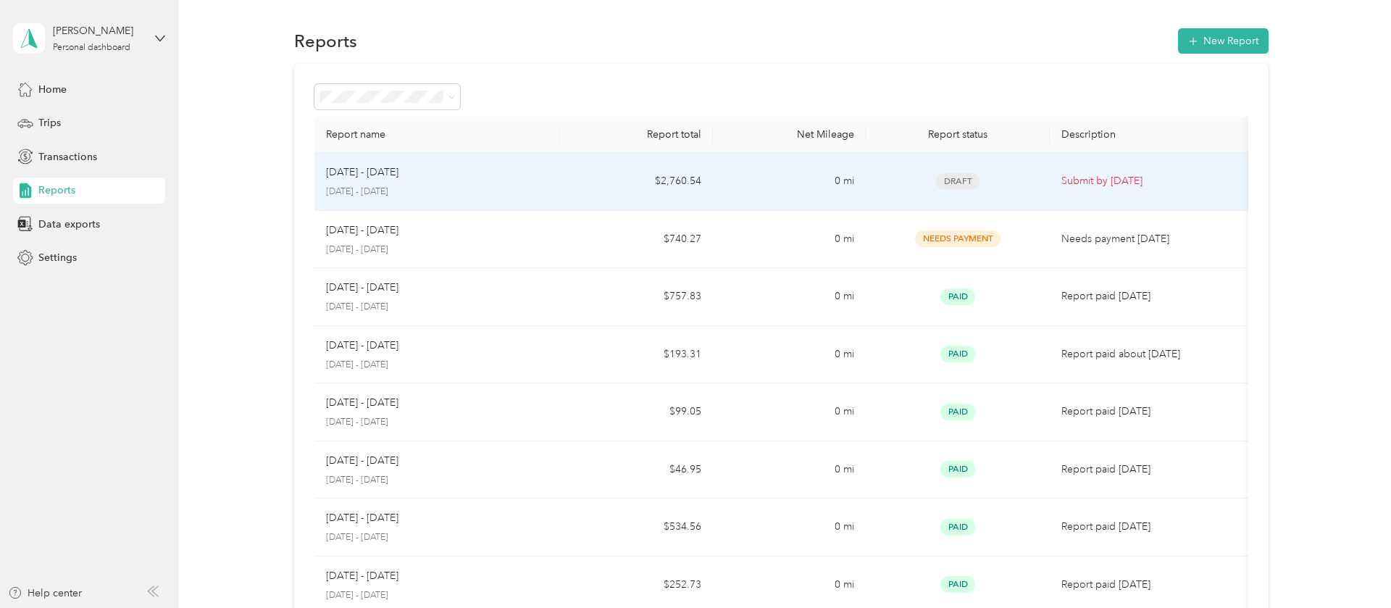
click at [1088, 178] on p "Submit by [DATE]" at bounding box center [1152, 181] width 181 height 16
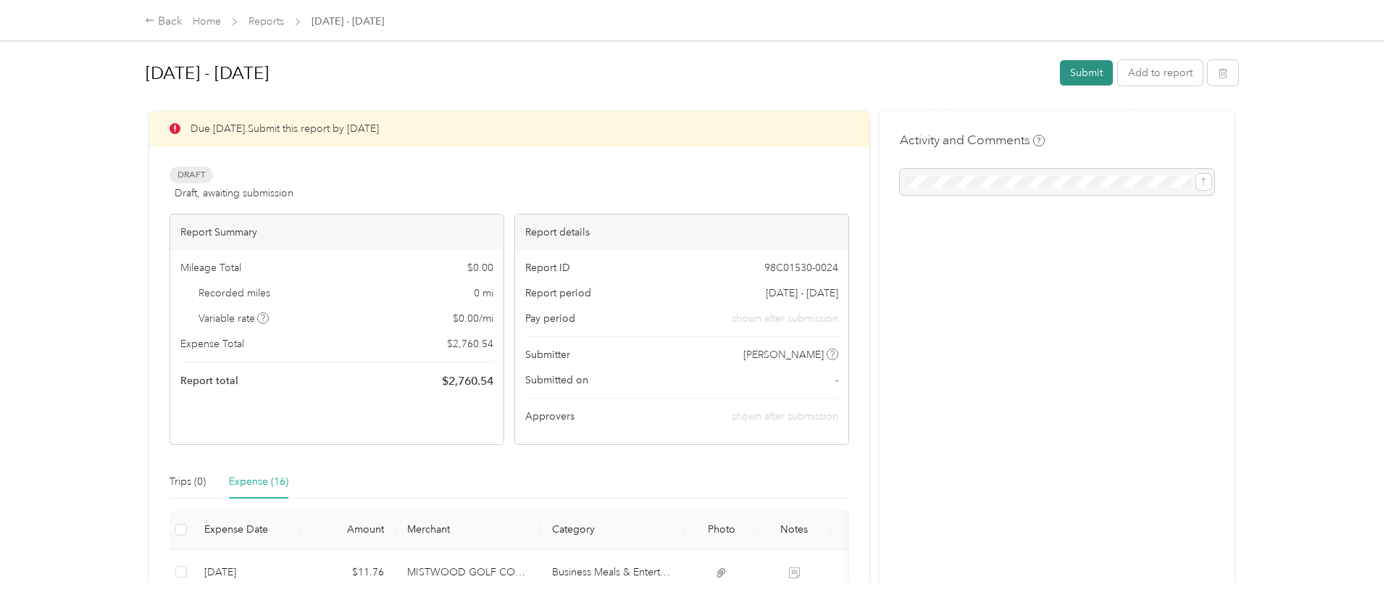
click at [1086, 72] on button "Submit" at bounding box center [1086, 72] width 53 height 25
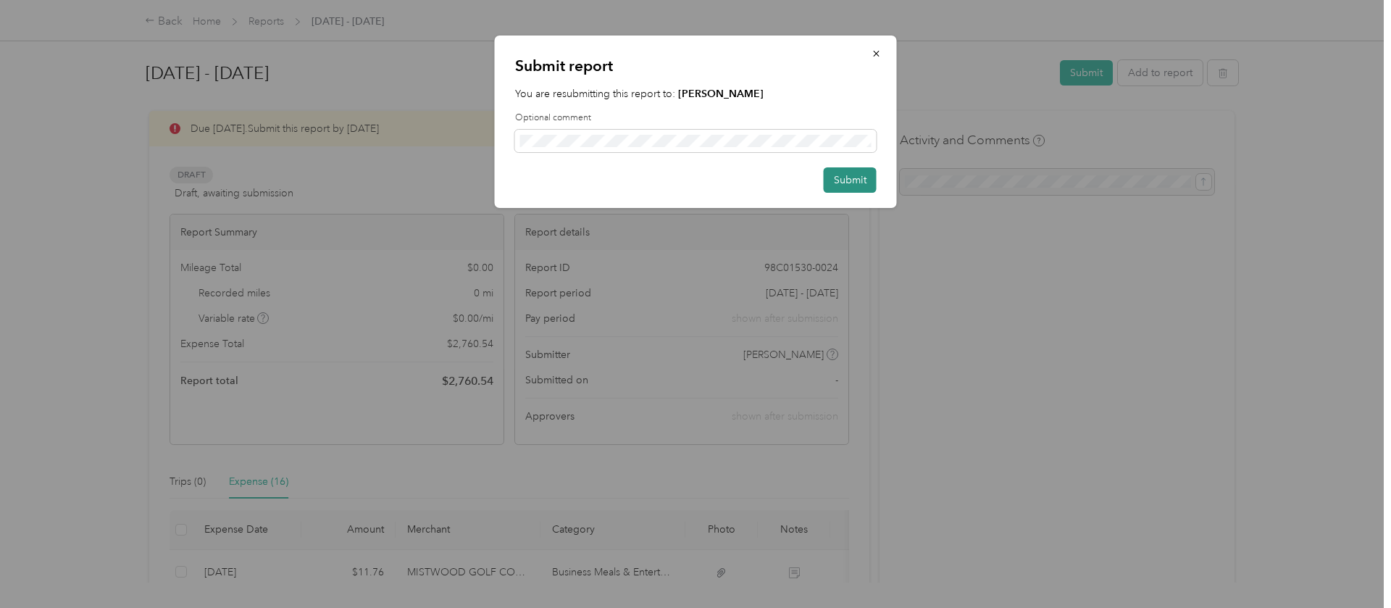
click at [851, 187] on button "Submit" at bounding box center [850, 179] width 53 height 25
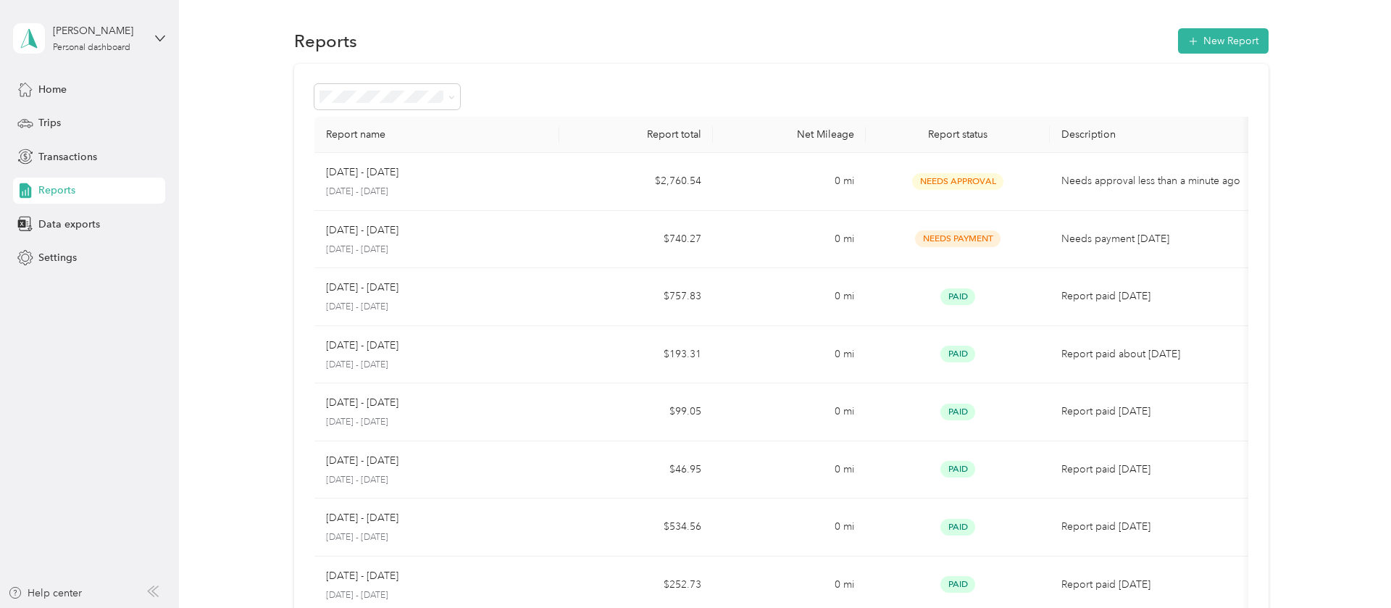
click at [63, 183] on span "Reports" at bounding box center [56, 190] width 37 height 15
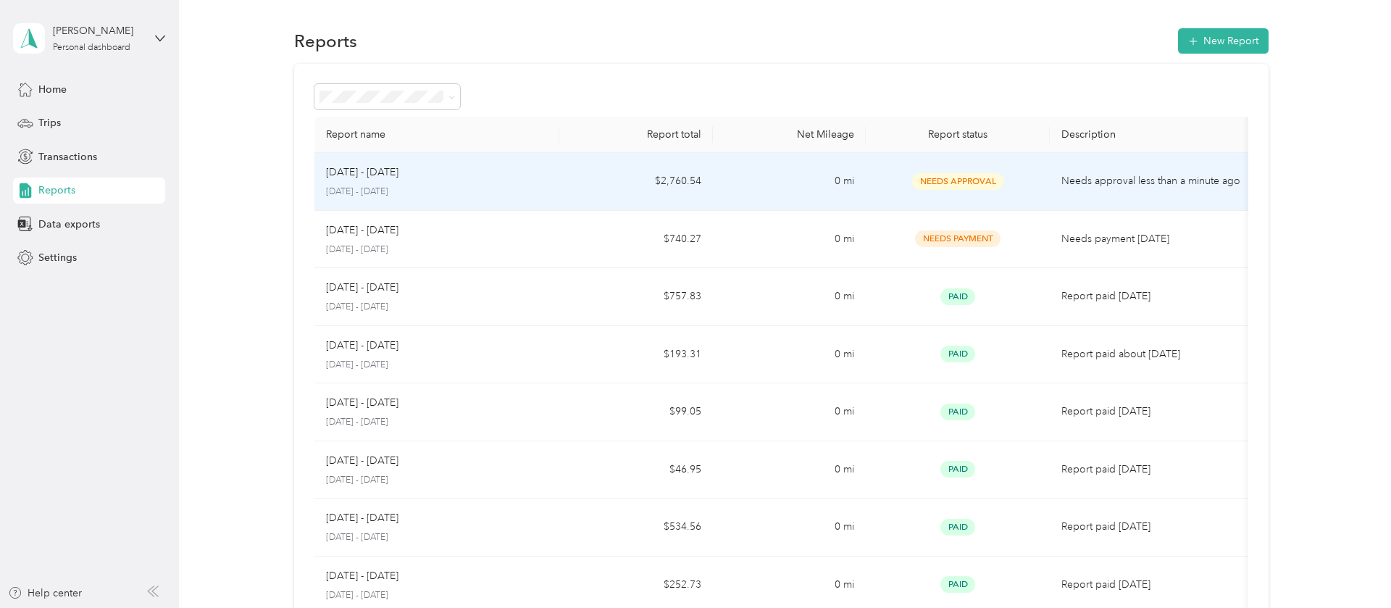
click at [525, 176] on div "[DATE] - [DATE]" at bounding box center [437, 172] width 222 height 16
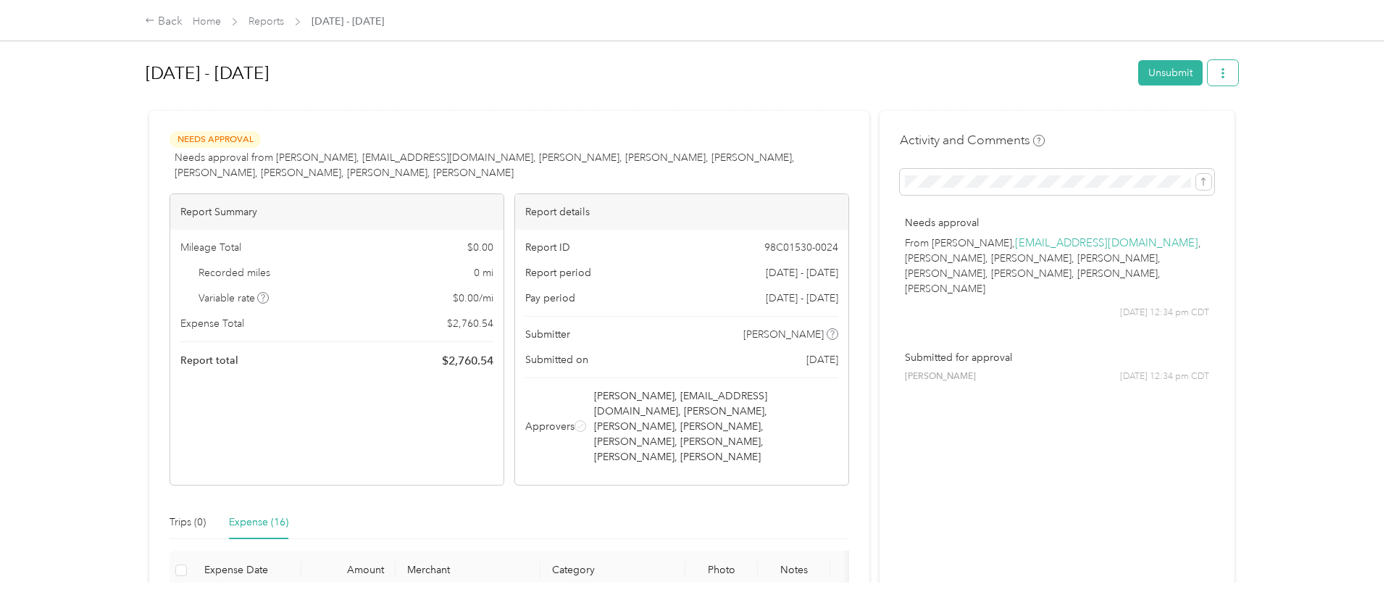
click at [1226, 74] on icon "button" at bounding box center [1223, 73] width 10 height 10
click at [1183, 120] on span "Download" at bounding box center [1188, 126] width 48 height 15
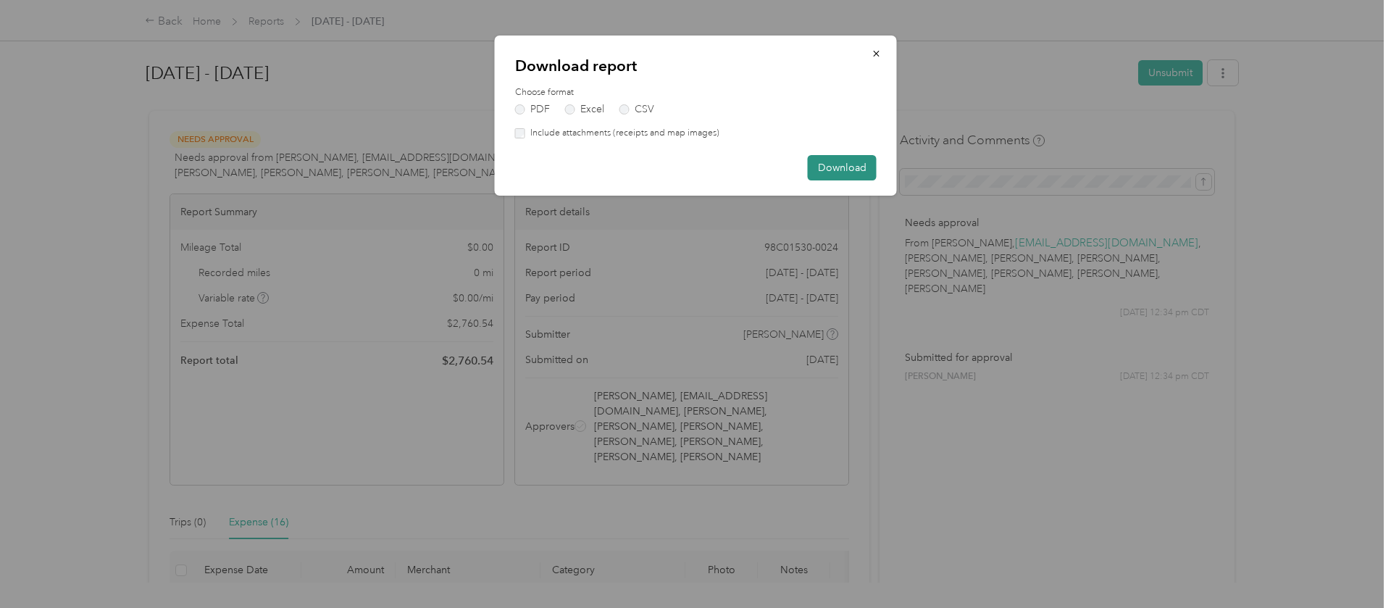
click at [841, 171] on button "Download" at bounding box center [842, 167] width 69 height 25
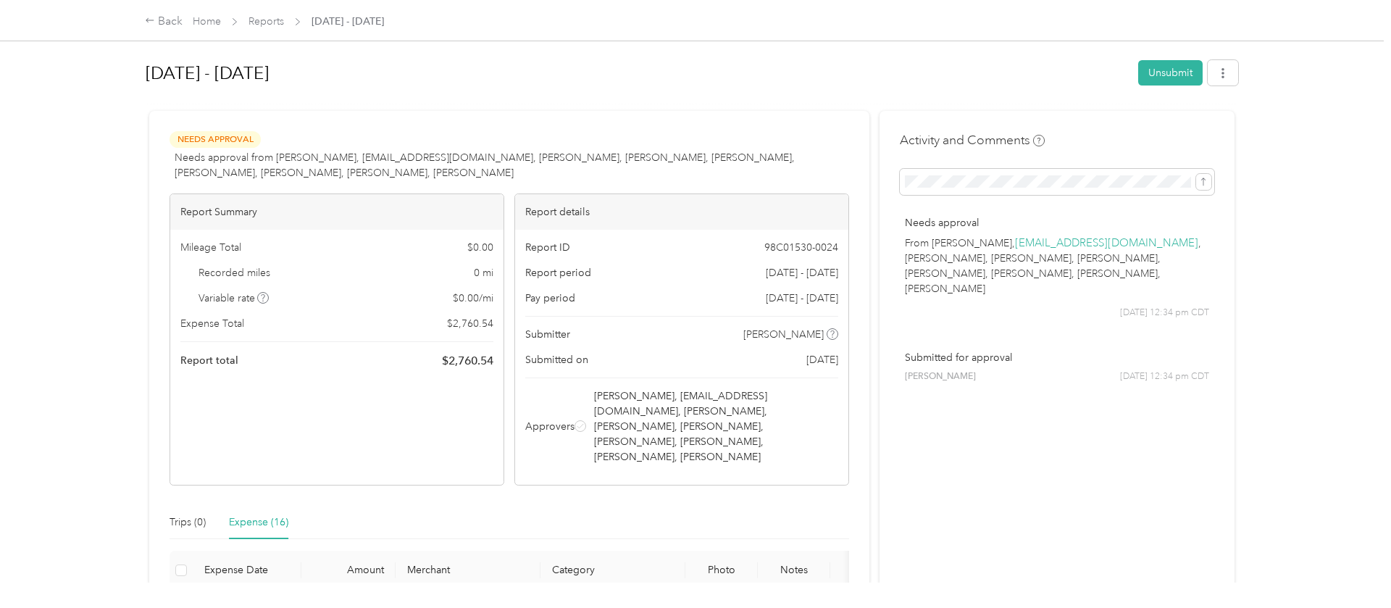
click at [839, 85] on h1 "[DATE] - [DATE]" at bounding box center [637, 73] width 983 height 35
click at [991, 93] on div "[DATE] - [DATE] Unsubmit" at bounding box center [692, 75] width 1093 height 43
